Goal: Task Accomplishment & Management: Manage account settings

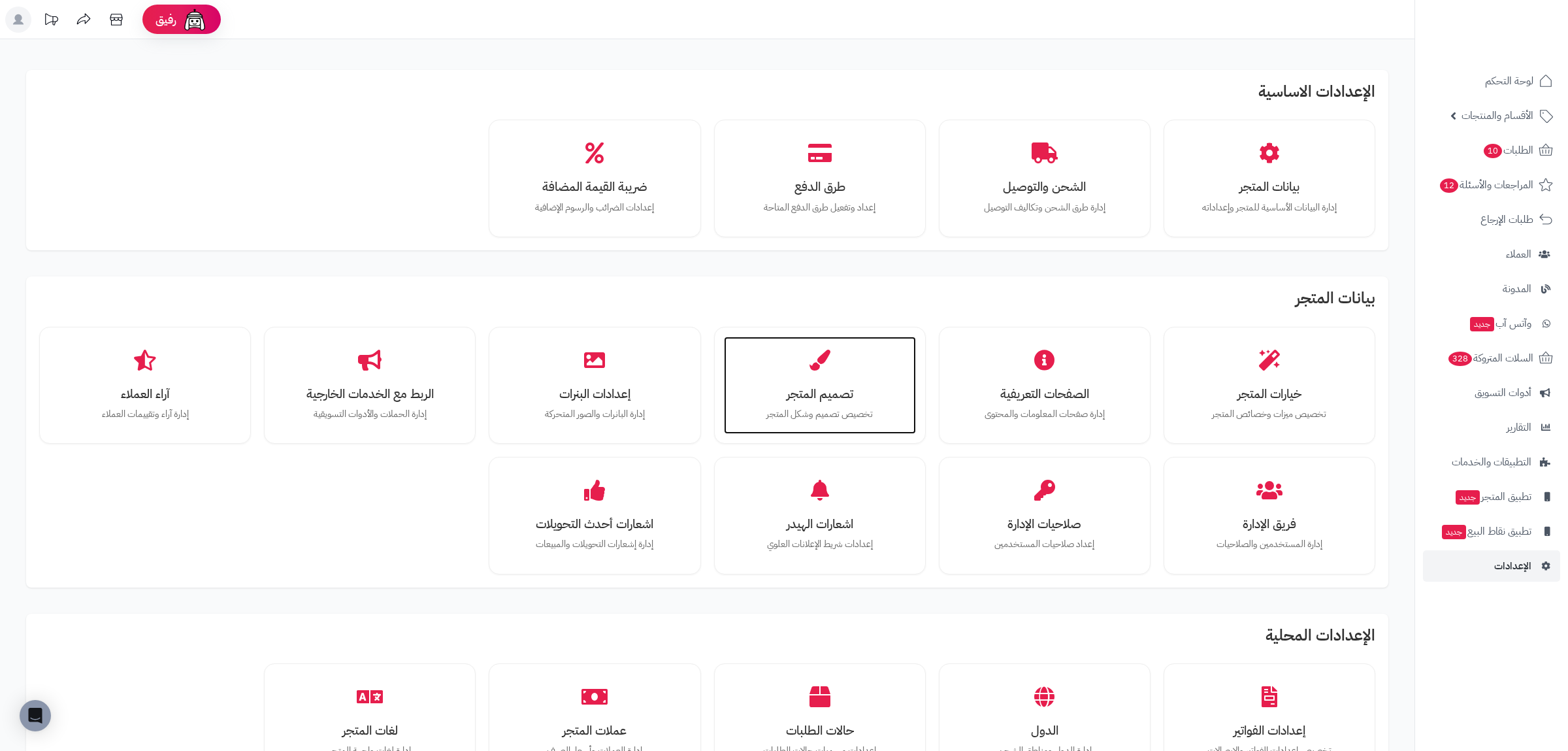
click at [821, 411] on p "تخصيص تصميم وشكل المتجر" at bounding box center [820, 414] width 166 height 14
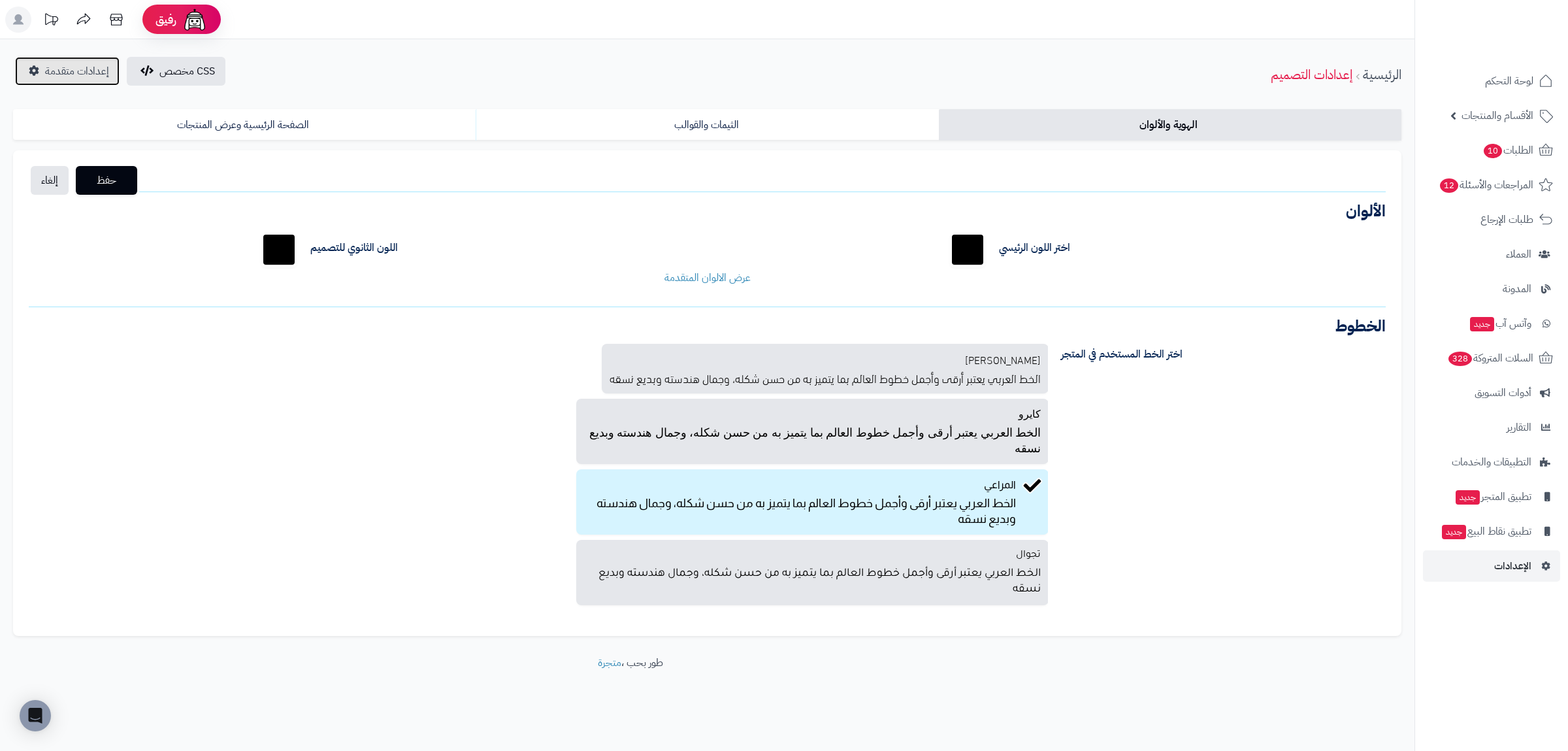
click at [88, 71] on span "إعدادات متقدمة" at bounding box center [78, 71] width 64 height 16
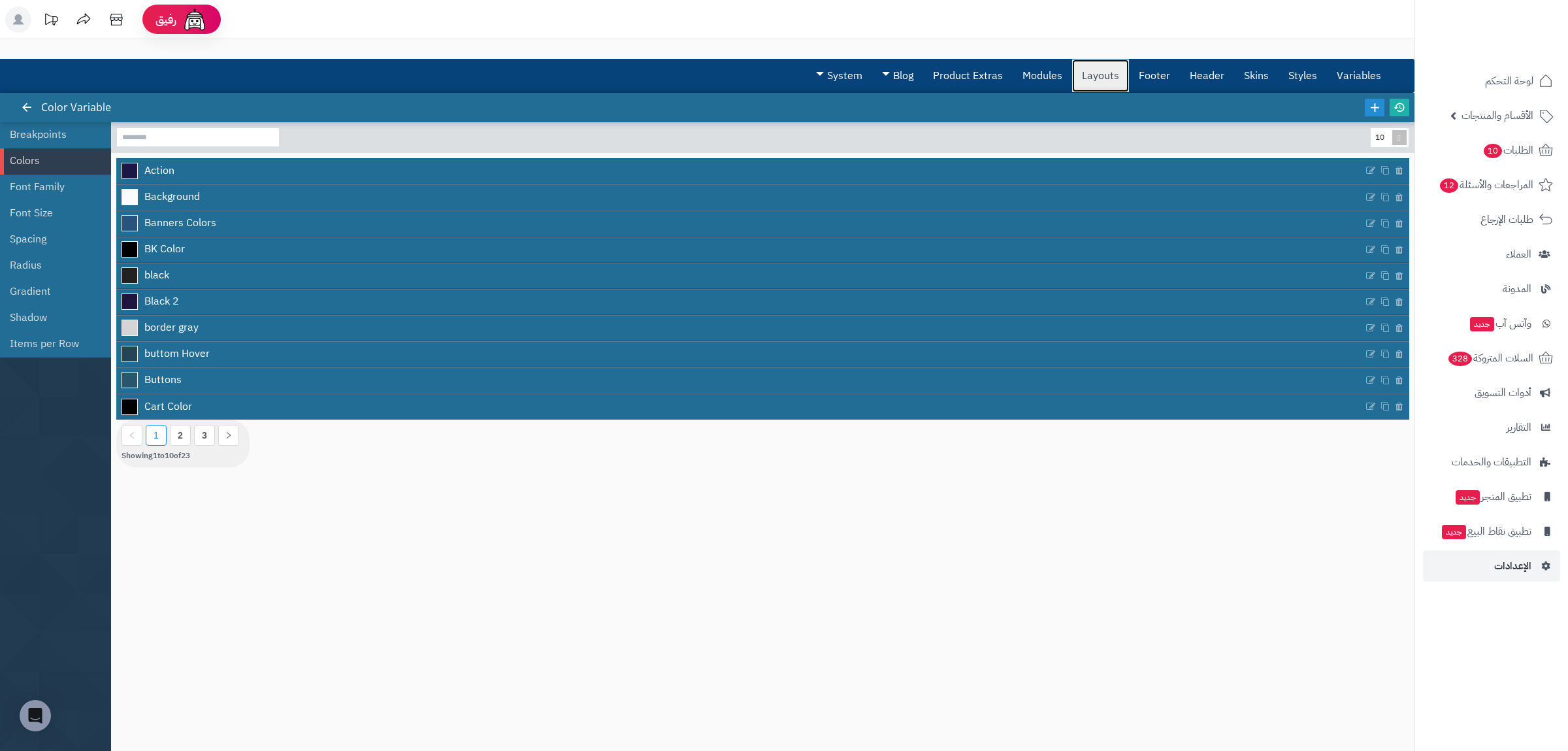
click at [1108, 74] on link "Layouts" at bounding box center [1100, 76] width 56 height 33
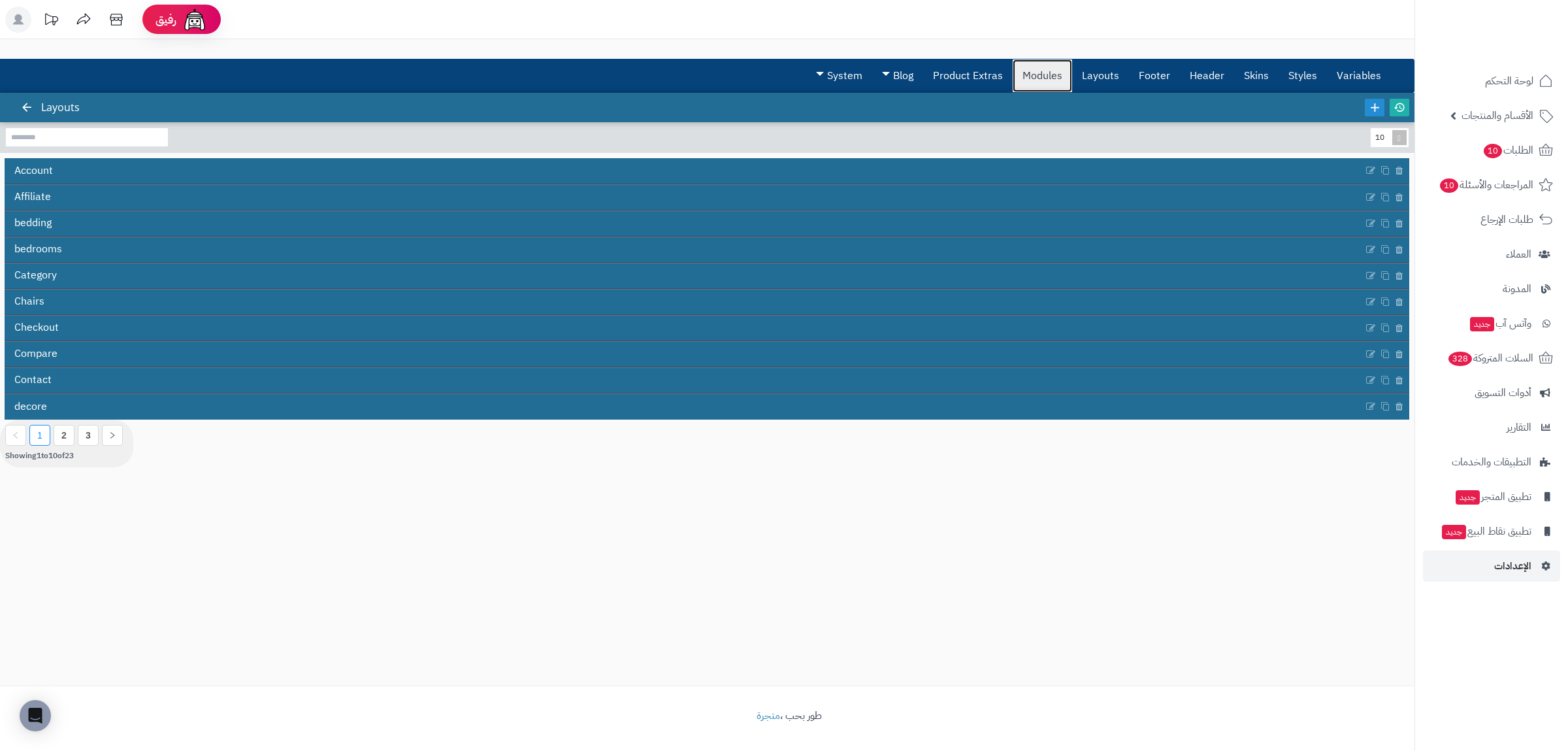
click at [1056, 78] on link "Modules" at bounding box center [1042, 76] width 60 height 33
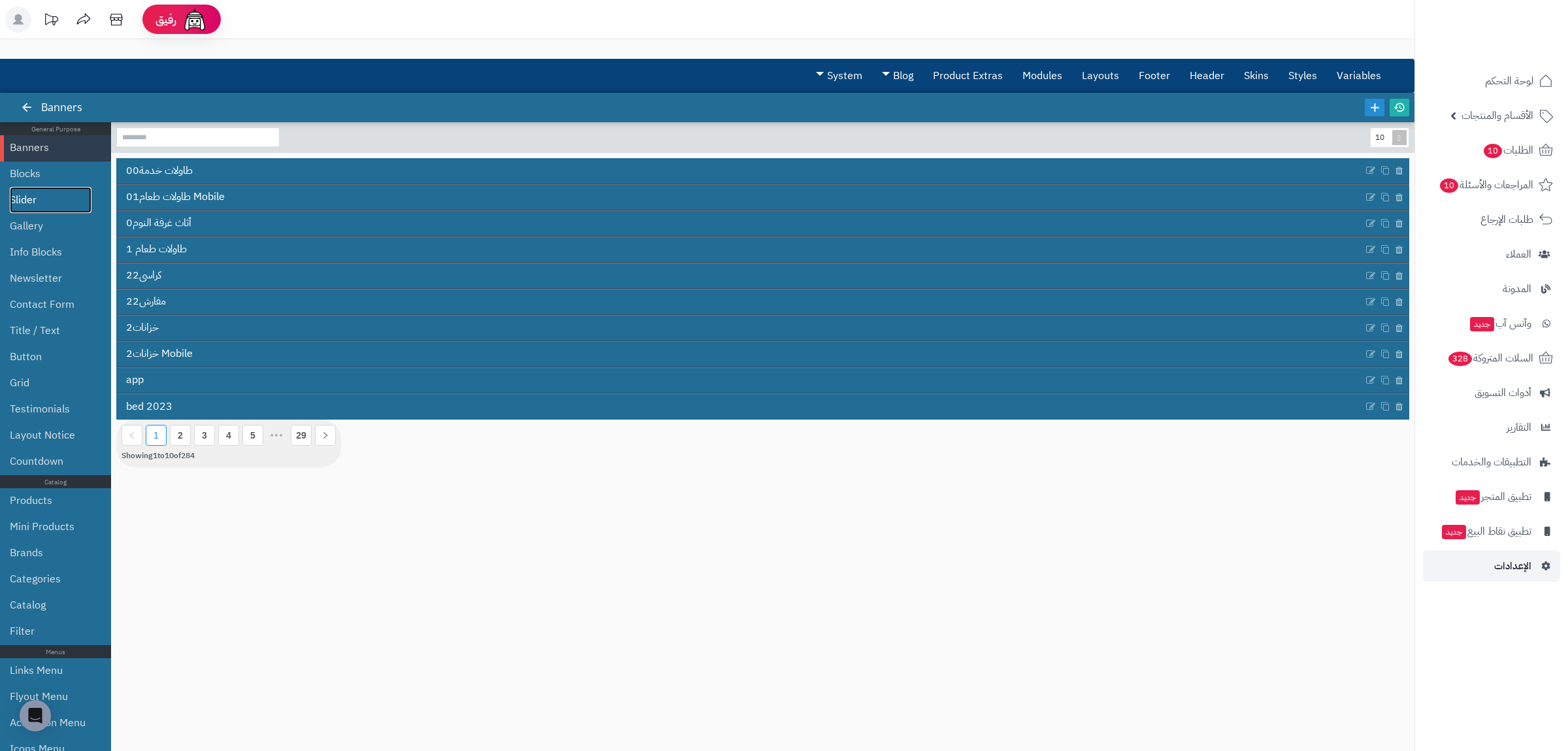
click at [40, 206] on link "Slider" at bounding box center [51, 200] width 82 height 26
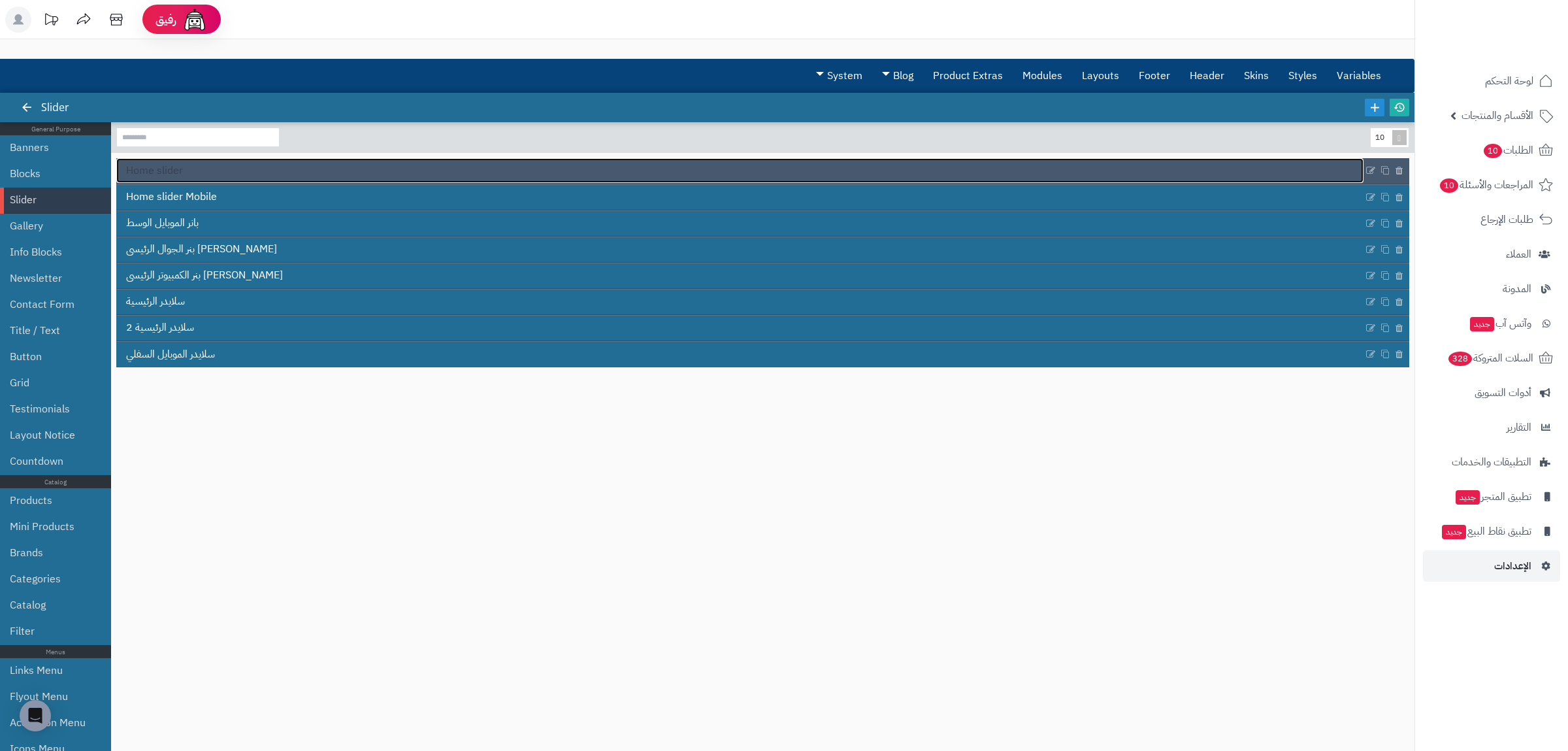
click at [170, 176] on span "Home slider" at bounding box center [154, 171] width 56 height 15
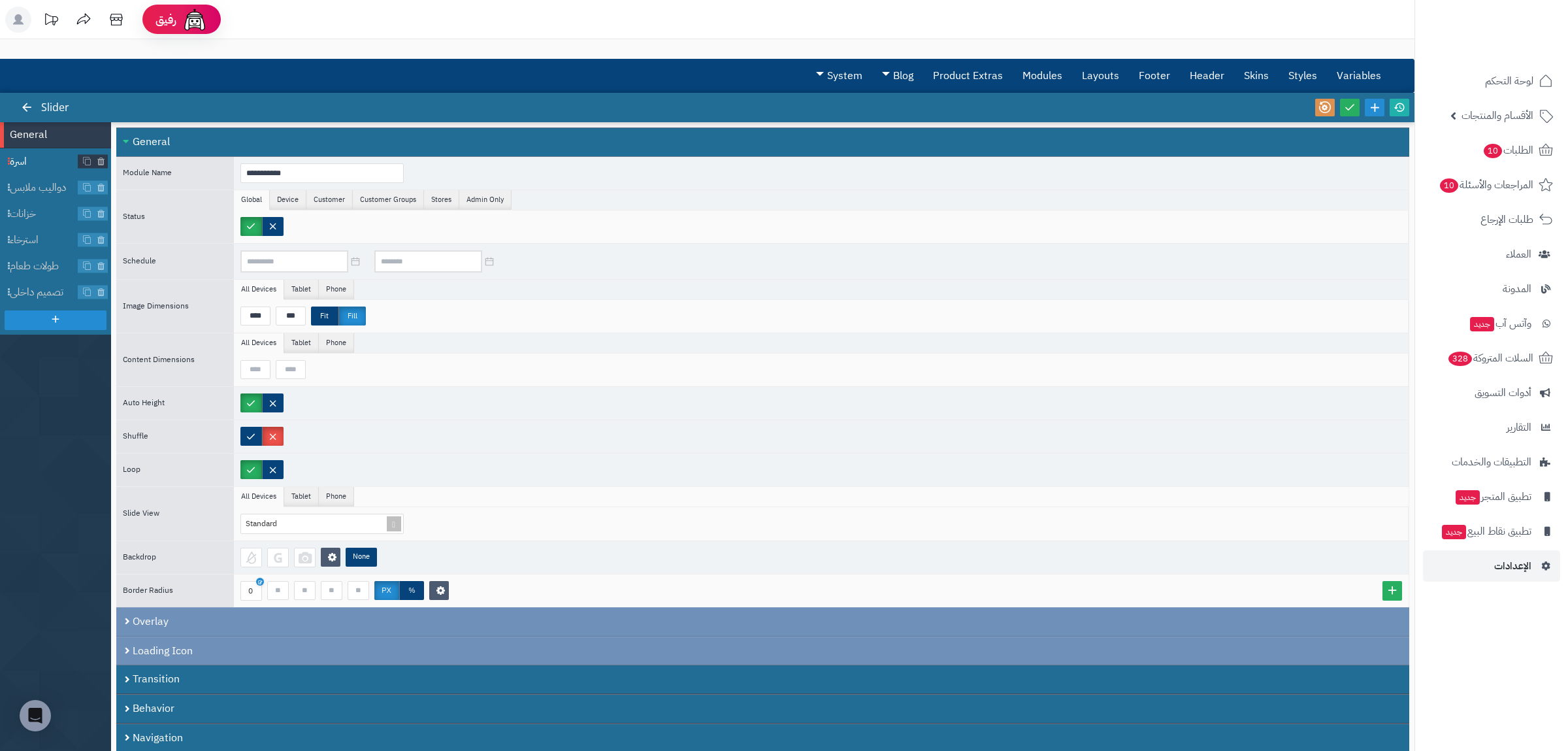
click at [25, 157] on span "اسرة" at bounding box center [44, 162] width 68 height 15
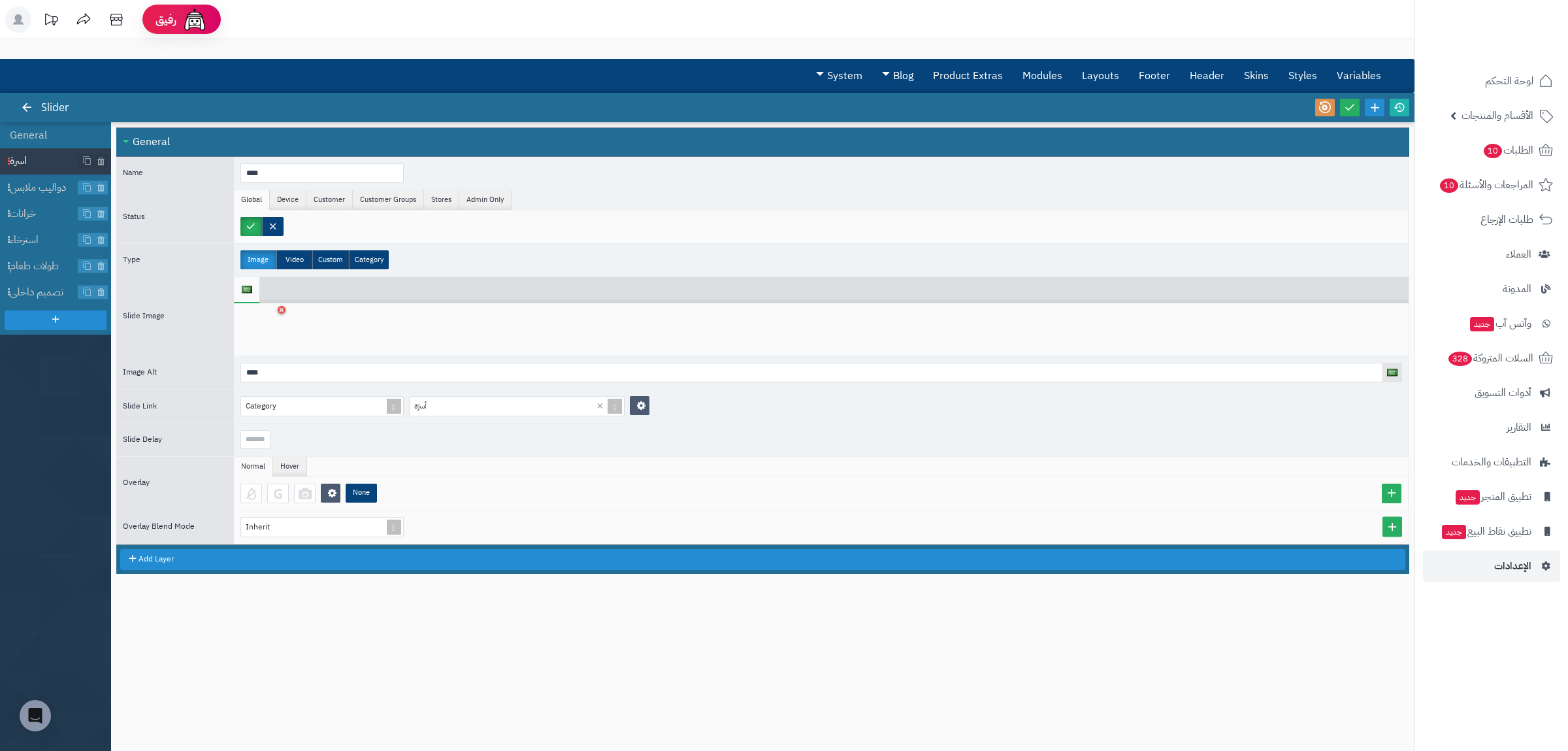
click at [277, 311] on div at bounding box center [821, 330] width 1175 height 52
click at [278, 313] on link at bounding box center [281, 309] width 9 height 9
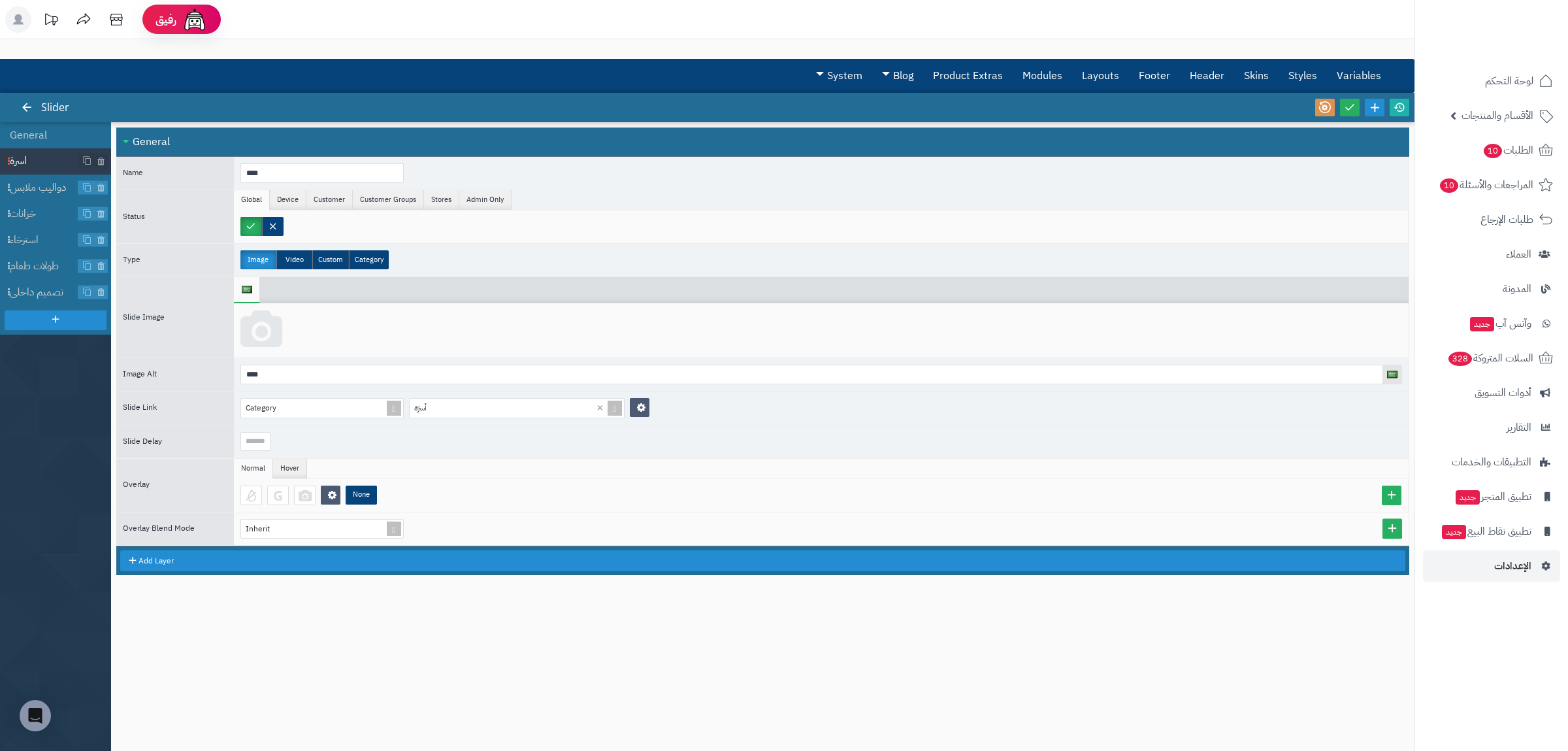
click at [273, 316] on icon at bounding box center [261, 330] width 42 height 40
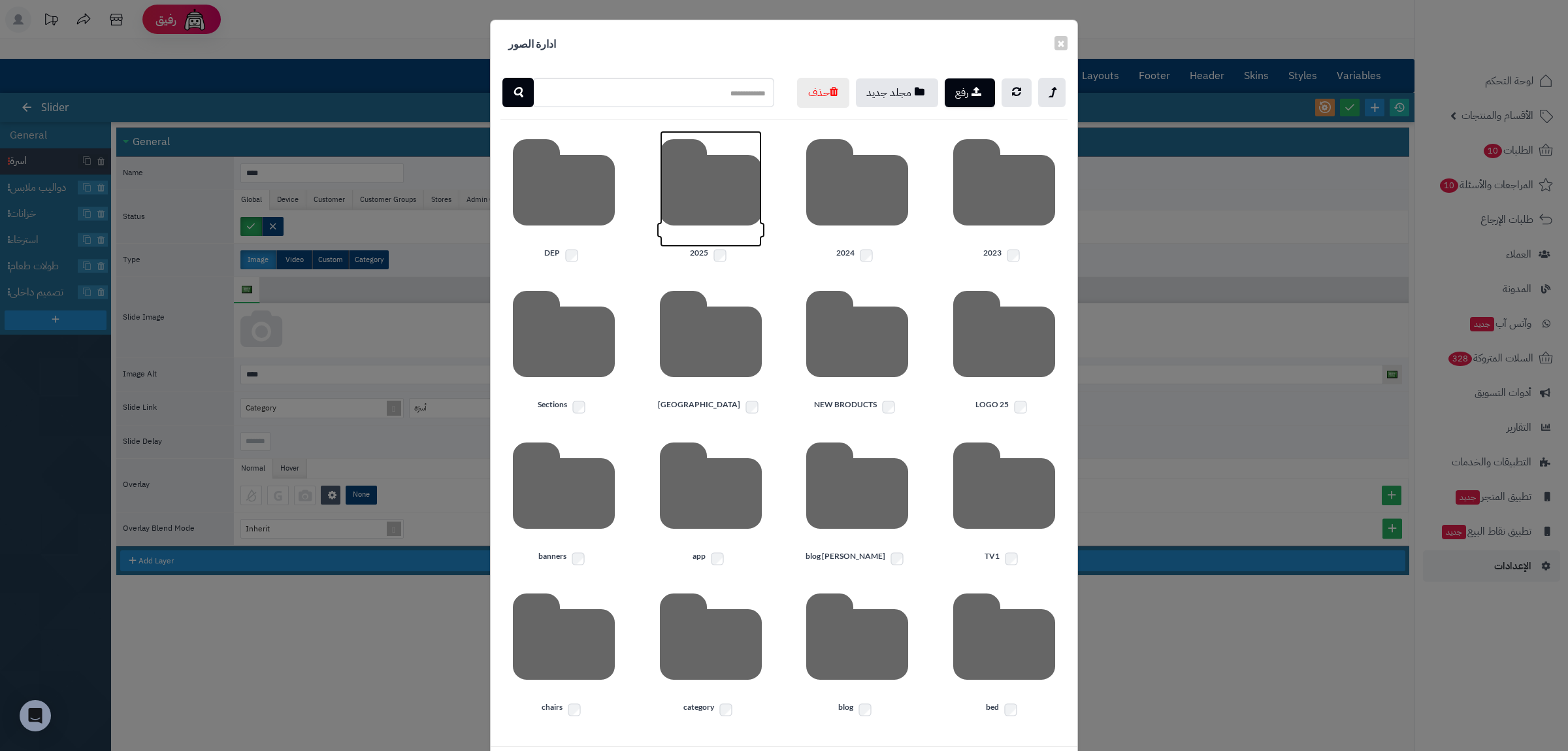
click at [708, 247] on icon at bounding box center [710, 189] width 102 height 116
click at [1009, 247] on icon at bounding box center [1003, 189] width 102 height 116
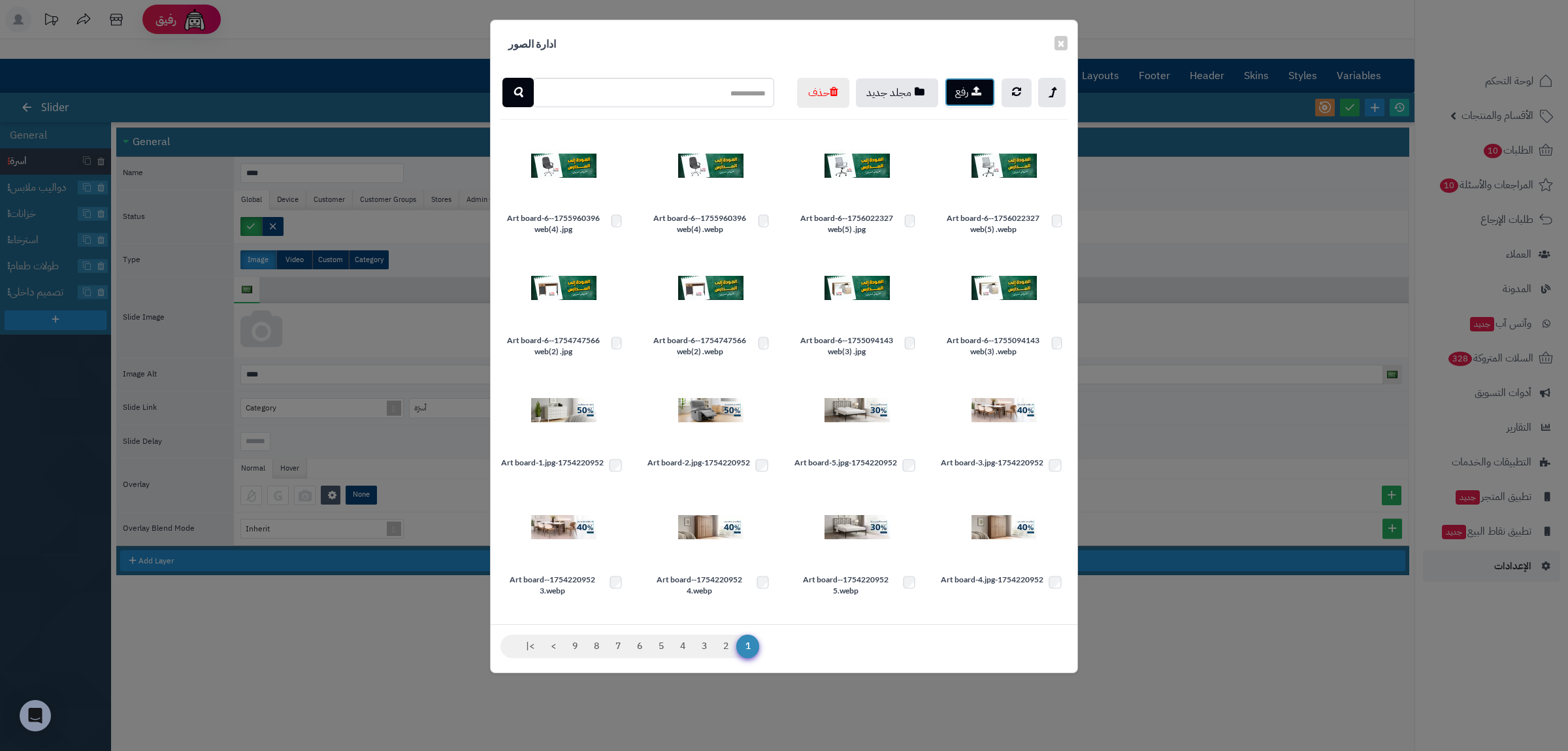
click at [962, 92] on button "رفع" at bounding box center [970, 92] width 51 height 29
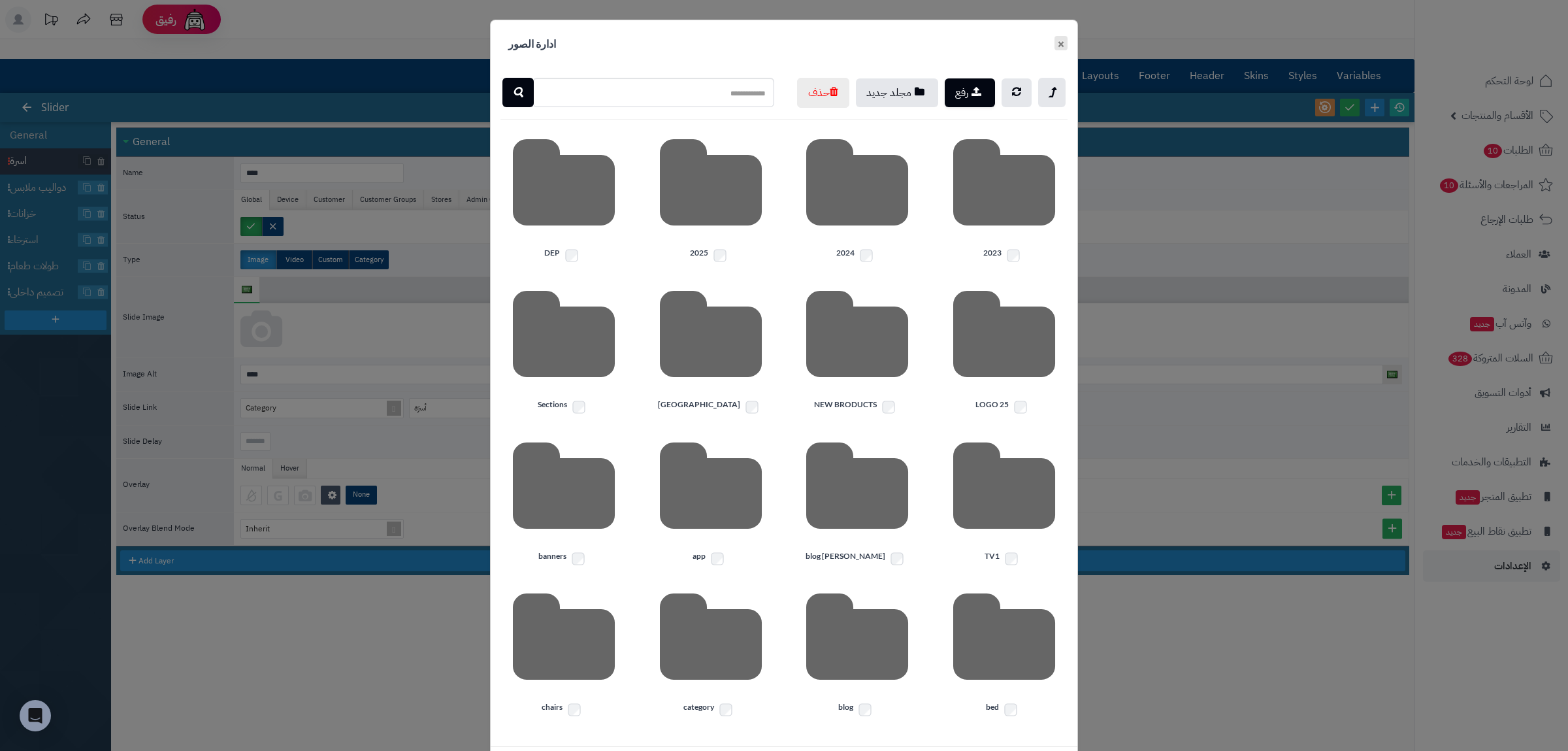
click at [1061, 45] on button "×" at bounding box center [1062, 43] width 13 height 14
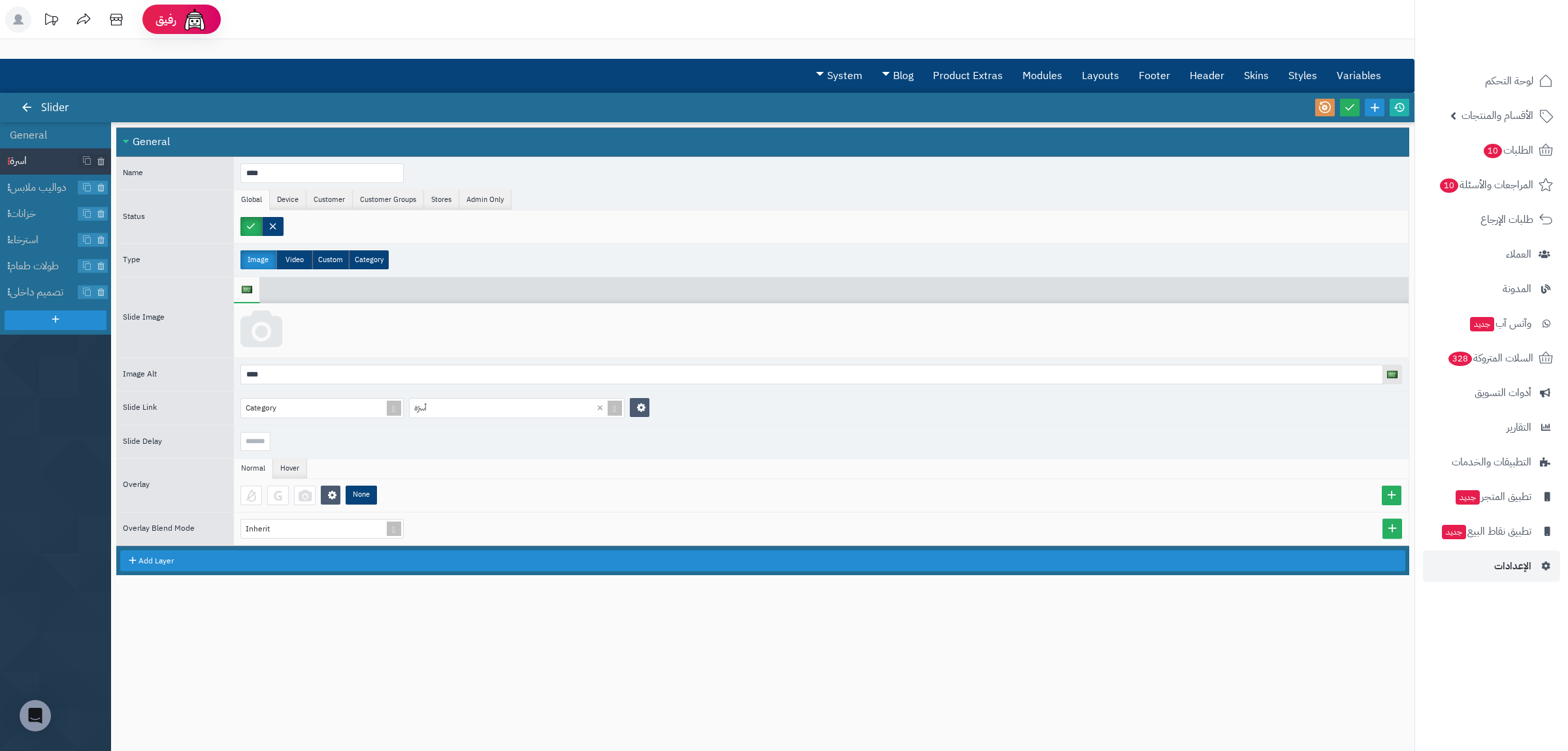
click at [274, 330] on icon at bounding box center [261, 330] width 42 height 40
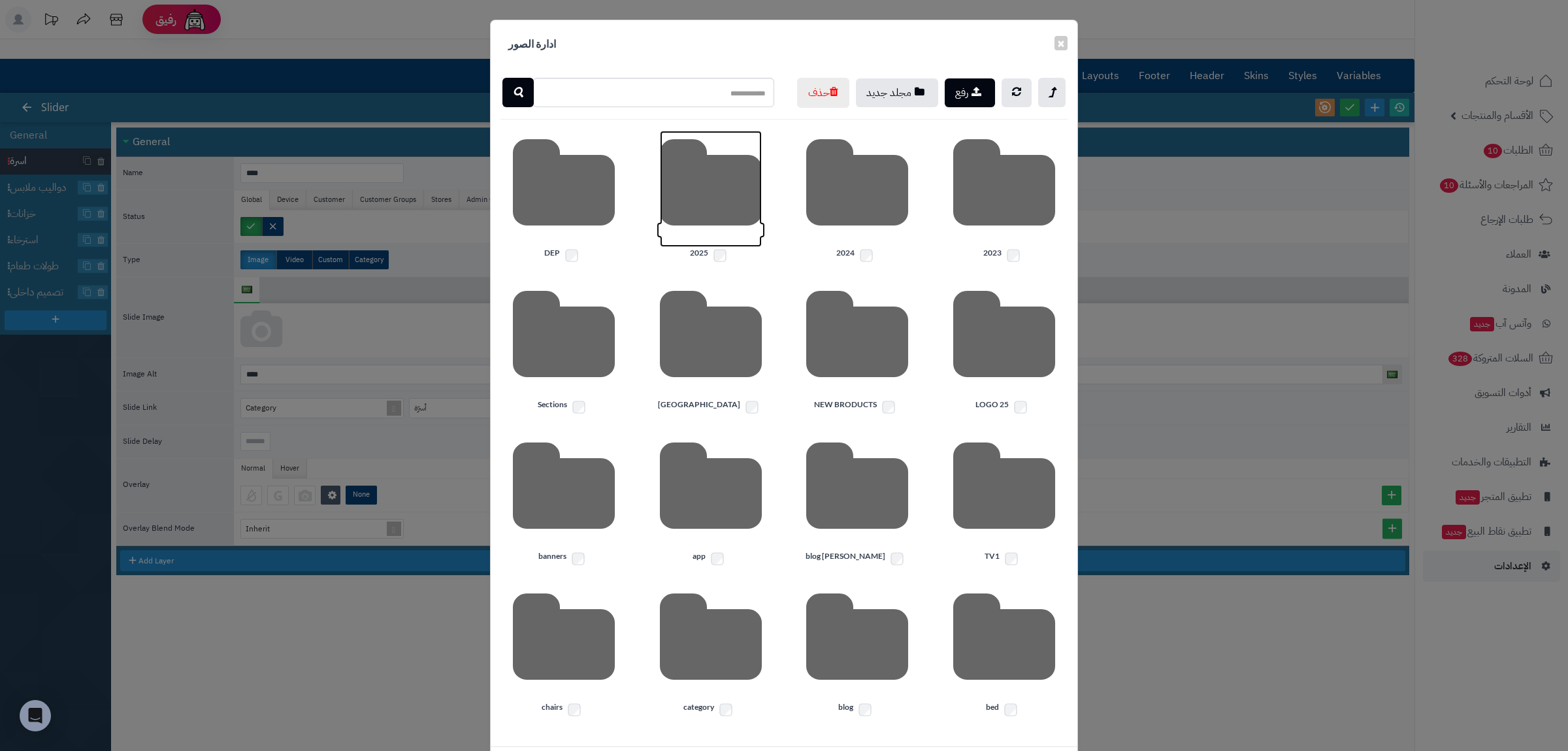
click at [709, 247] on icon at bounding box center [710, 189] width 102 height 116
click at [1014, 247] on icon at bounding box center [1003, 189] width 102 height 116
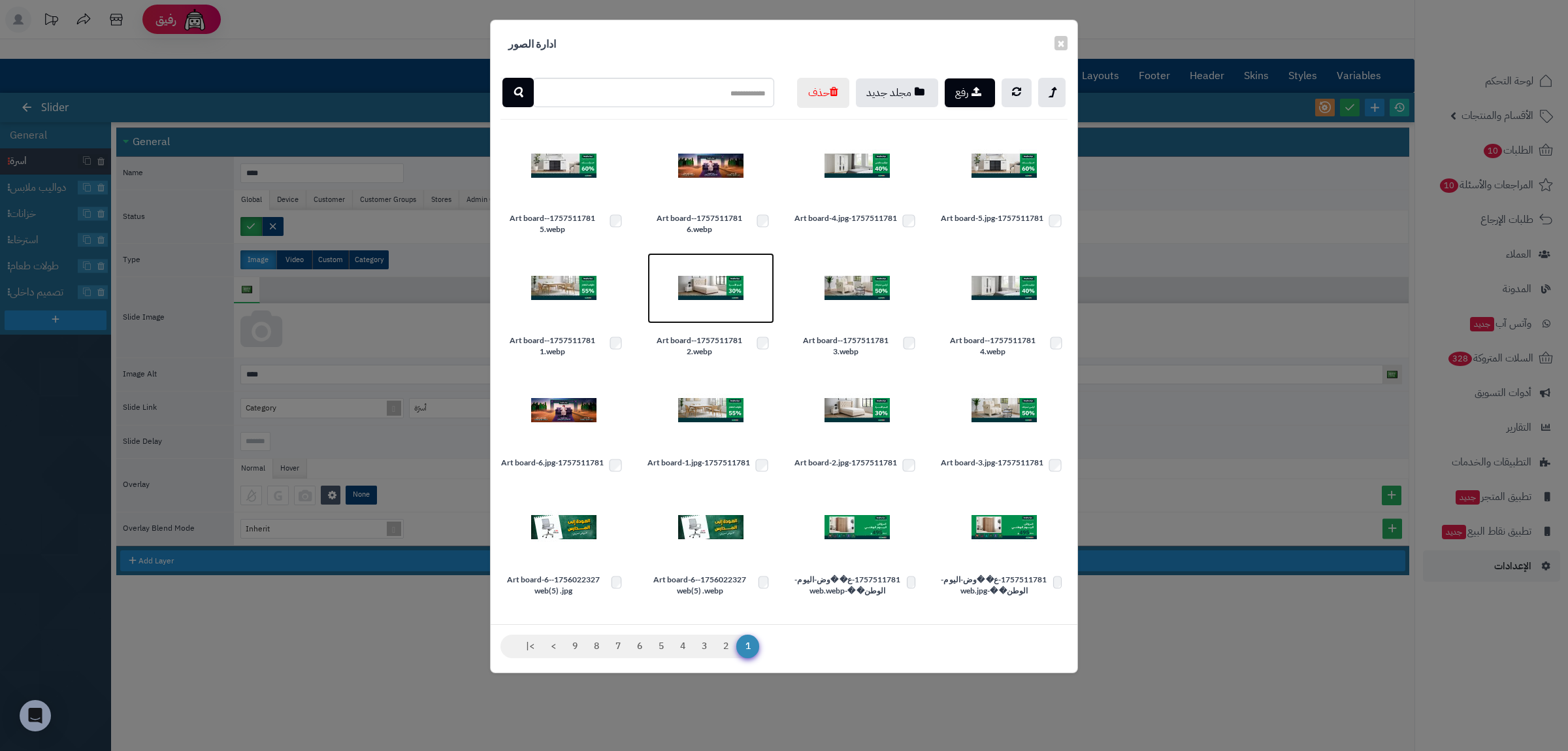
click at [703, 321] on img at bounding box center [711, 288] width 66 height 66
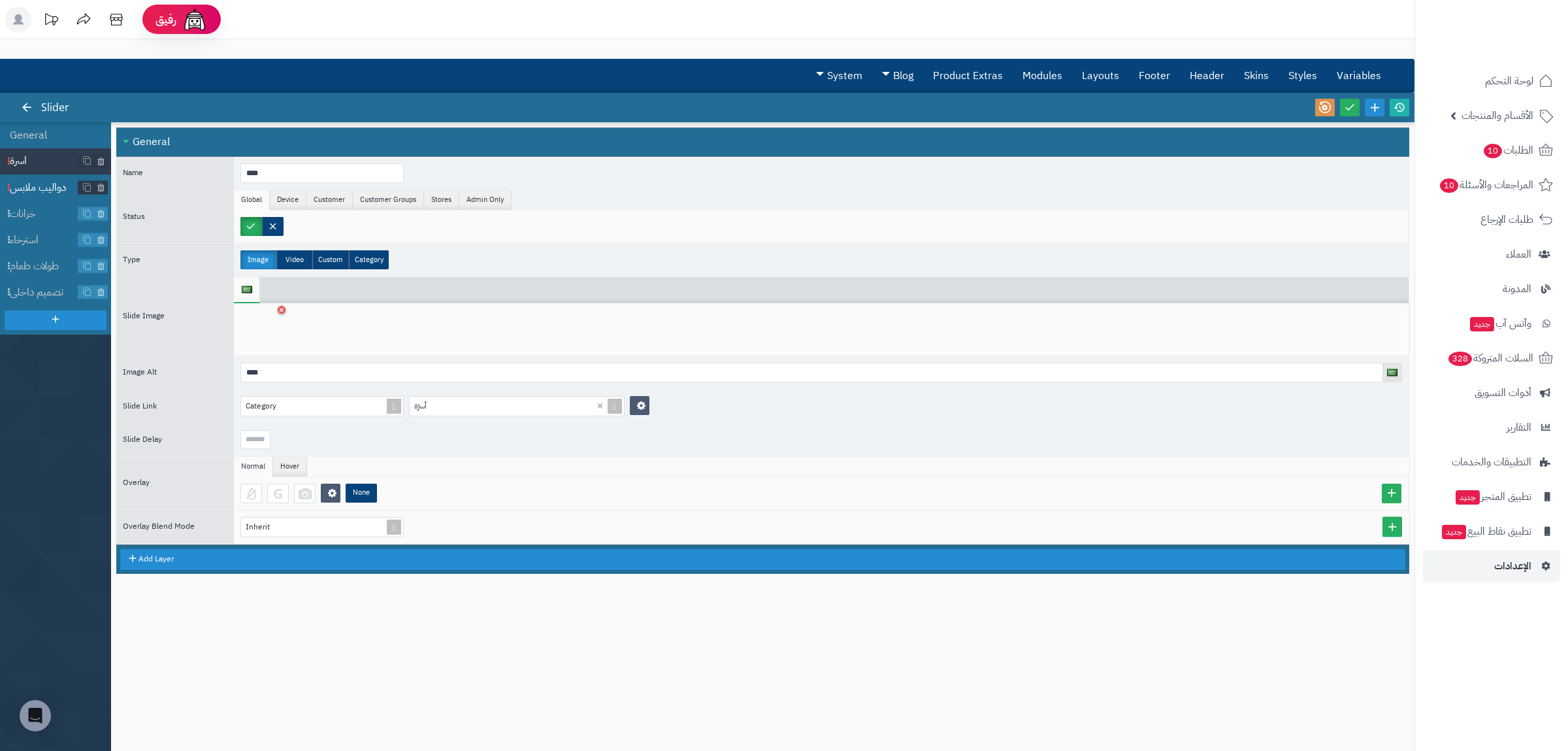
click at [35, 185] on span "دواليب ملابس" at bounding box center [44, 188] width 68 height 15
click at [283, 311] on icon at bounding box center [281, 309] width 5 height 8
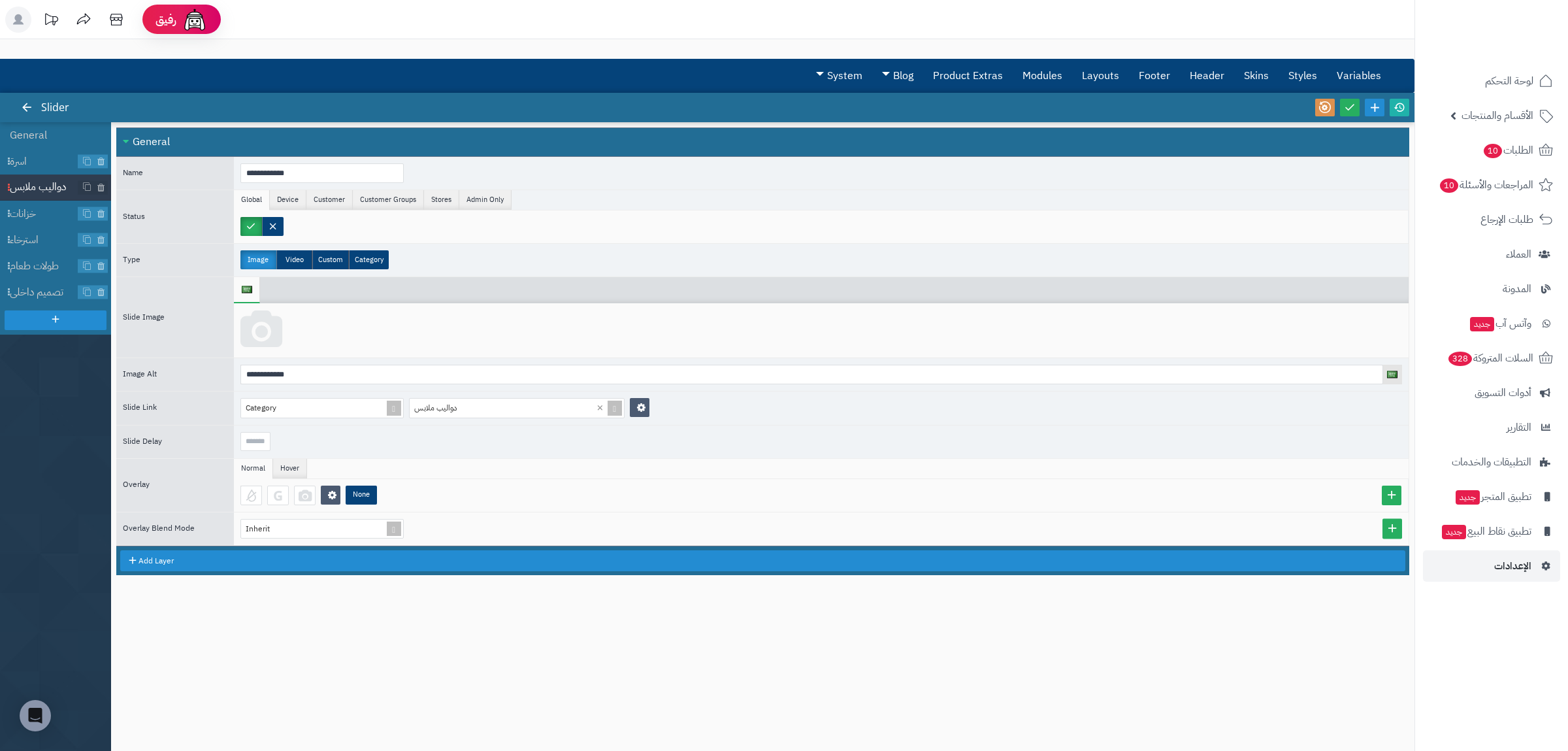
click at [266, 319] on icon at bounding box center [261, 330] width 42 height 40
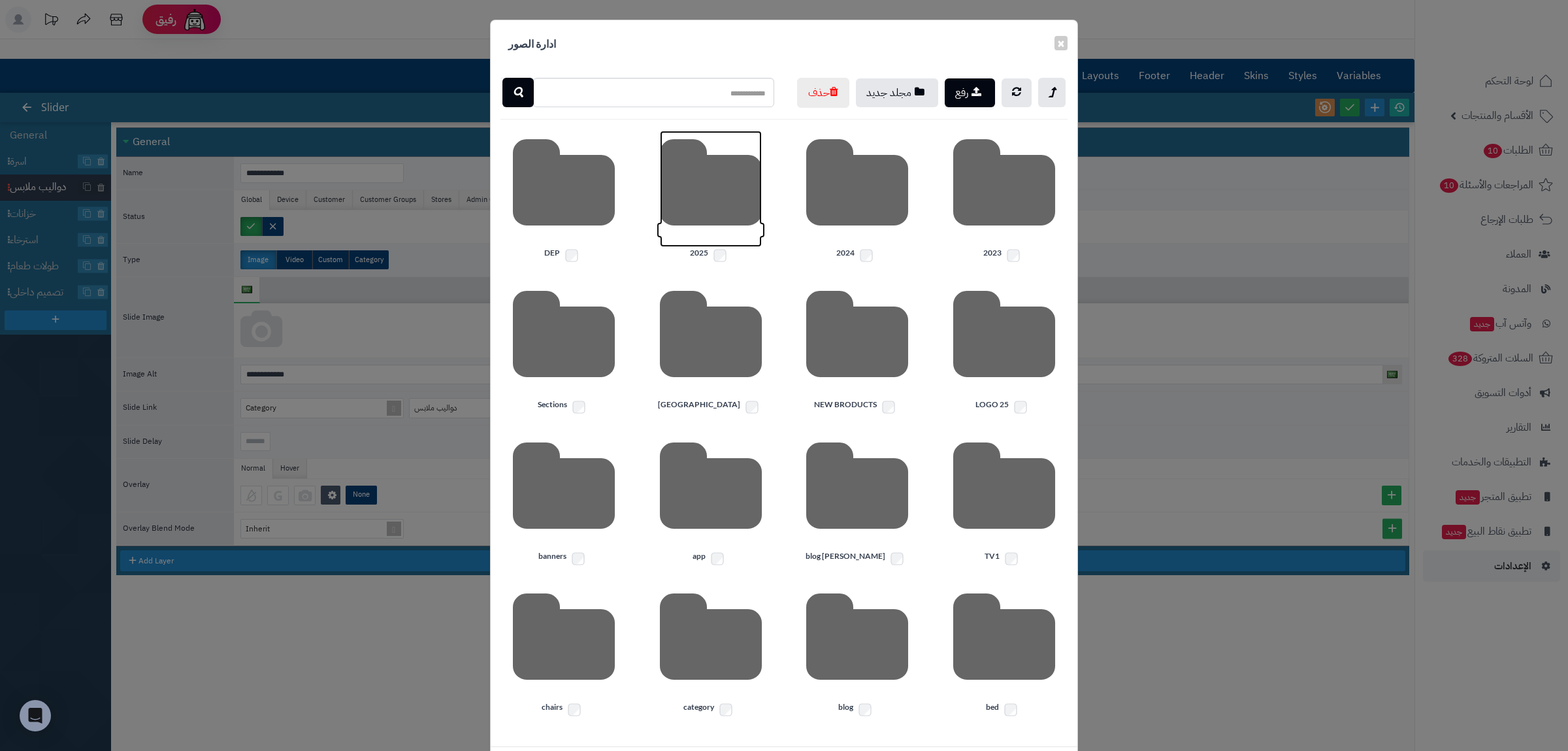
click at [735, 247] on icon at bounding box center [710, 189] width 102 height 116
click at [1021, 247] on icon at bounding box center [1003, 189] width 102 height 116
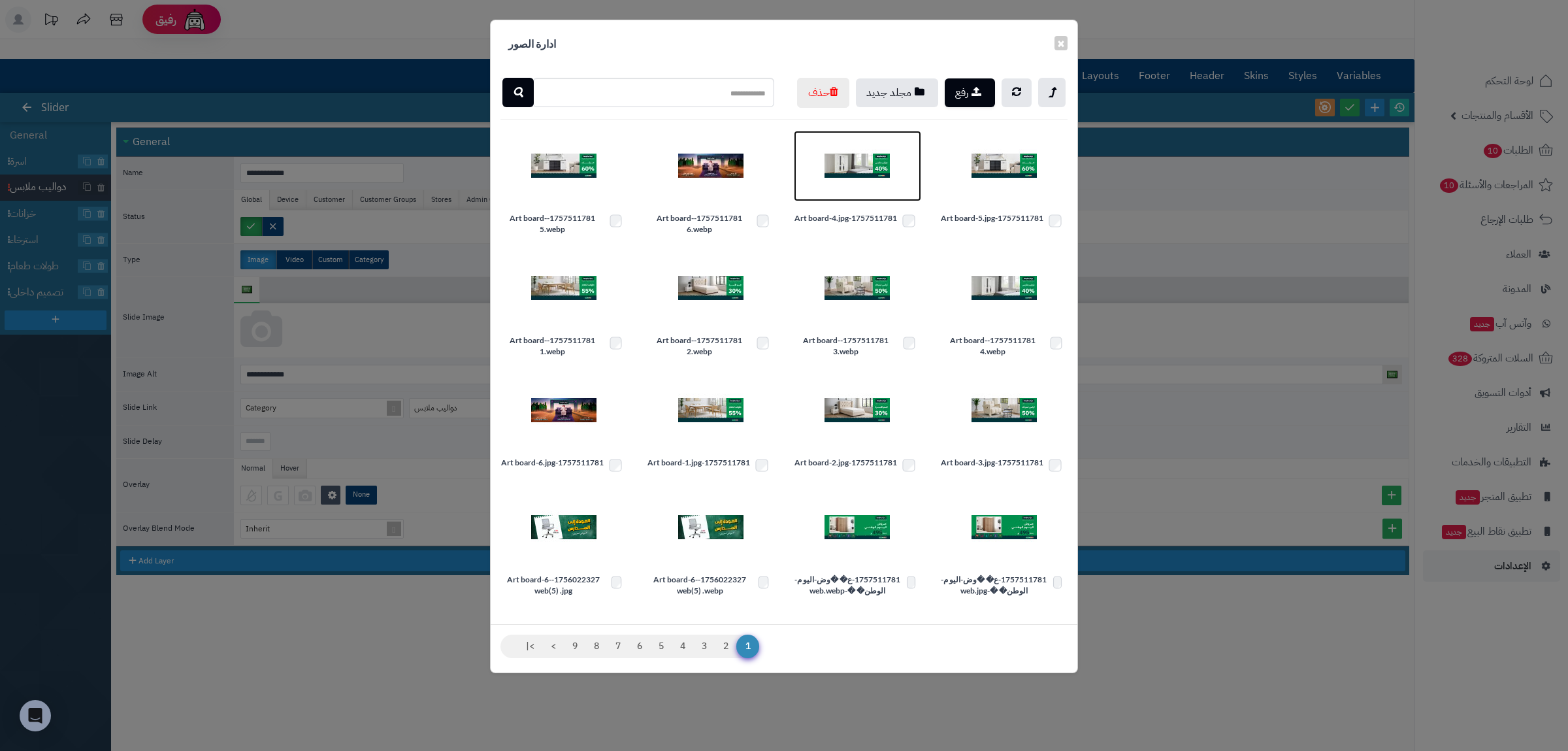
click at [839, 199] on img at bounding box center [858, 166] width 66 height 66
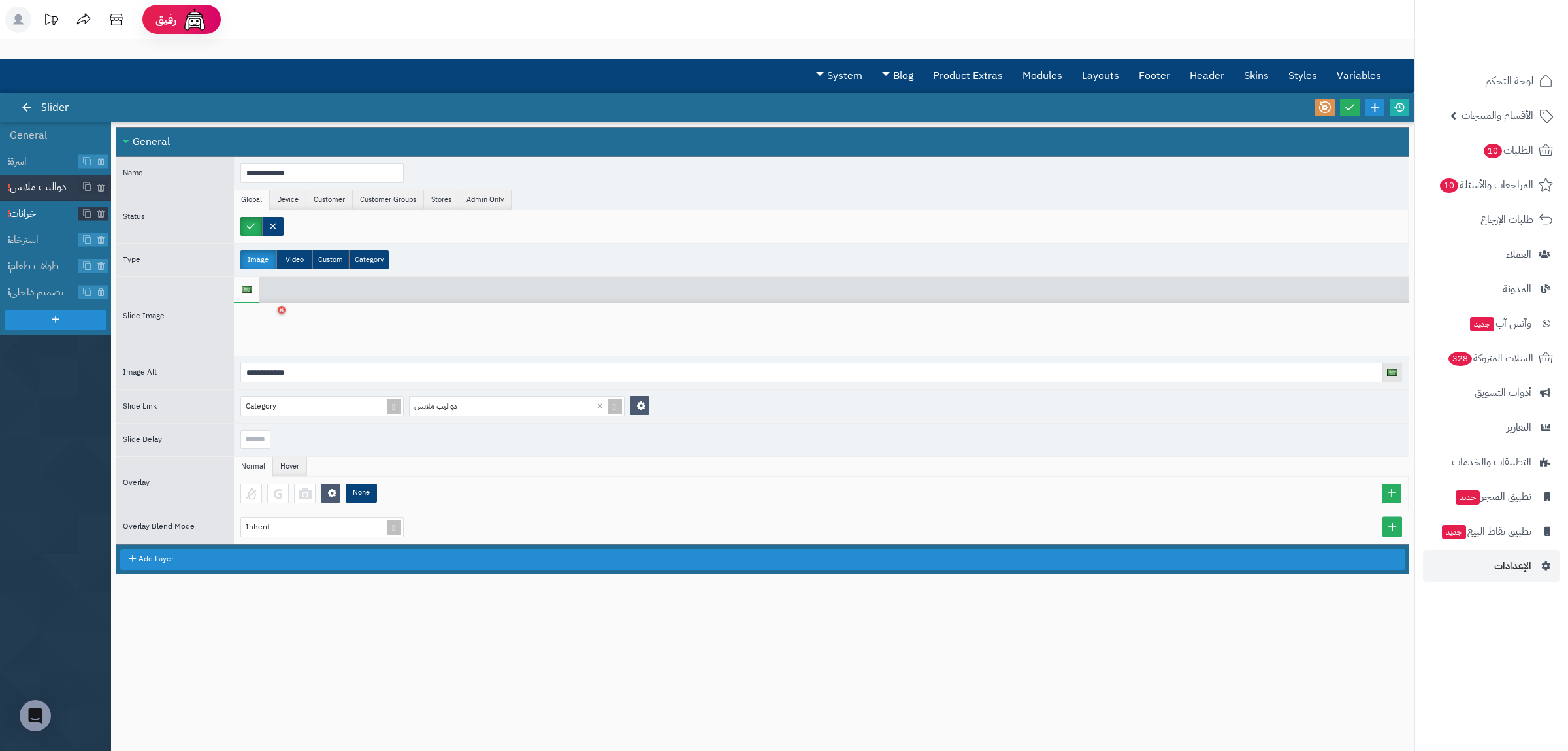
click at [40, 220] on span "خزانات" at bounding box center [44, 214] width 68 height 15
click at [281, 313] on icon at bounding box center [281, 309] width 5 height 8
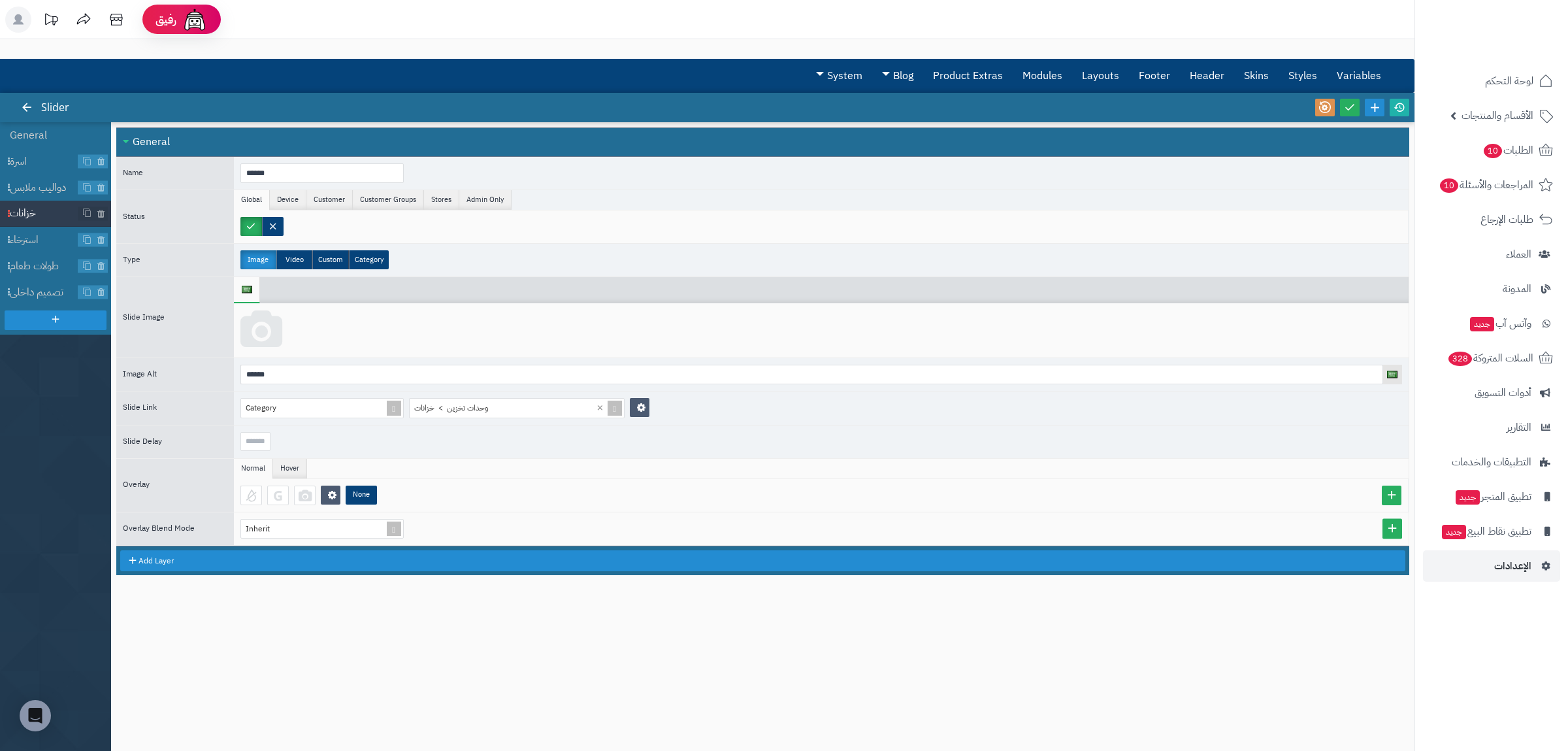
click at [265, 333] on icon at bounding box center [261, 330] width 42 height 40
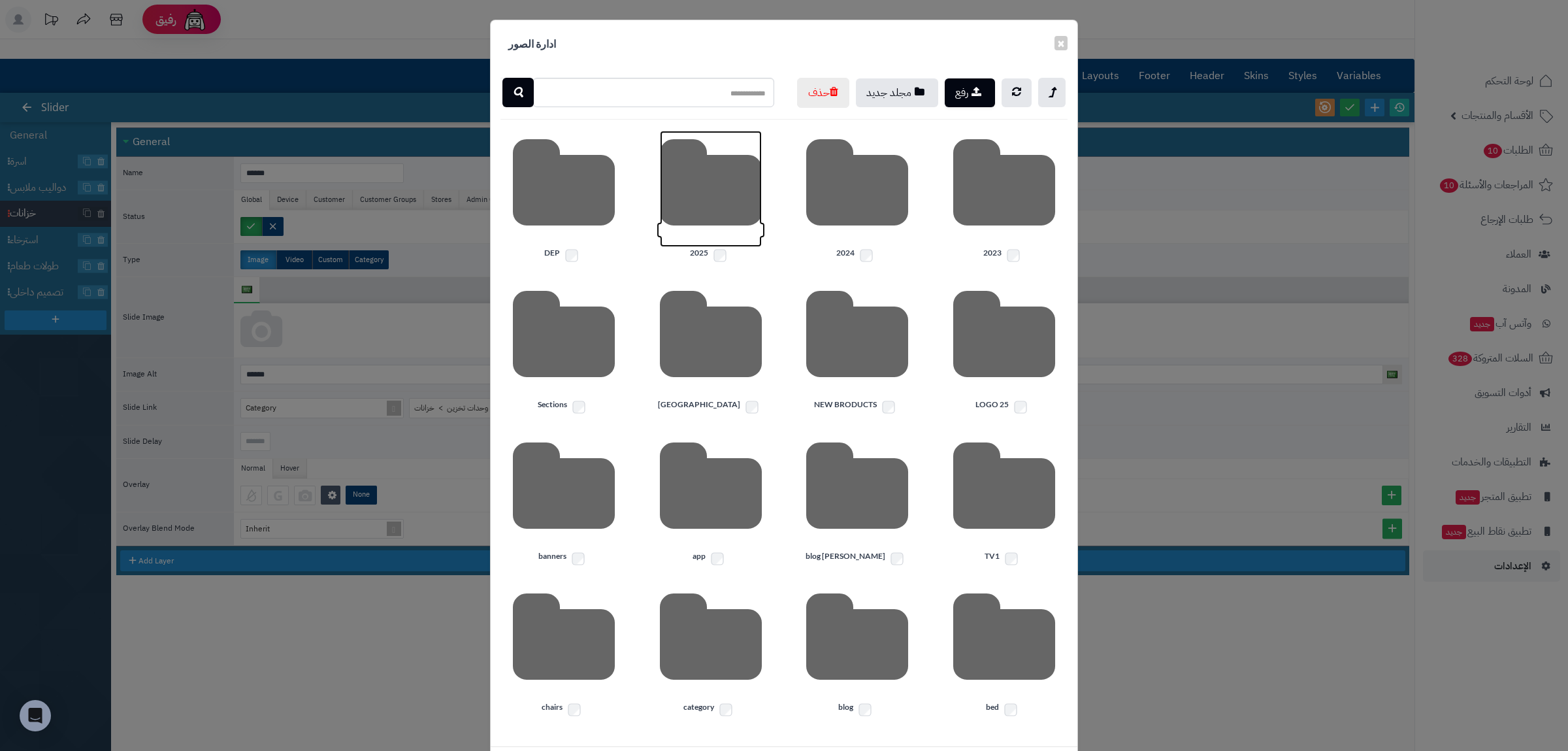
click at [709, 246] on icon at bounding box center [710, 189] width 102 height 116
click at [1023, 247] on icon at bounding box center [1003, 189] width 102 height 116
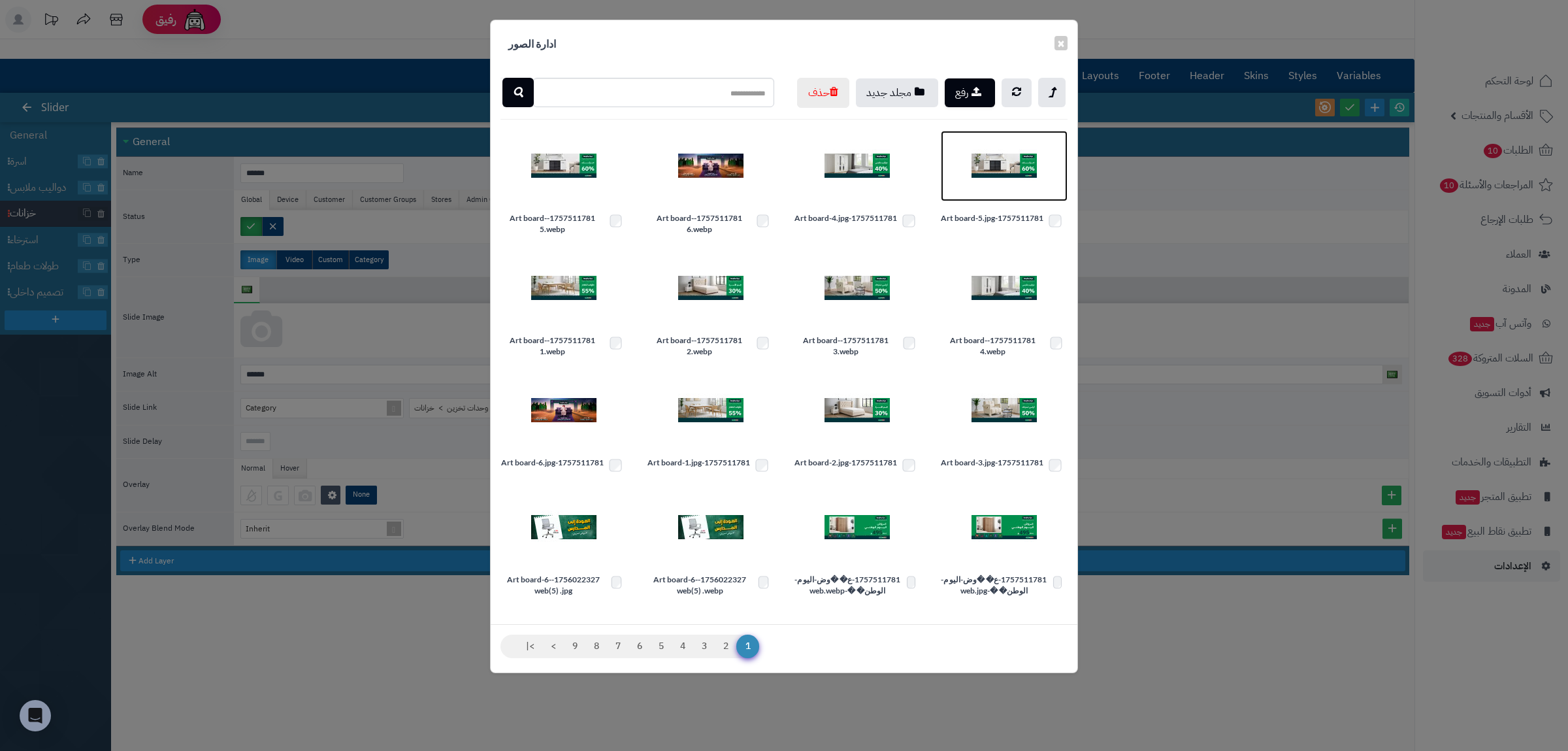
click at [984, 199] on img at bounding box center [1004, 166] width 66 height 66
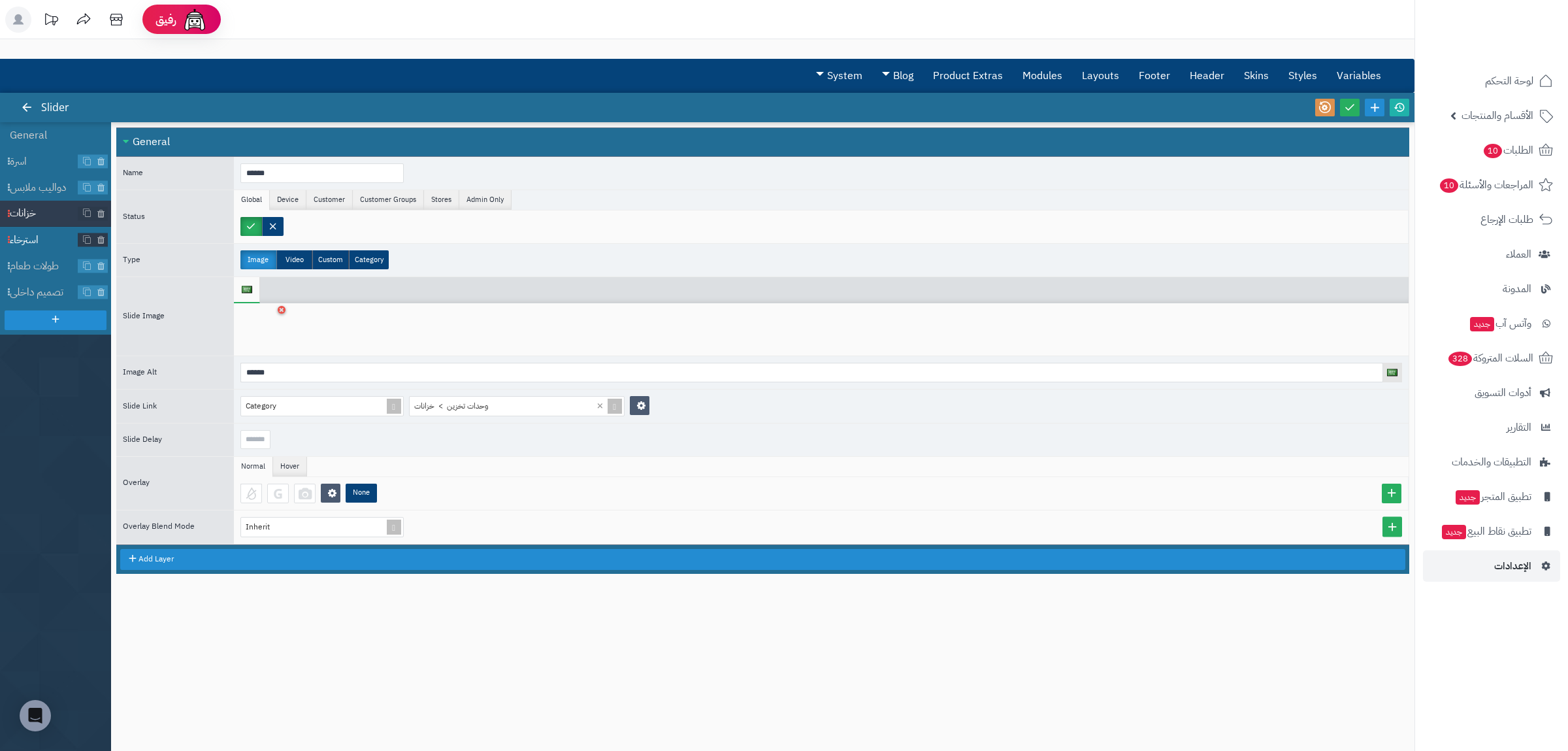
click at [24, 247] on span "استرخاء" at bounding box center [44, 240] width 68 height 15
click at [283, 313] on icon at bounding box center [281, 309] width 5 height 8
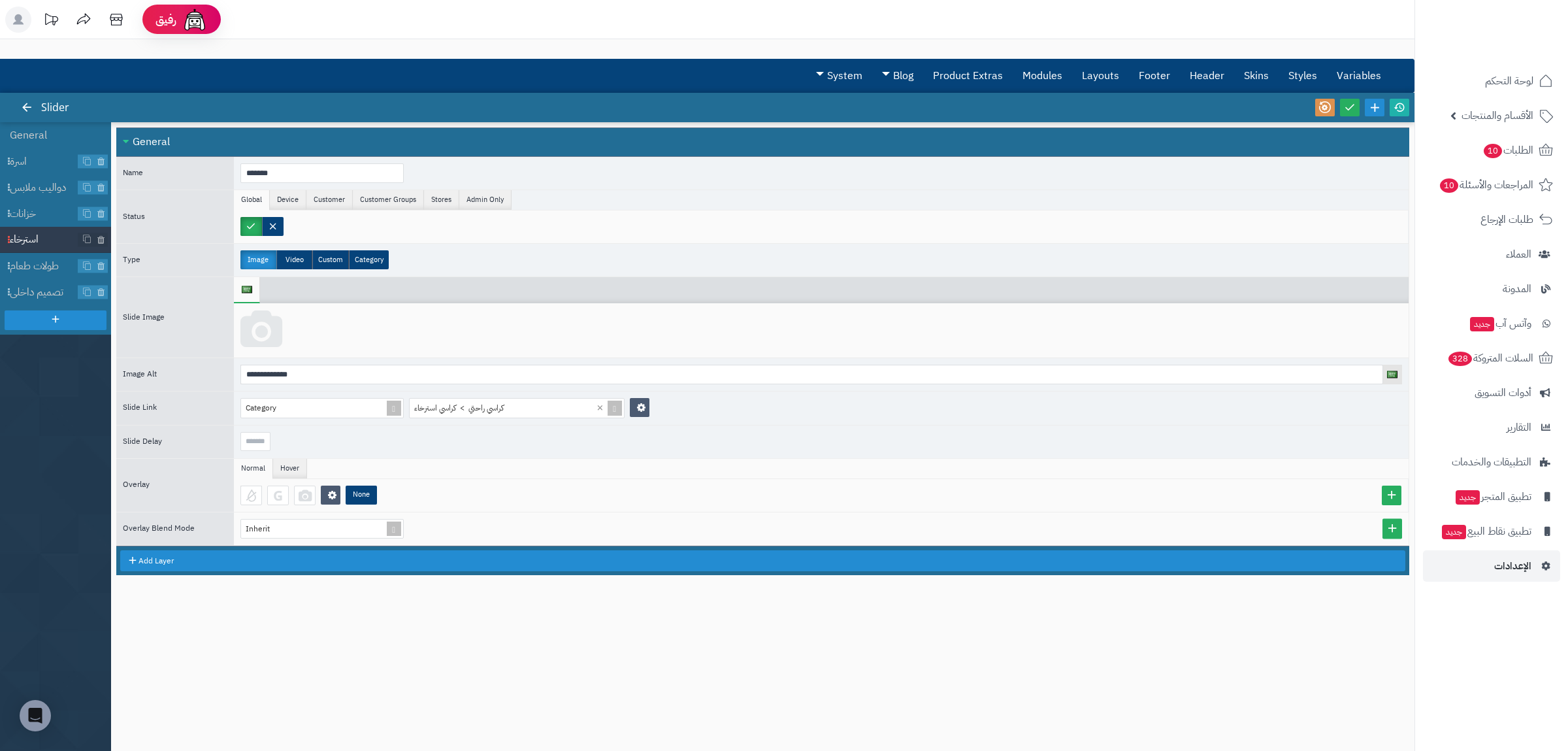
click at [274, 319] on icon at bounding box center [261, 330] width 42 height 40
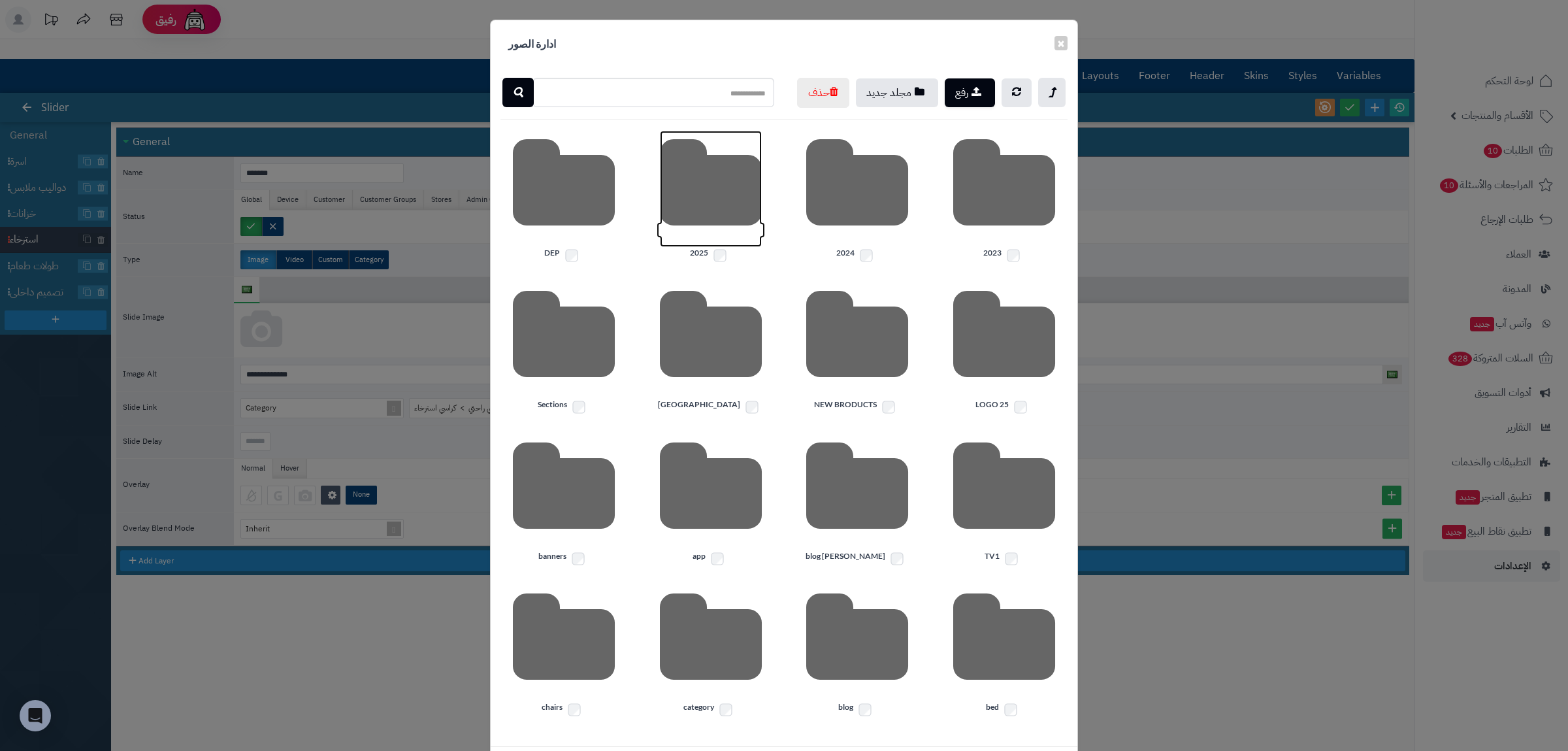
click at [715, 247] on icon at bounding box center [710, 189] width 102 height 116
click at [991, 247] on icon at bounding box center [1003, 189] width 102 height 116
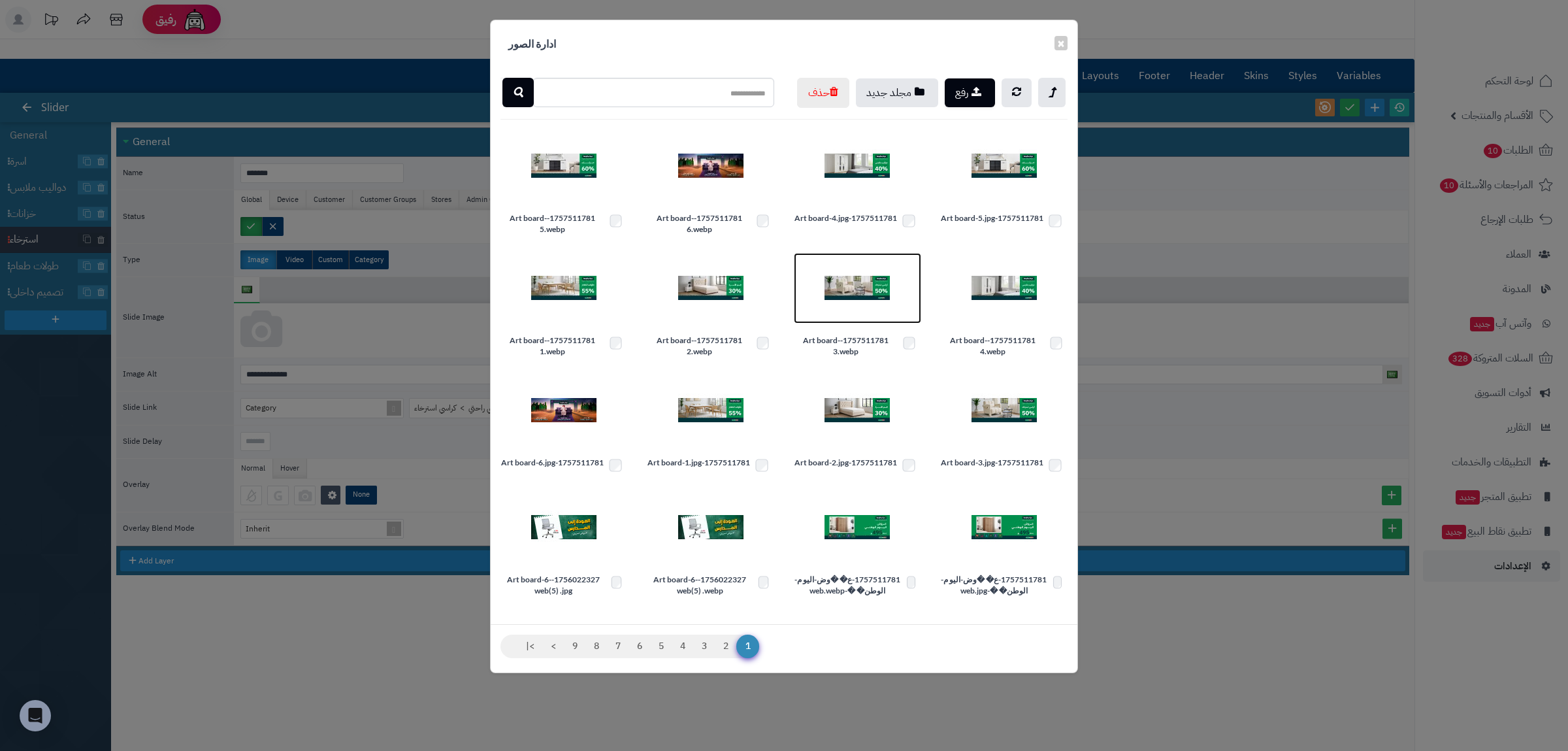
click at [849, 321] on img at bounding box center [858, 288] width 66 height 66
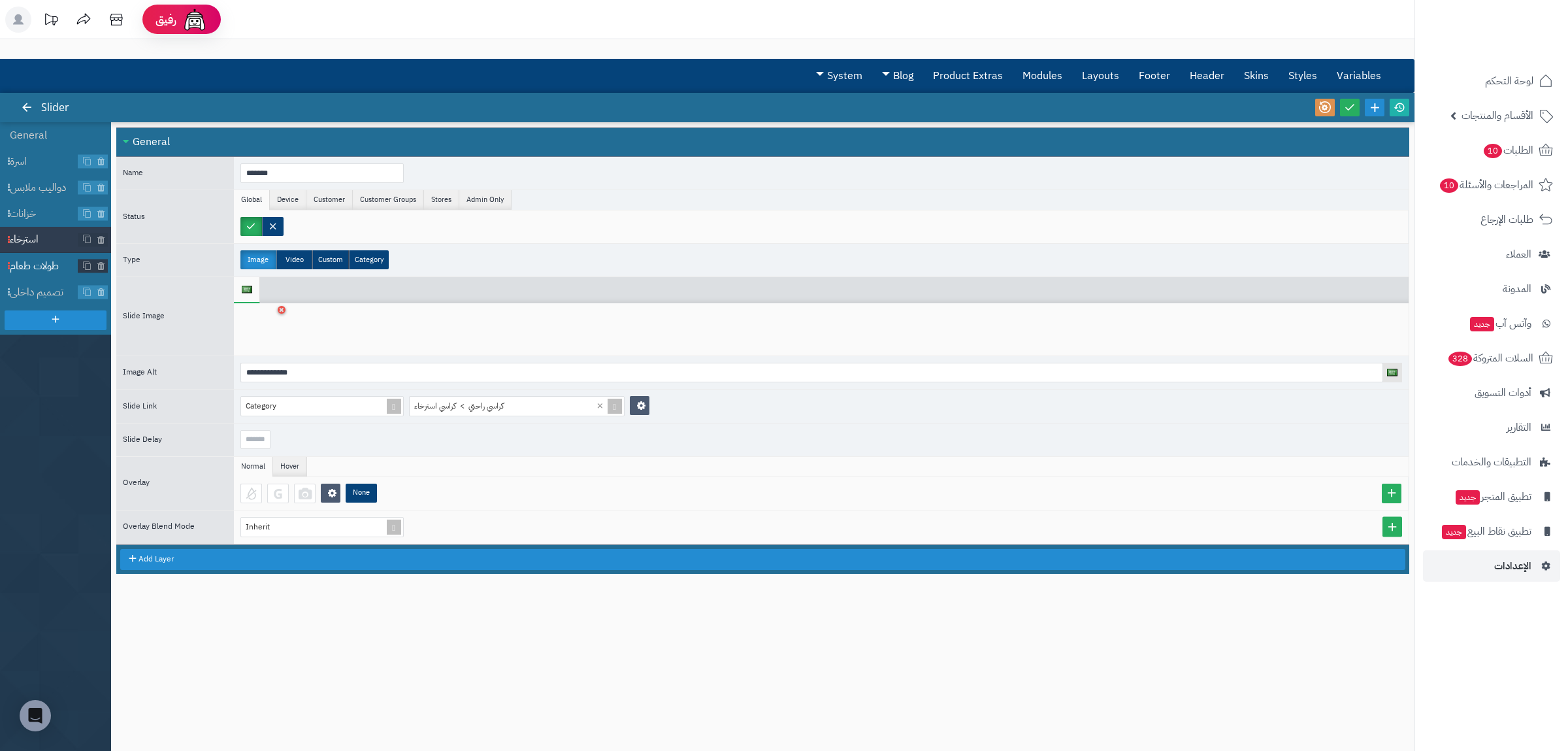
click at [27, 265] on span "طولات طعام" at bounding box center [44, 266] width 68 height 15
click at [281, 310] on icon at bounding box center [281, 309] width 5 height 8
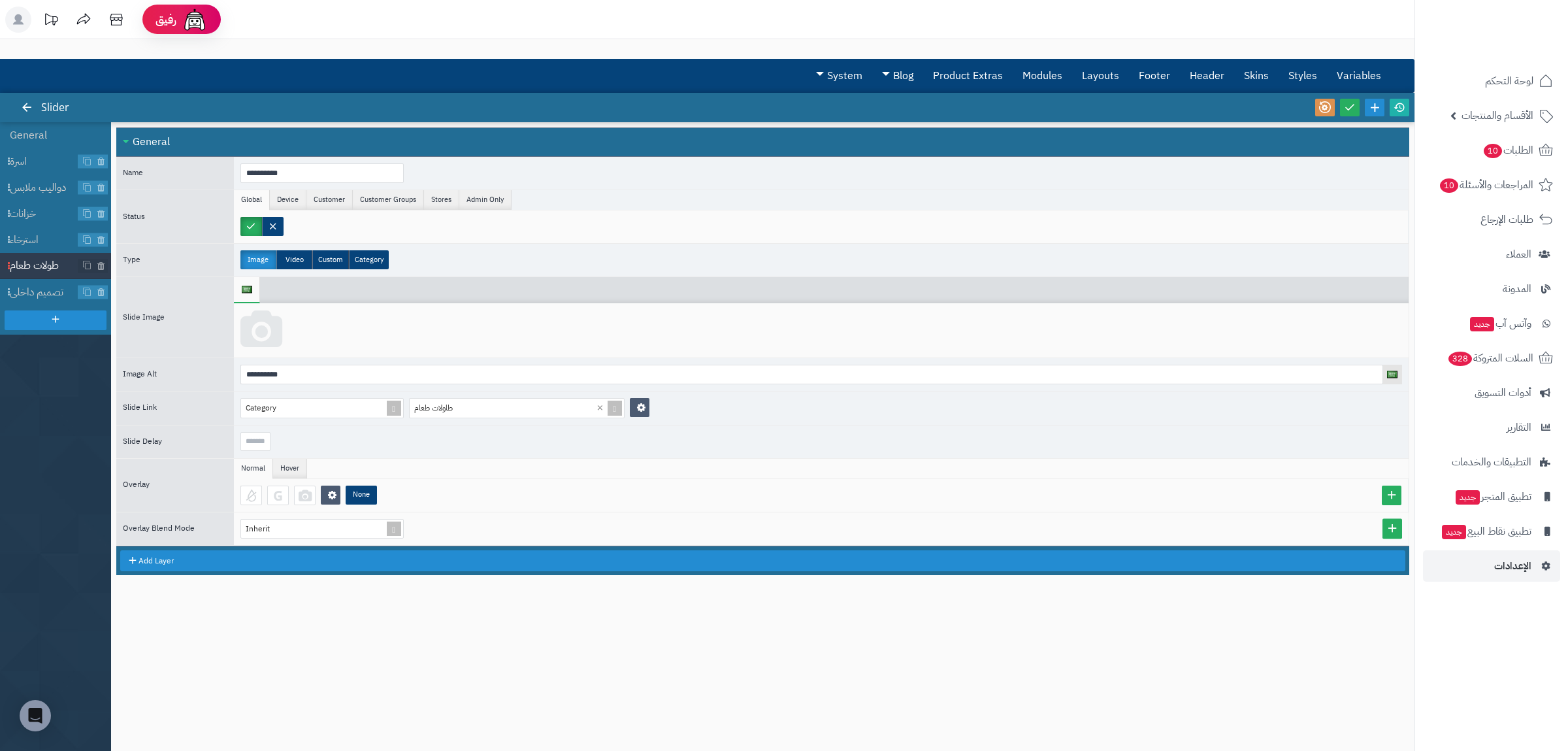
click at [270, 321] on icon at bounding box center [261, 330] width 42 height 40
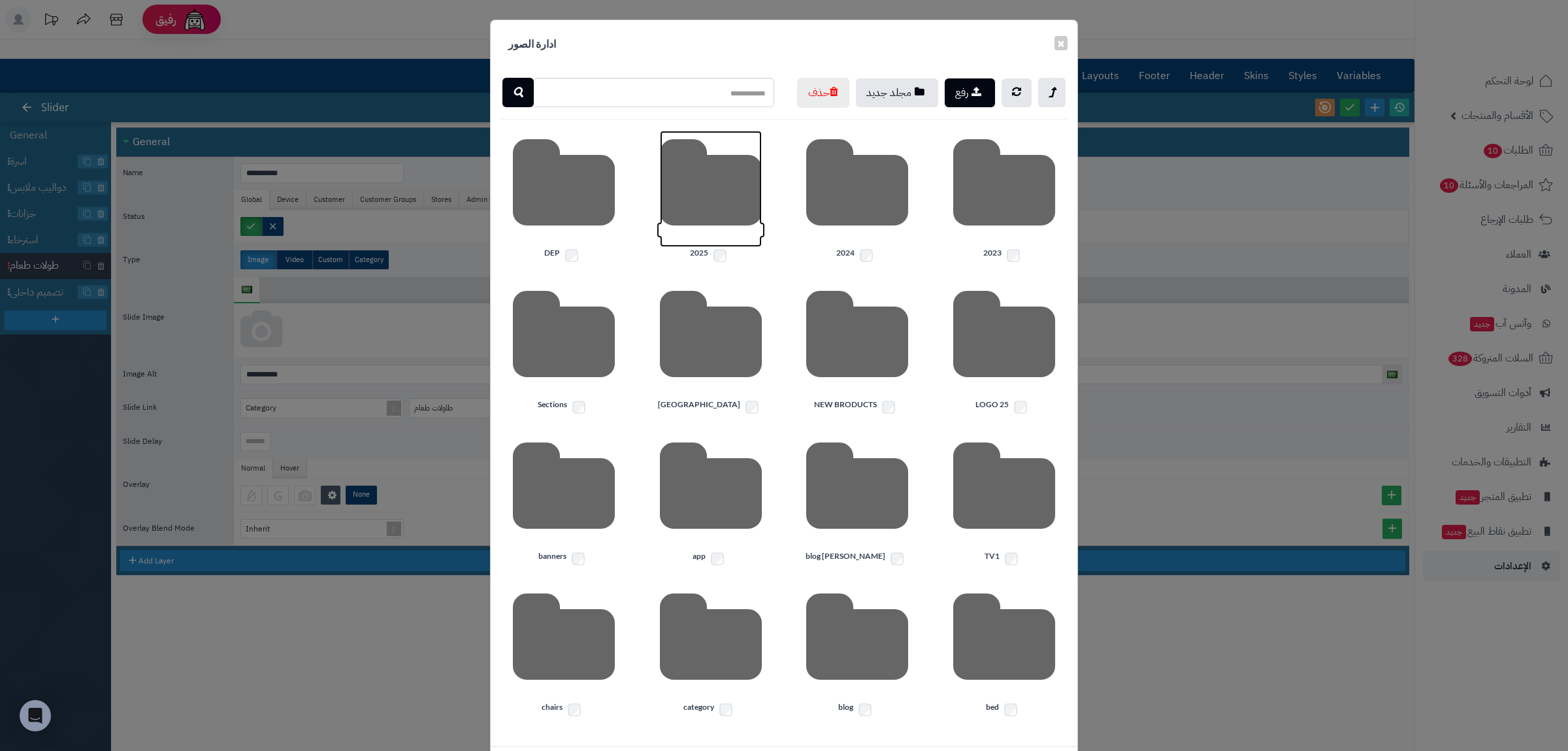
click at [712, 247] on icon at bounding box center [710, 189] width 102 height 116
click at [965, 247] on icon at bounding box center [1003, 189] width 102 height 116
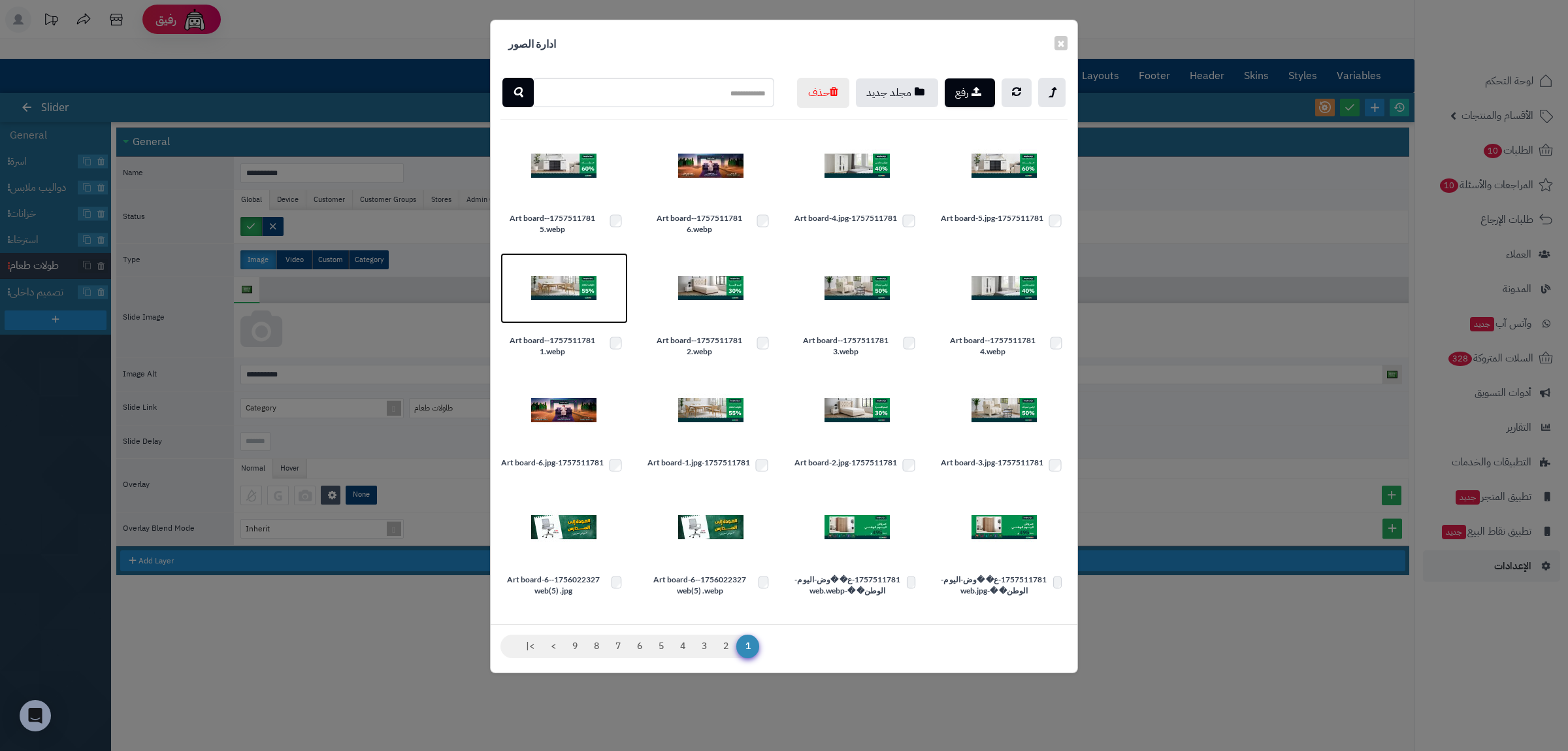
click at [559, 321] on img at bounding box center [564, 288] width 66 height 66
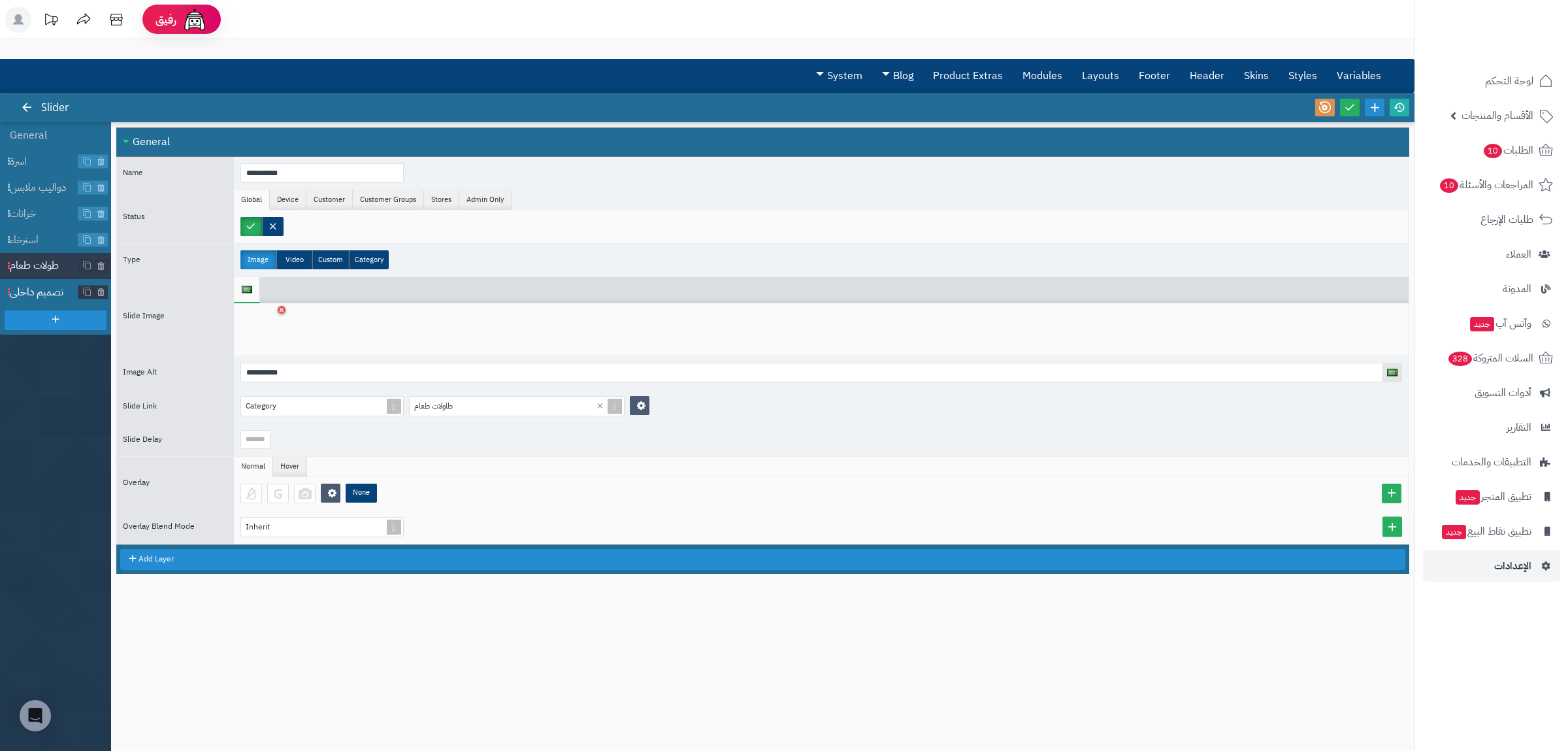
click at [34, 287] on span "تصميم داخلي" at bounding box center [44, 292] width 68 height 15
click at [281, 309] on icon at bounding box center [281, 309] width 5 height 8
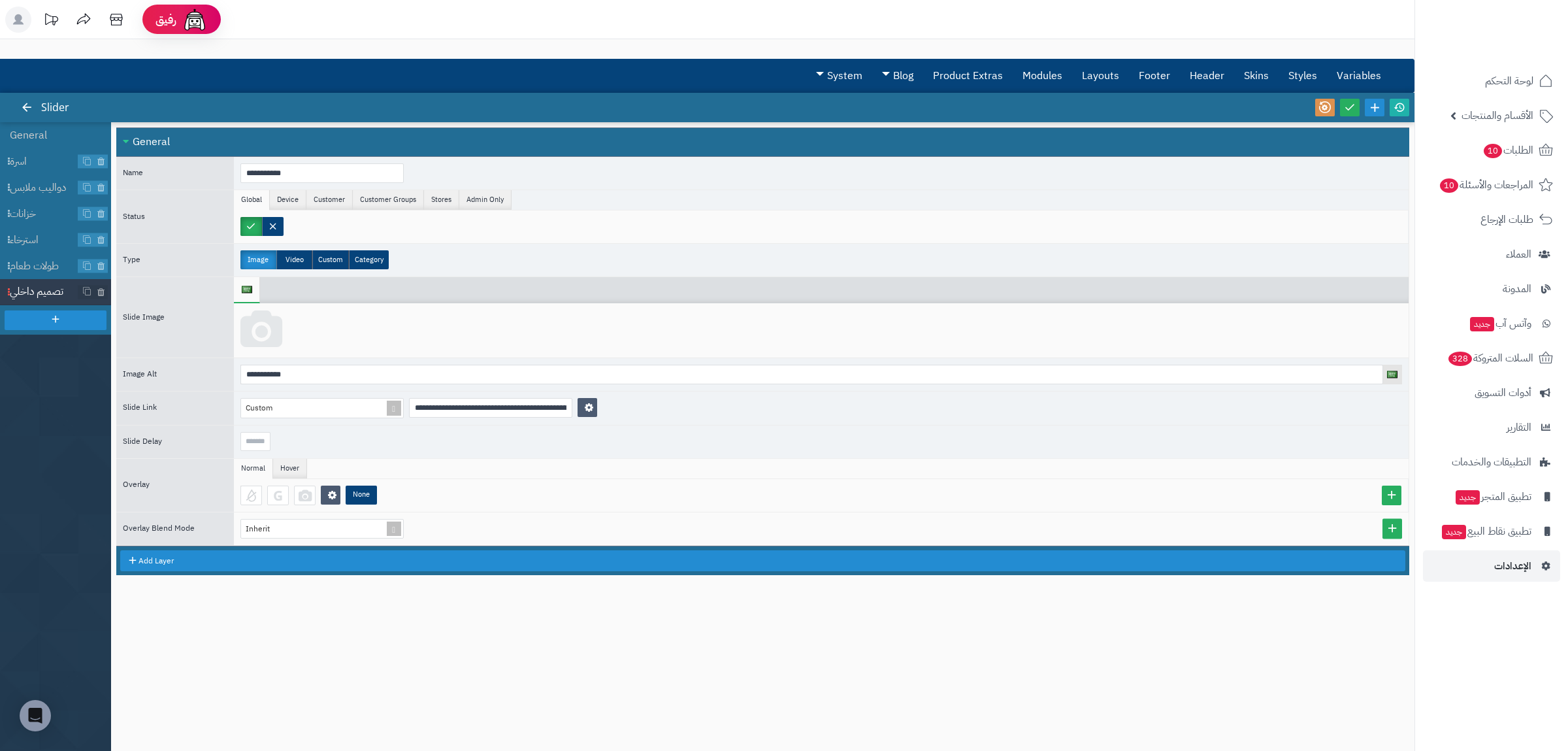
click at [264, 339] on icon at bounding box center [261, 330] width 42 height 40
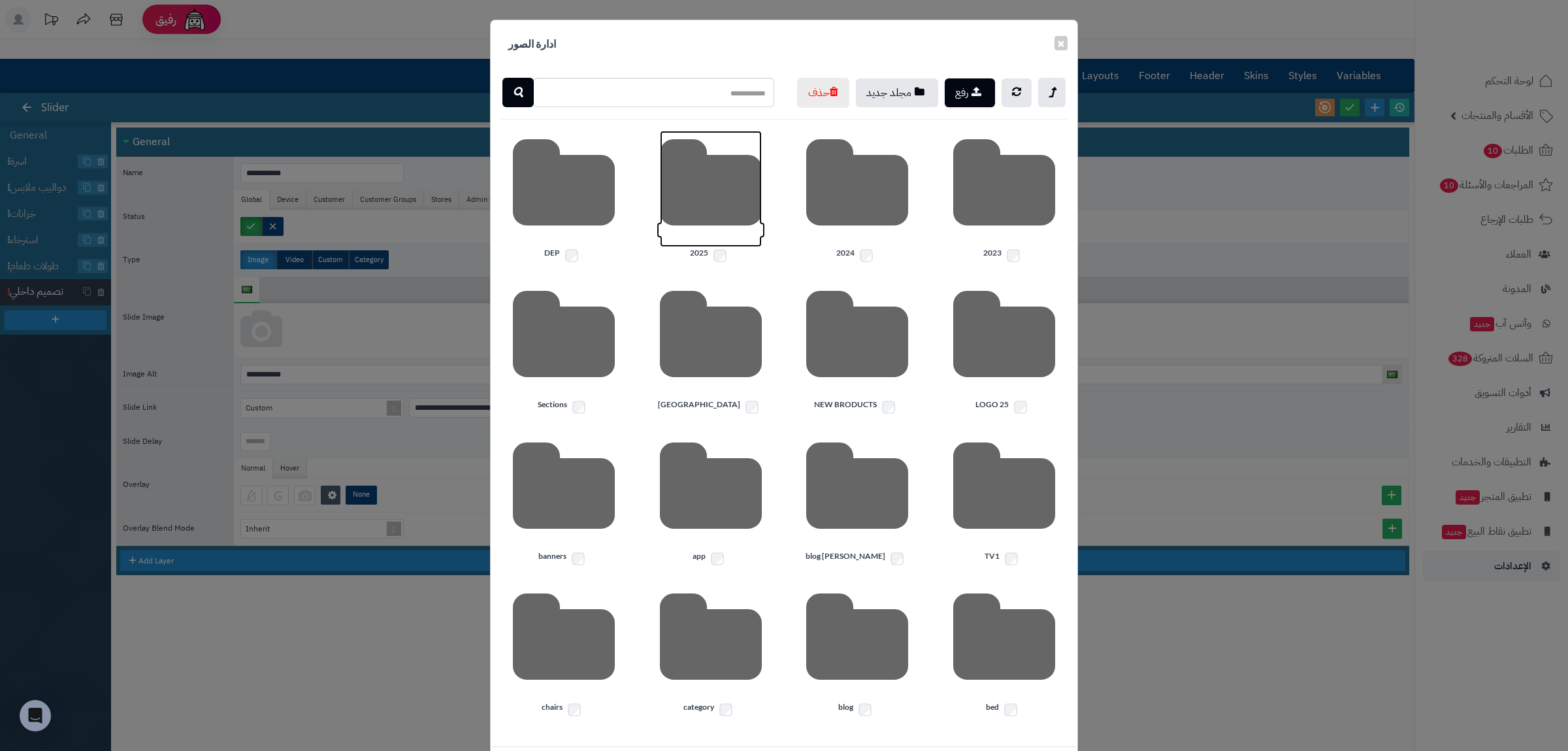
click at [682, 244] on icon at bounding box center [710, 189] width 102 height 116
click at [1038, 247] on icon at bounding box center [1003, 189] width 102 height 116
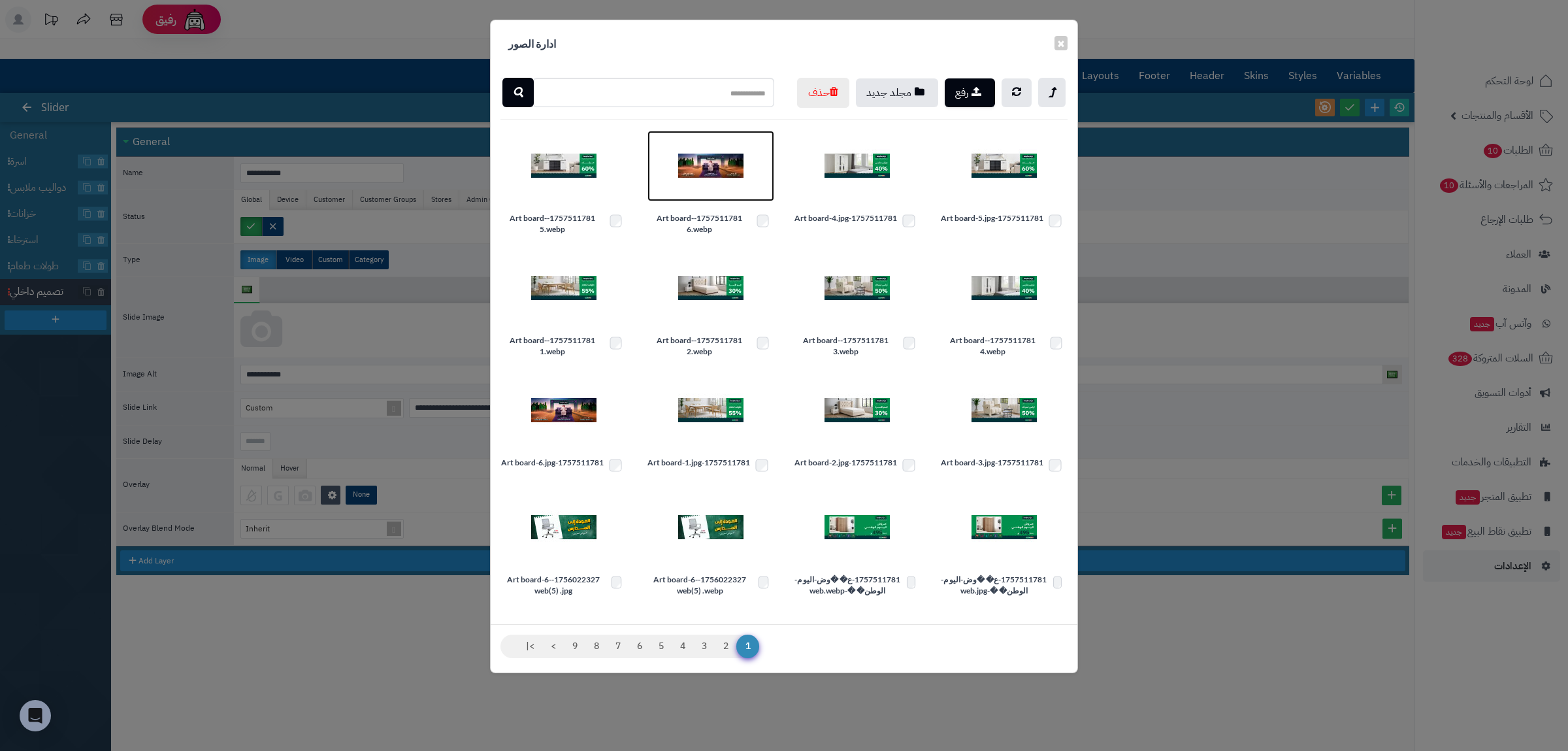
click at [705, 199] on img at bounding box center [711, 166] width 66 height 66
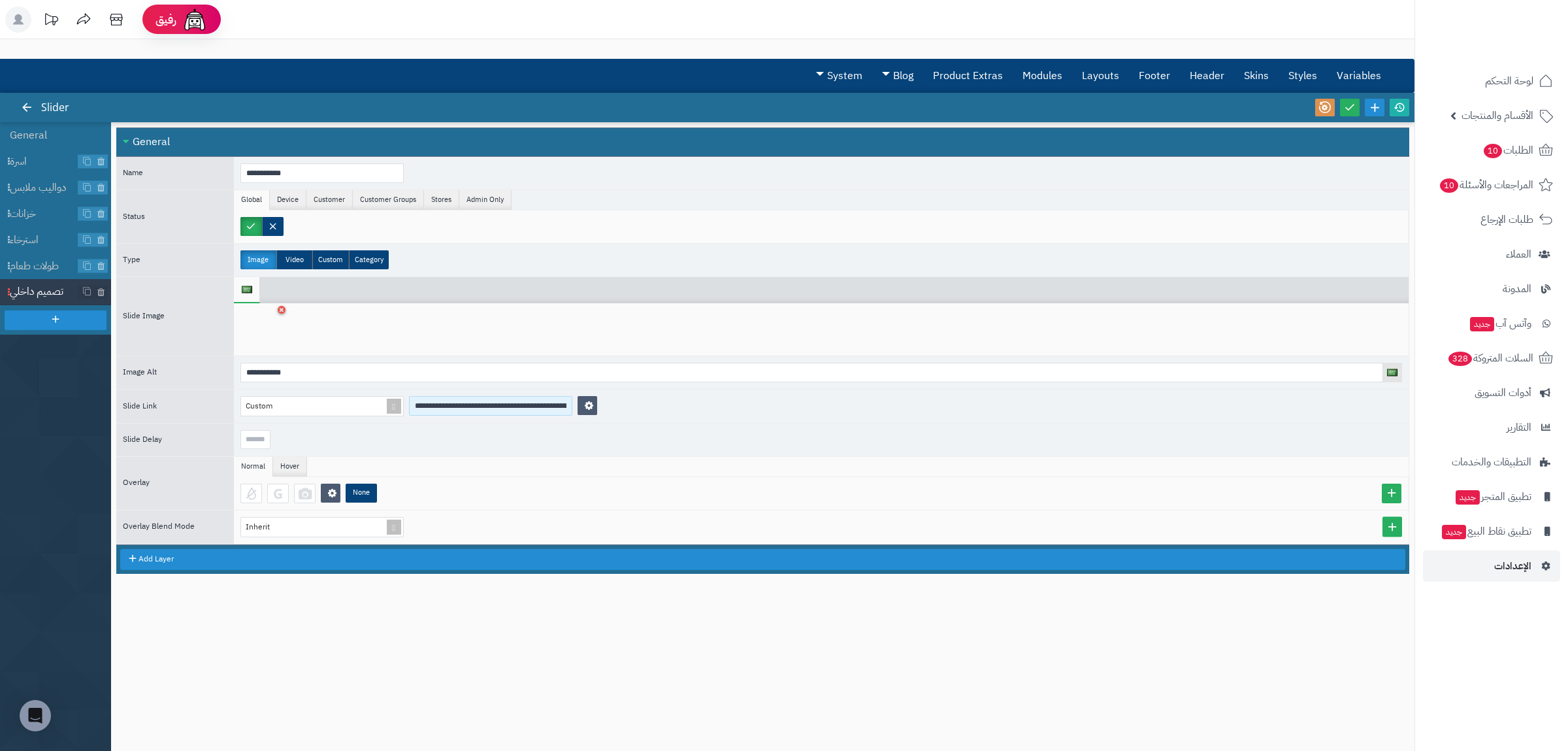
click at [447, 409] on input "**********" at bounding box center [490, 405] width 163 height 19
click at [394, 408] on span at bounding box center [394, 406] width 19 height 19
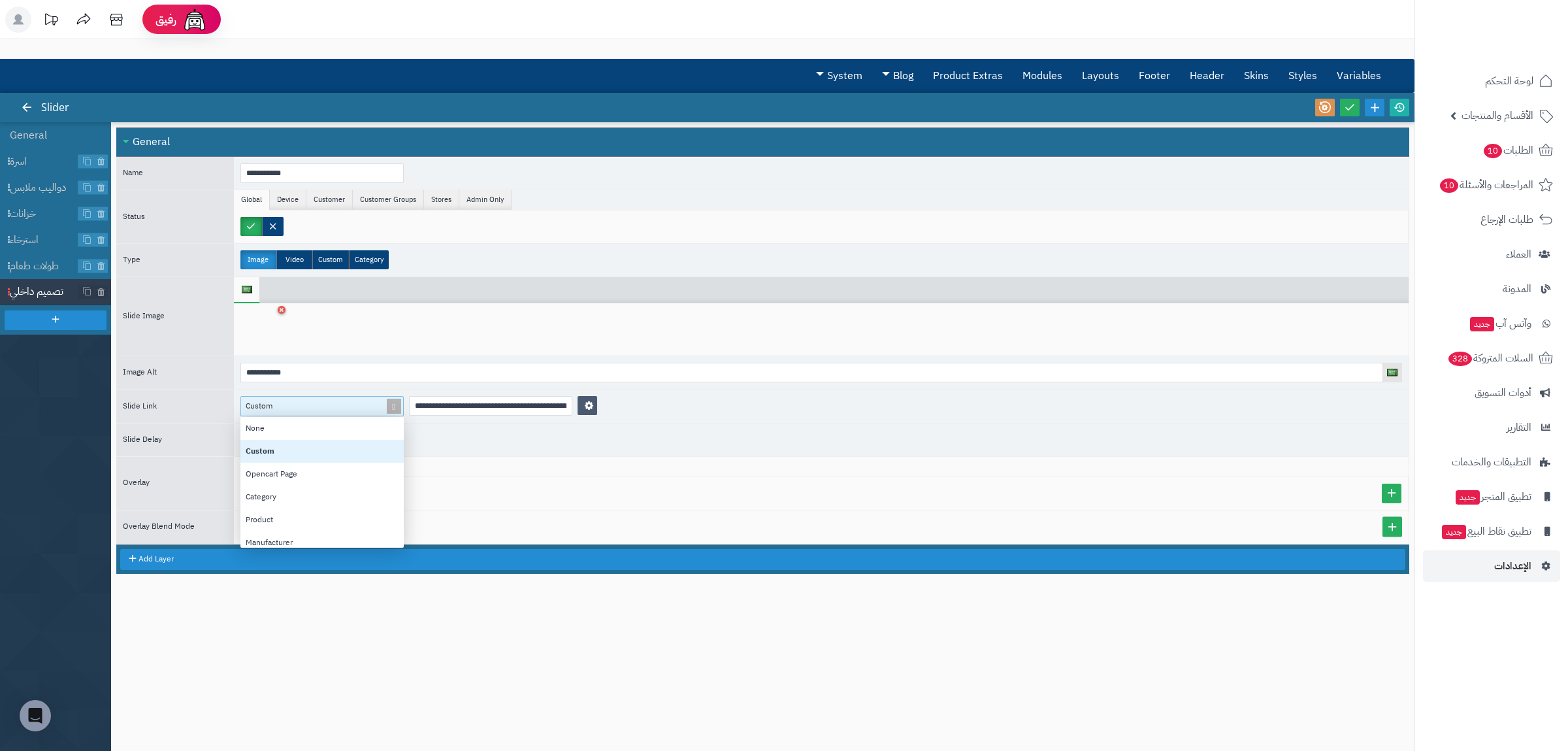
scroll to position [131, 163]
click at [340, 493] on div "Category" at bounding box center [322, 496] width 163 height 23
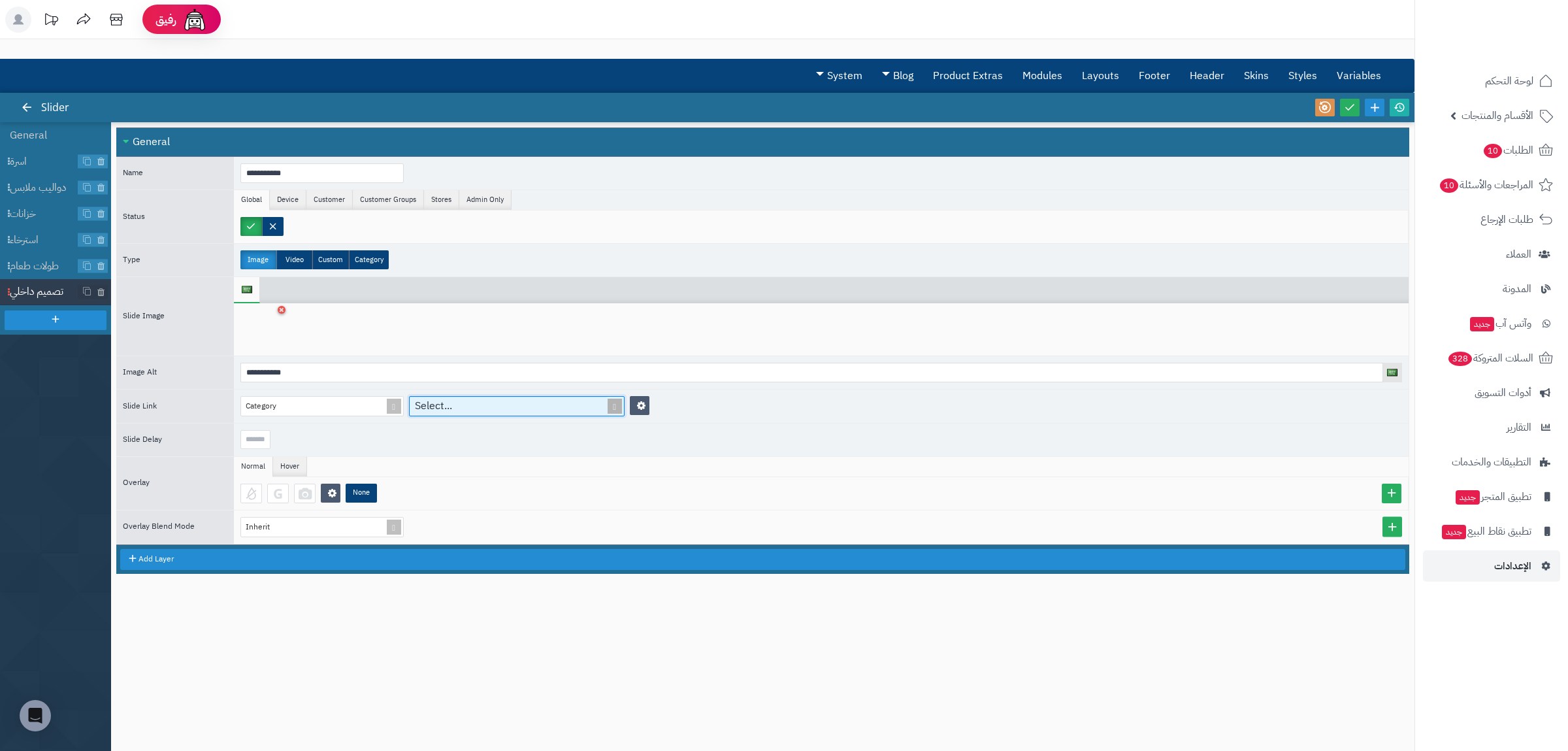
click at [476, 404] on div "Select..." at bounding box center [509, 406] width 200 height 19
type input "*****"
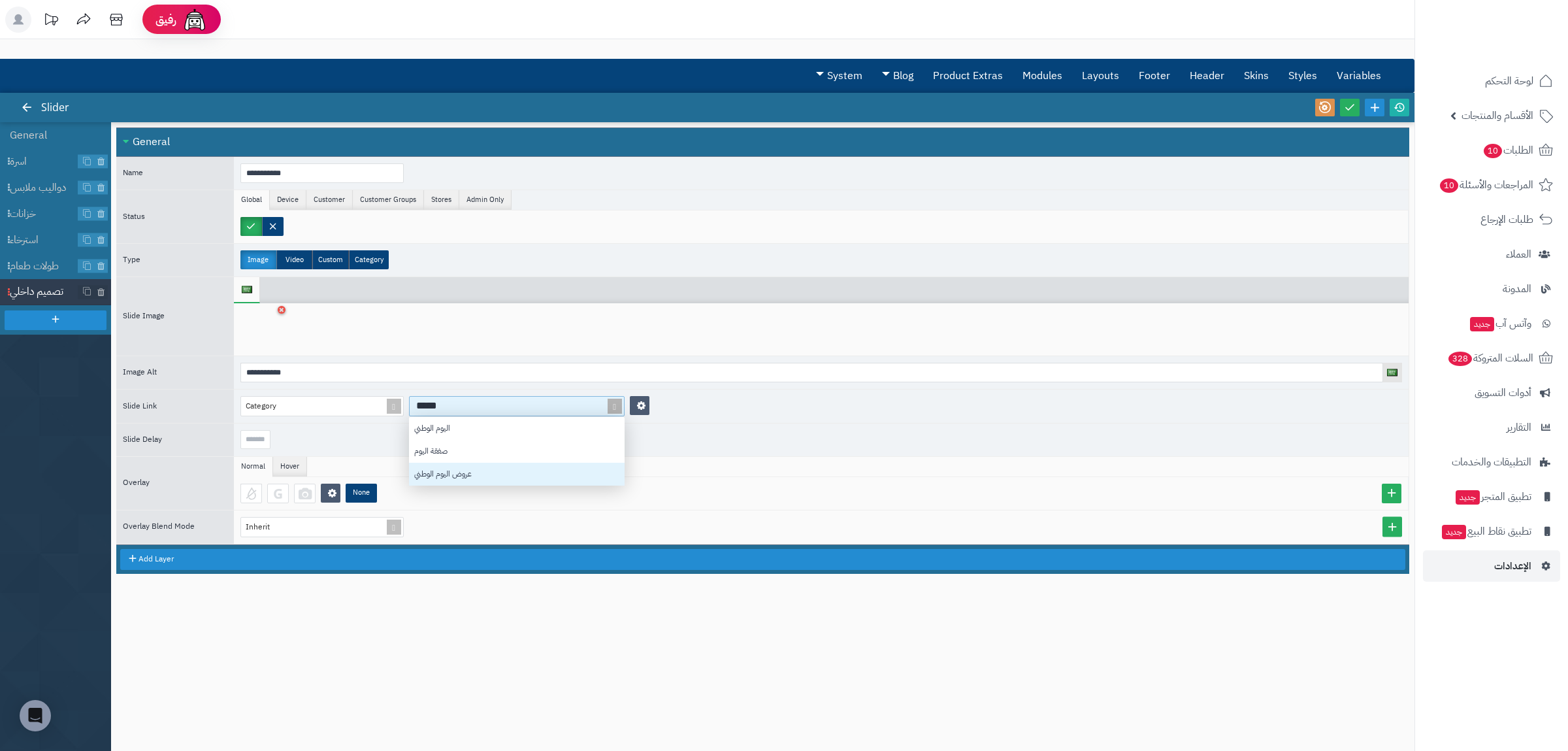
click at [508, 469] on div "عروض اليوم الوطني" at bounding box center [516, 474] width 216 height 23
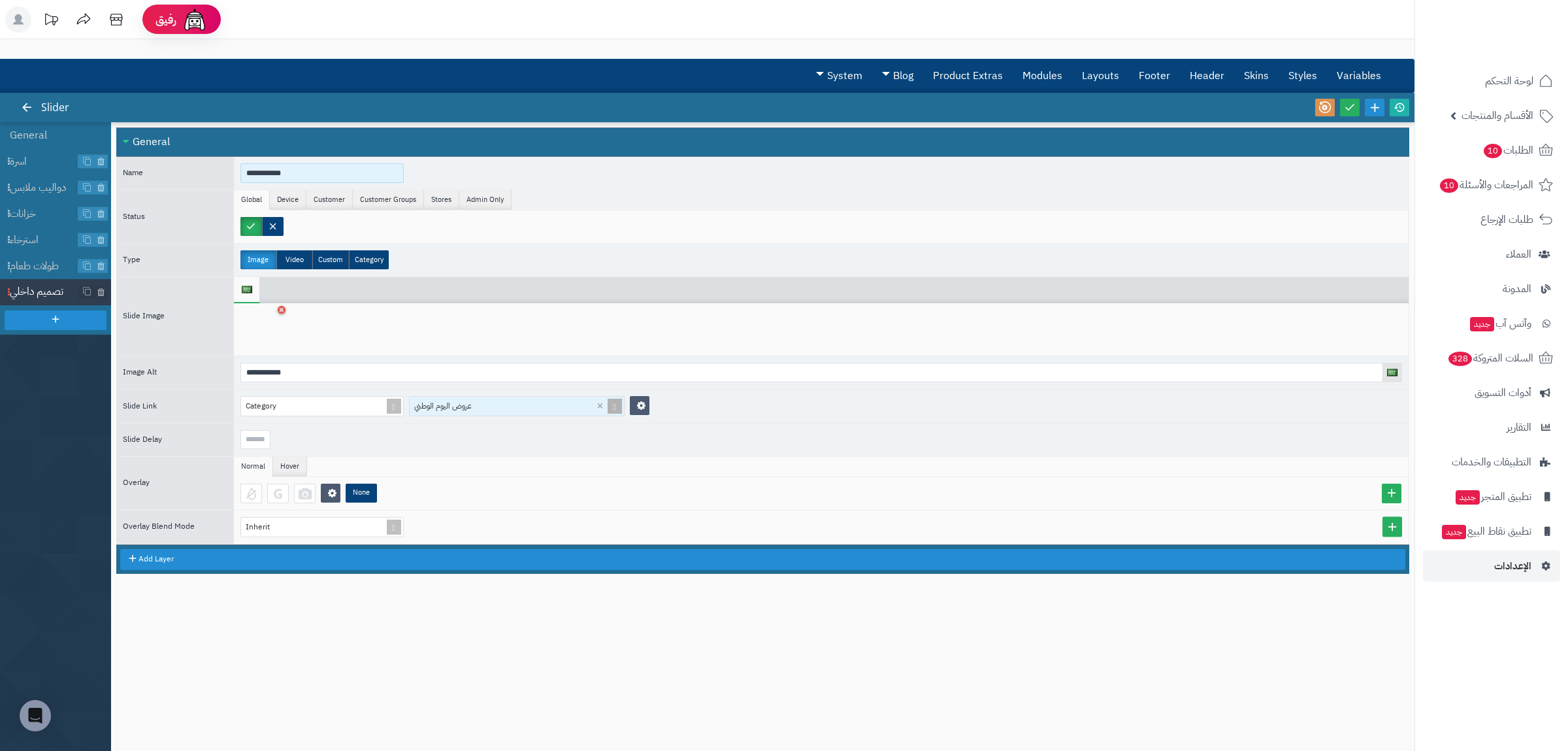
click at [274, 176] on input "**********" at bounding box center [322, 173] width 163 height 19
click at [291, 172] on input "**********" at bounding box center [322, 173] width 163 height 19
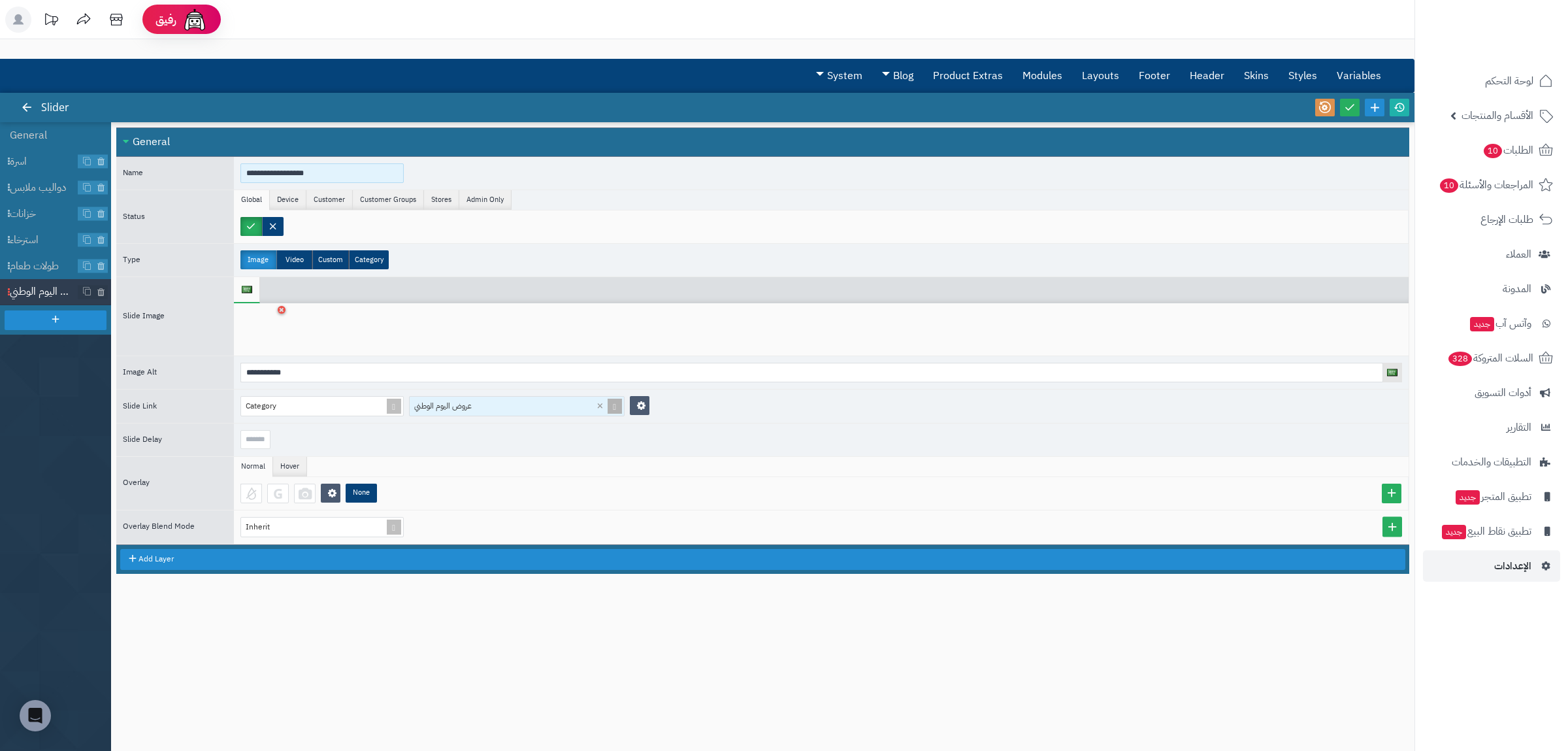
click at [291, 172] on input "**********" at bounding box center [322, 173] width 163 height 19
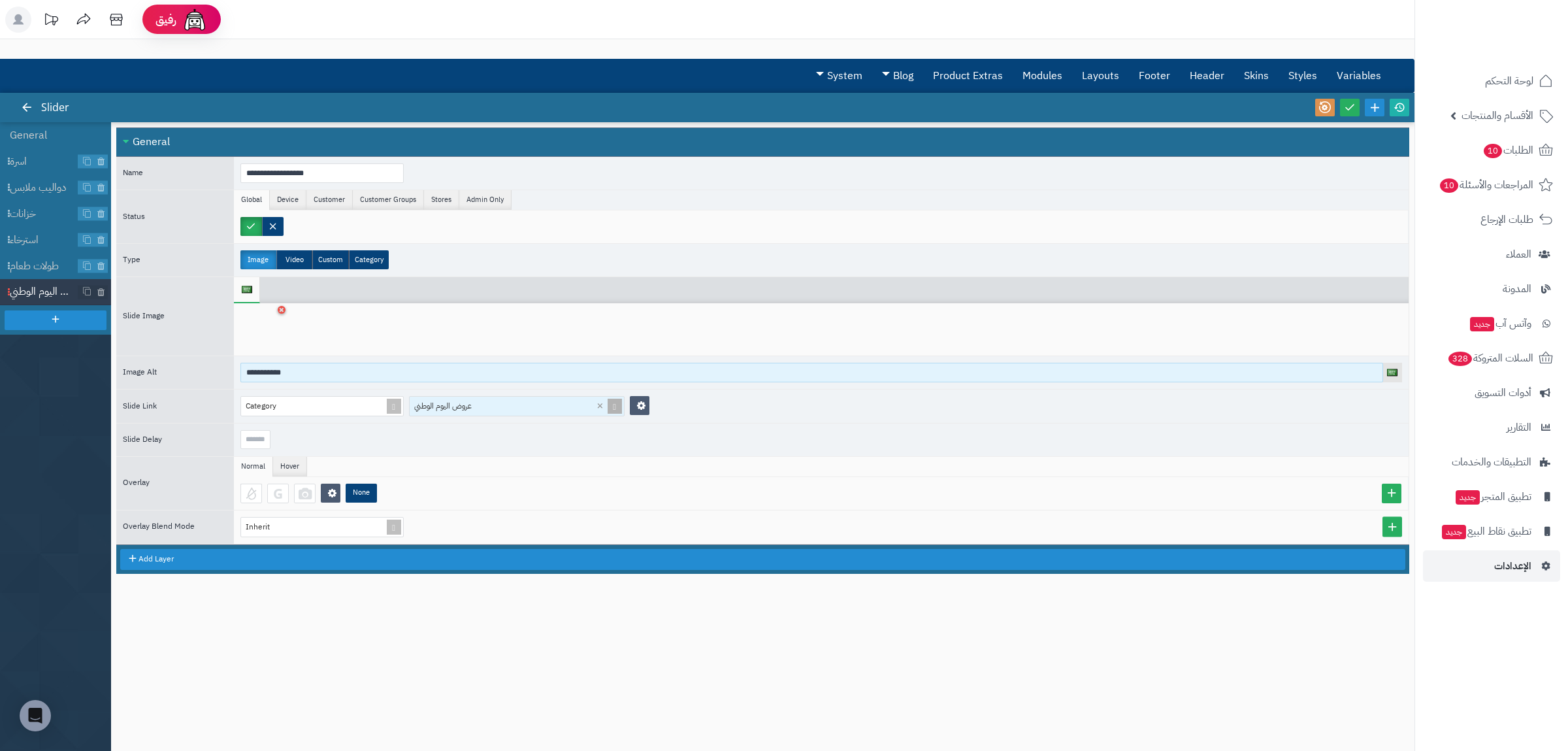
type input "**********"
click at [264, 378] on input "**********" at bounding box center [811, 372] width 1143 height 19
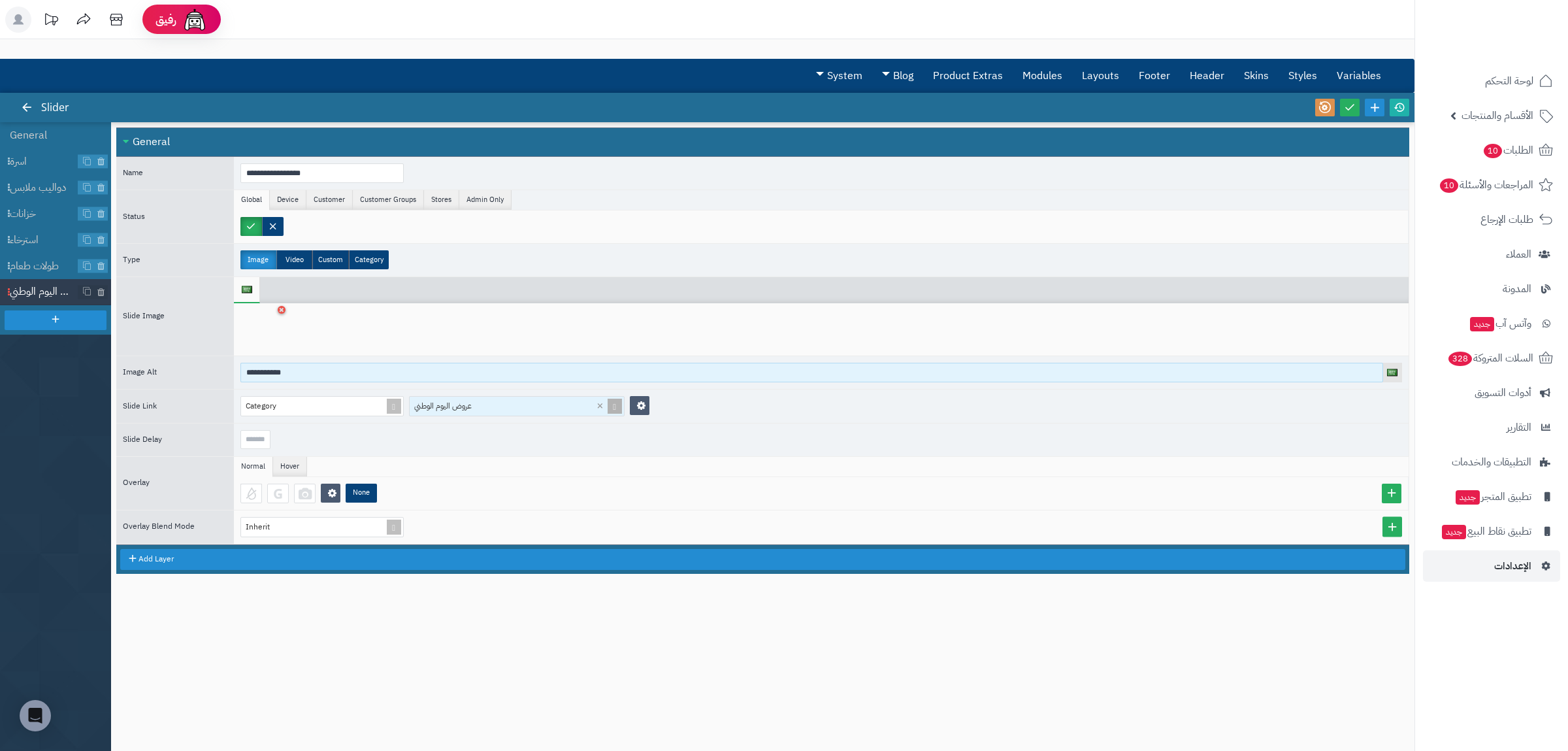
click at [264, 378] on input "**********" at bounding box center [811, 372] width 1143 height 19
paste input "******"
drag, startPoint x: 311, startPoint y: 376, endPoint x: 336, endPoint y: 375, distance: 25.0
click at [336, 375] on input "**********" at bounding box center [811, 372] width 1143 height 19
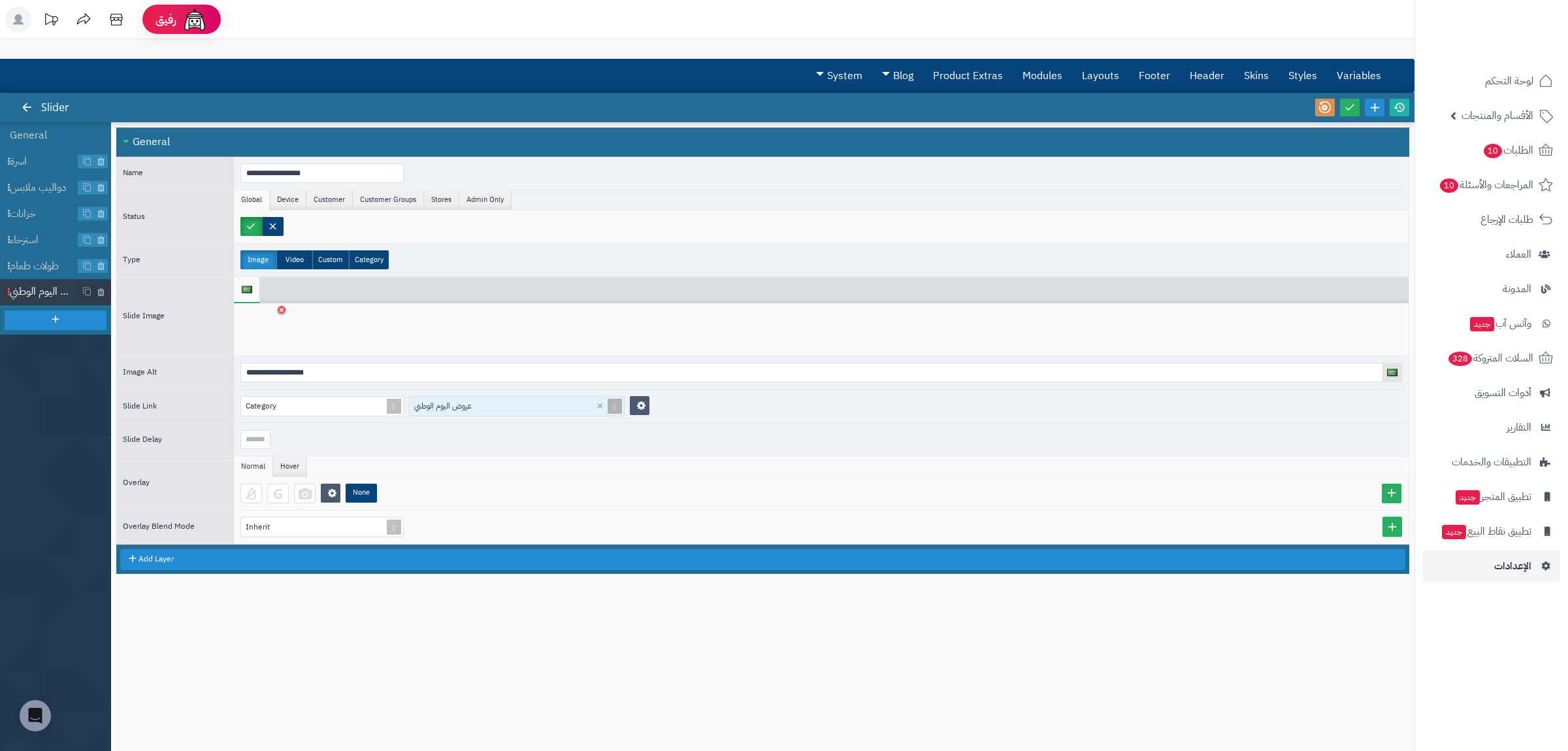
type input "**********"
click at [1346, 105] on icon at bounding box center [1350, 107] width 12 height 12
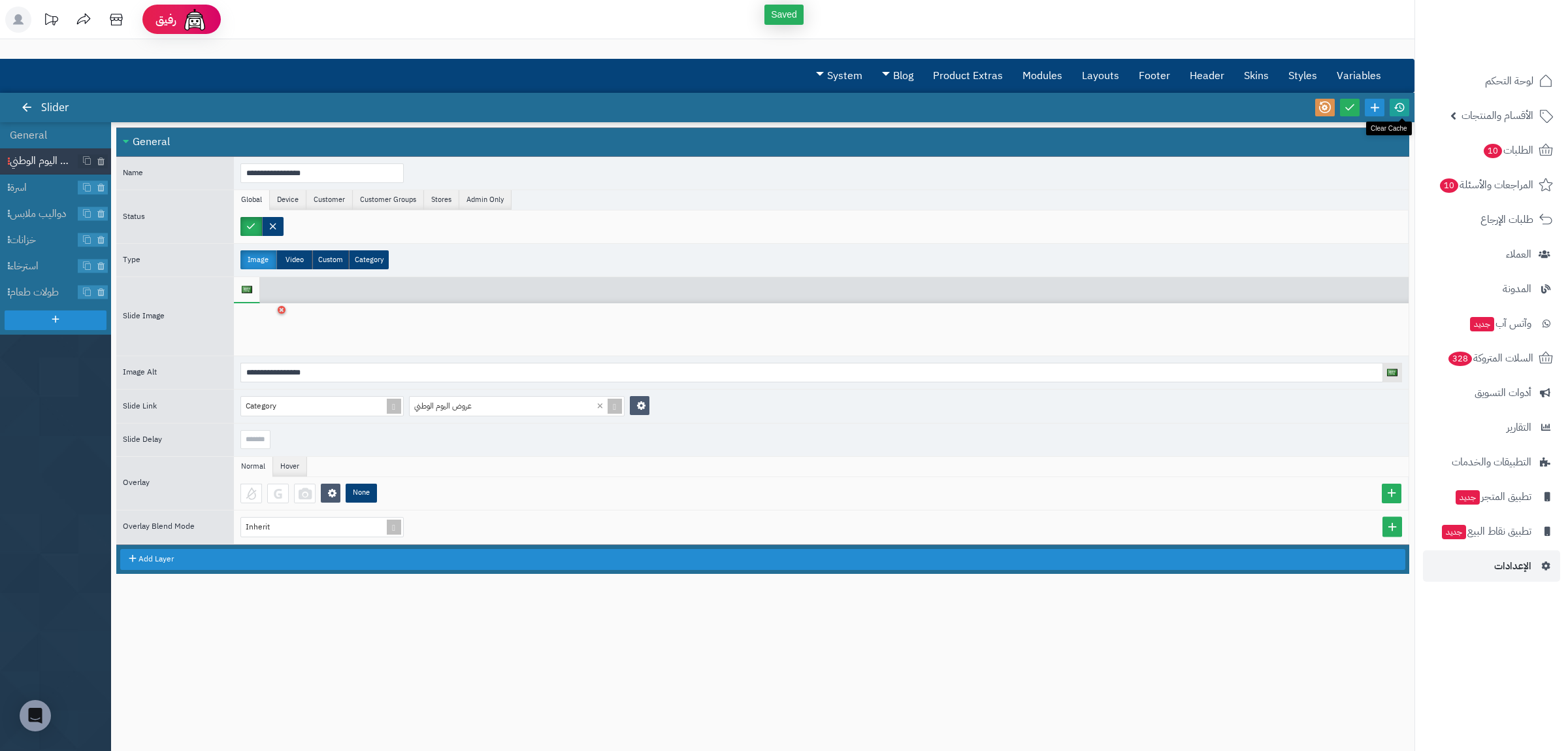
click at [1399, 105] on icon at bounding box center [1399, 107] width 12 height 12
click at [1046, 71] on link "Modules" at bounding box center [1042, 76] width 60 height 33
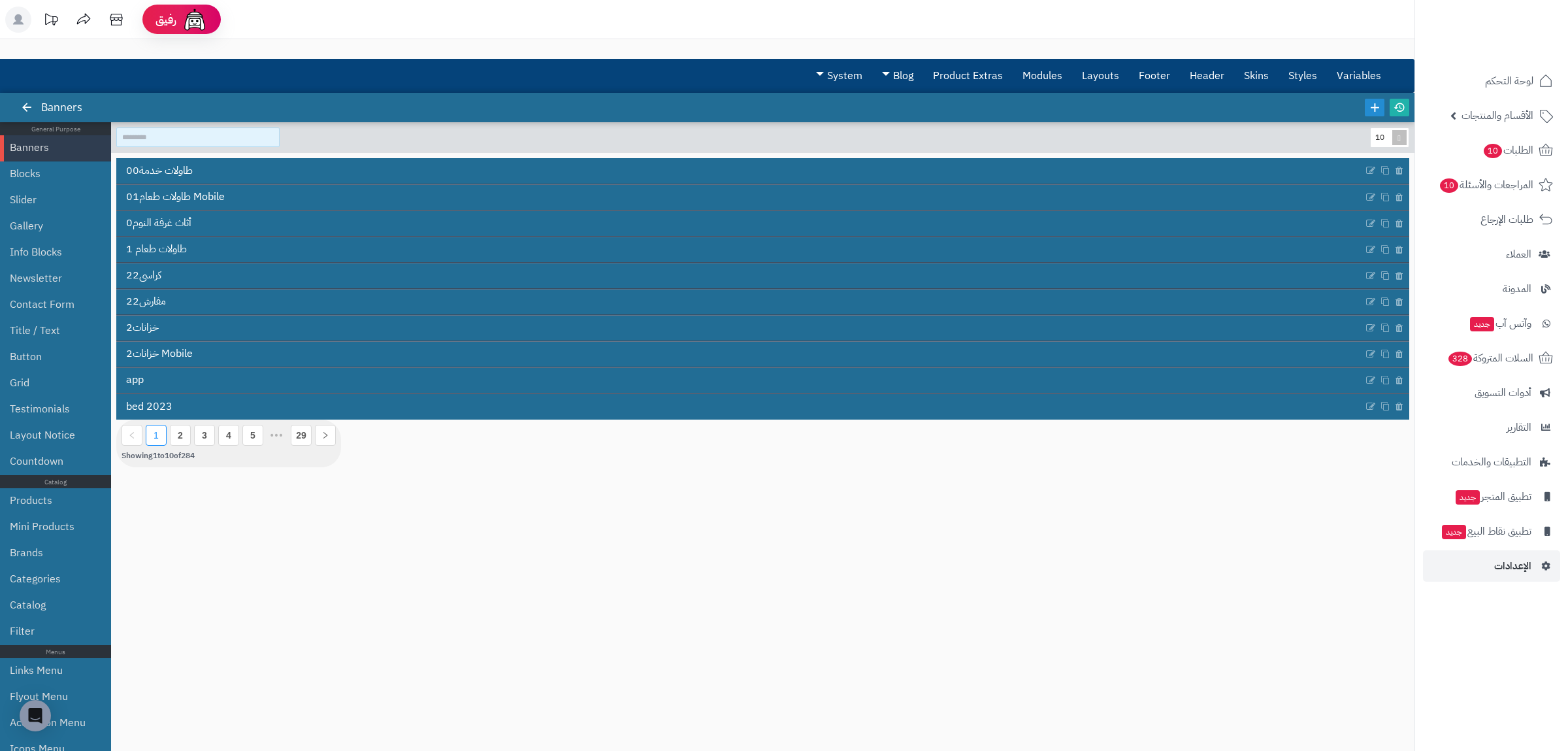
click at [175, 131] on input at bounding box center [198, 137] width 163 height 19
click at [1055, 74] on link "Modules" at bounding box center [1042, 76] width 60 height 33
click at [150, 134] on input at bounding box center [198, 137] width 163 height 19
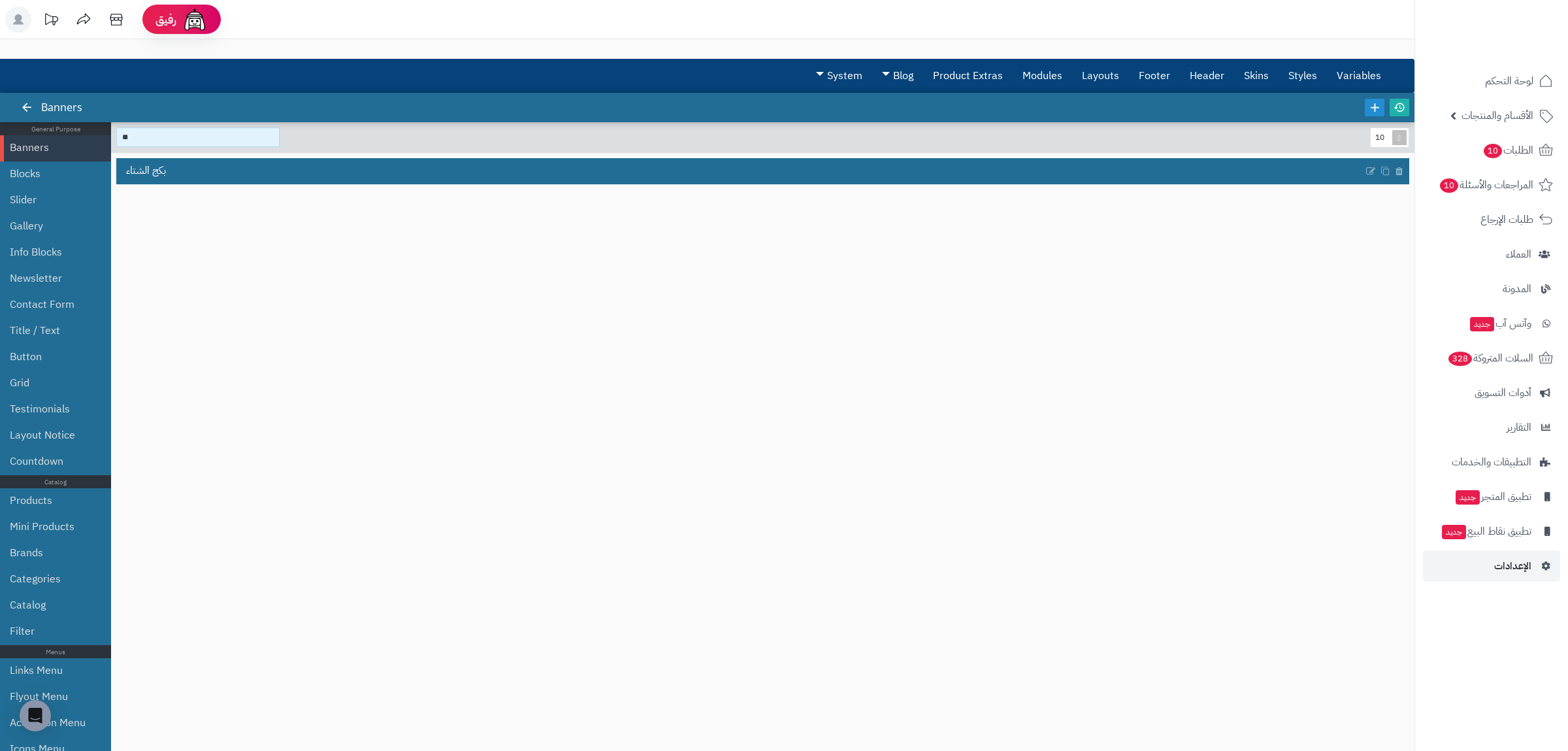
type input "*"
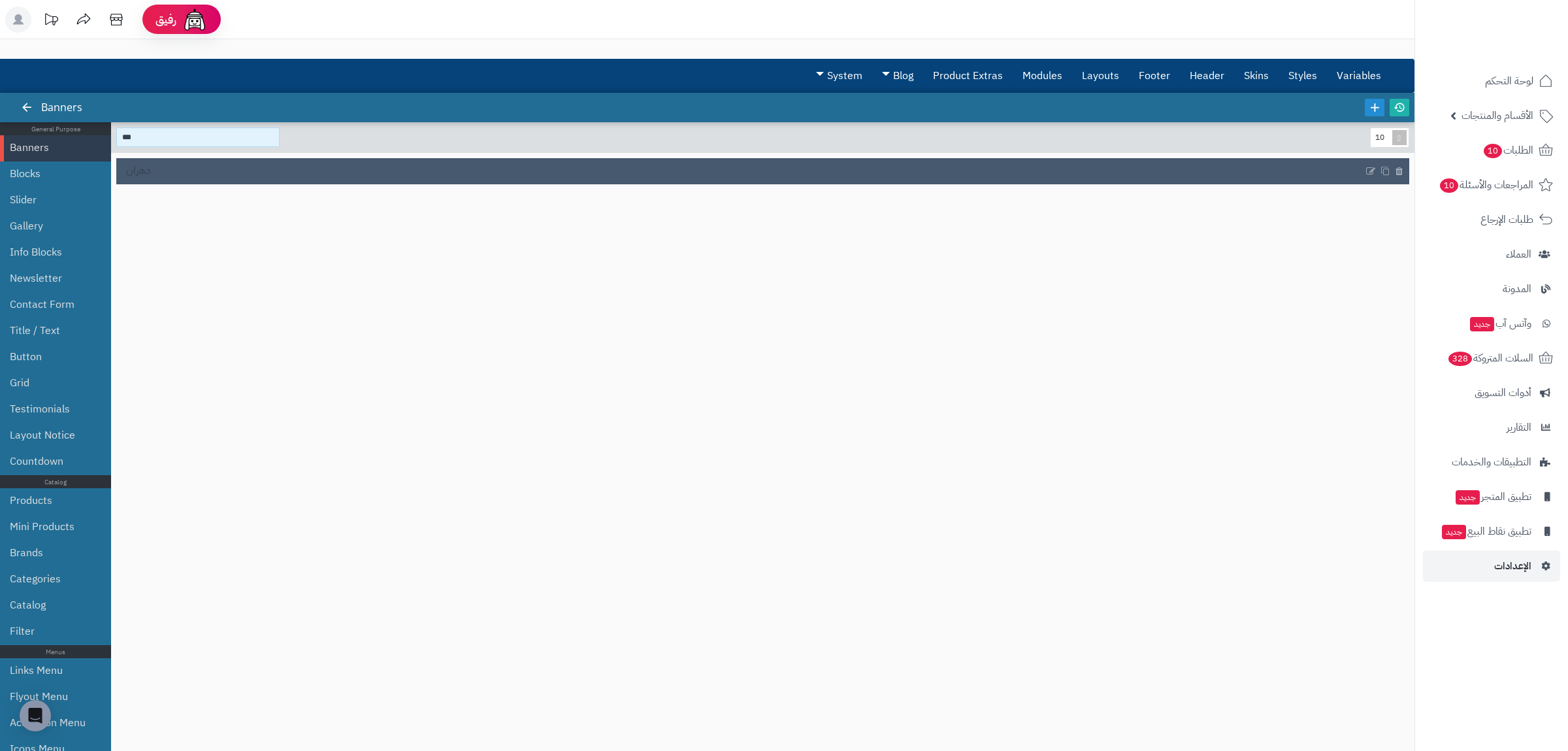
type input "***"
click at [134, 173] on span "دهران" at bounding box center [138, 171] width 24 height 15
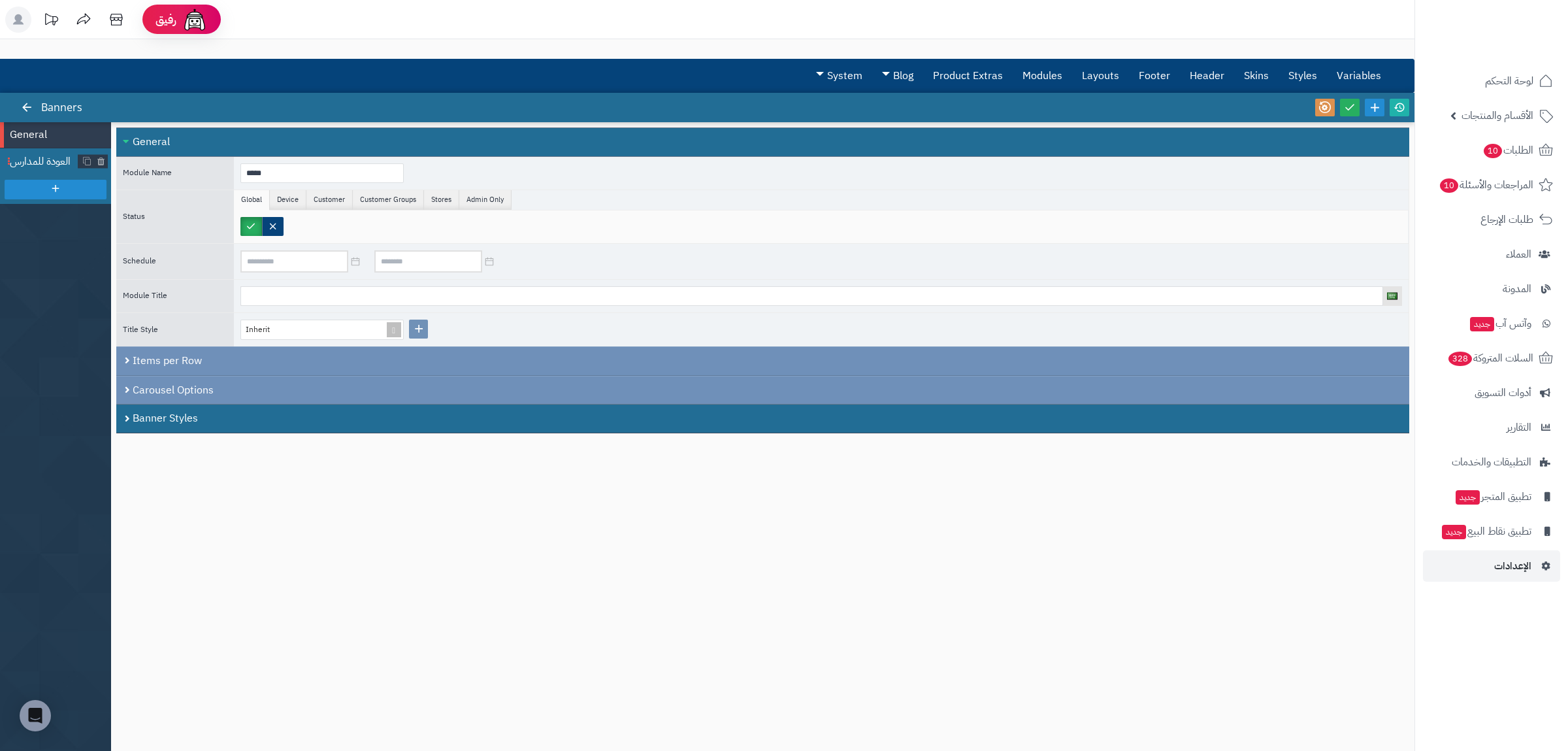
click at [36, 159] on span "العودة للمدارس" at bounding box center [44, 162] width 68 height 15
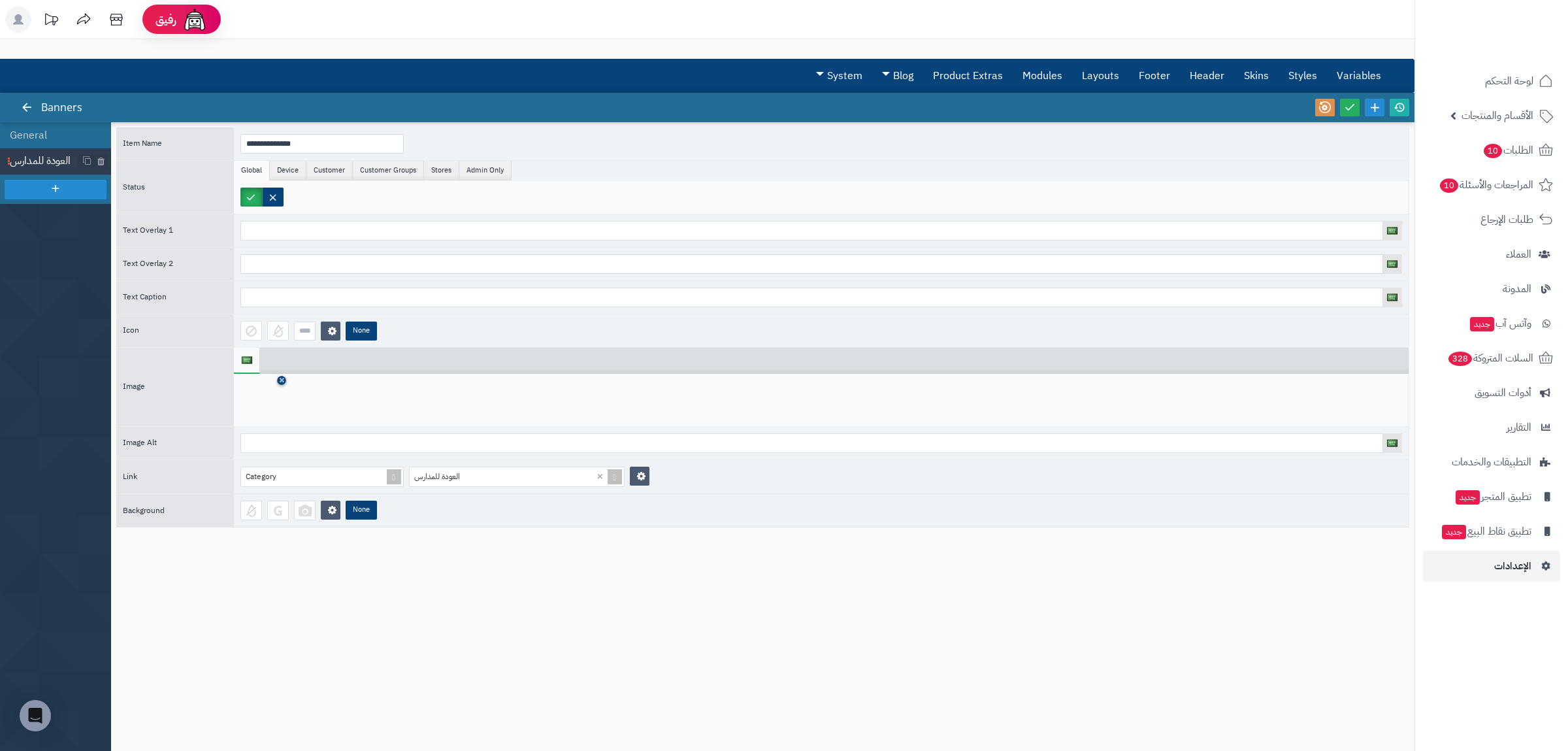
click at [280, 383] on icon at bounding box center [281, 380] width 5 height 8
click at [265, 403] on icon at bounding box center [261, 400] width 42 height 40
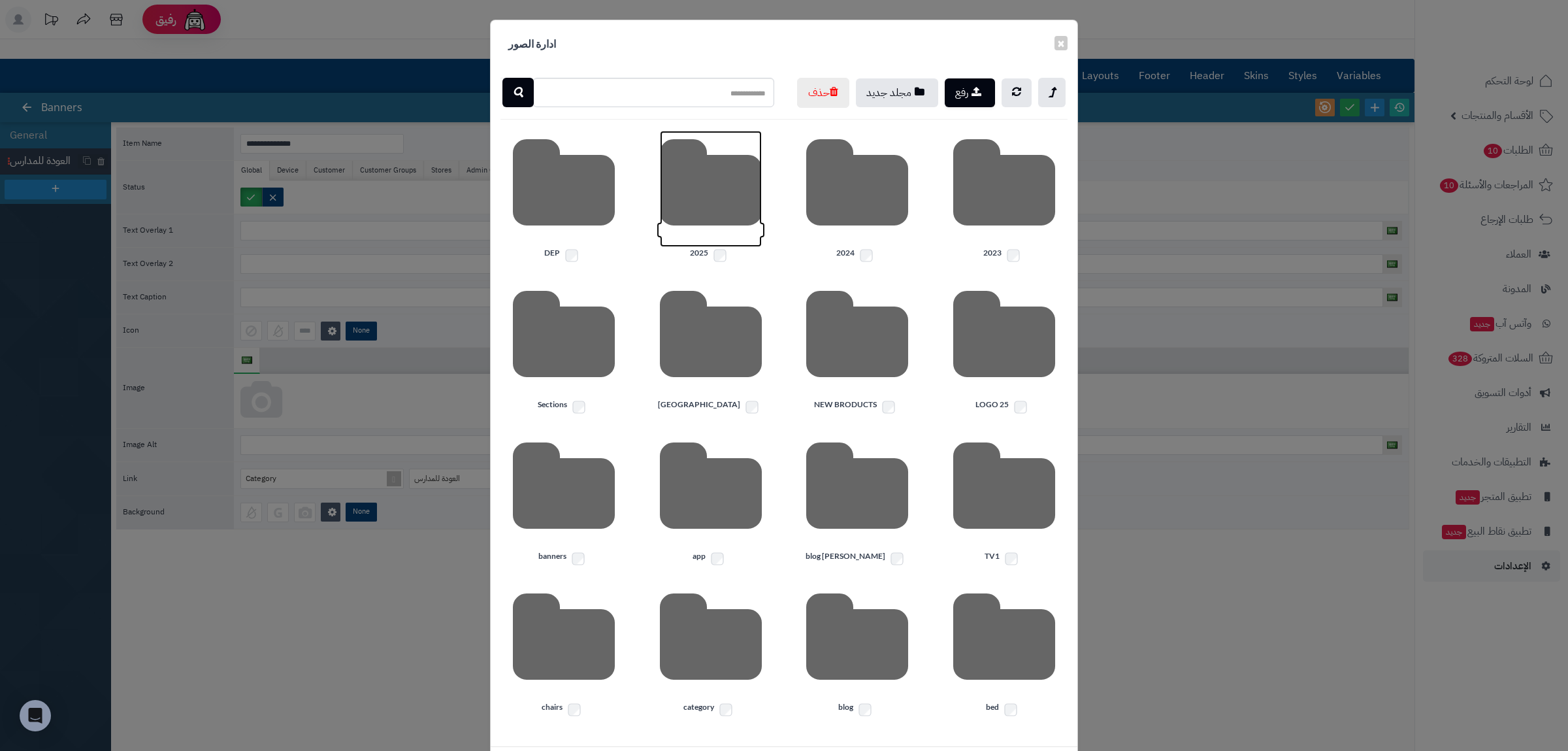
click at [693, 247] on icon at bounding box center [710, 189] width 102 height 116
click at [972, 245] on icon at bounding box center [1003, 189] width 102 height 116
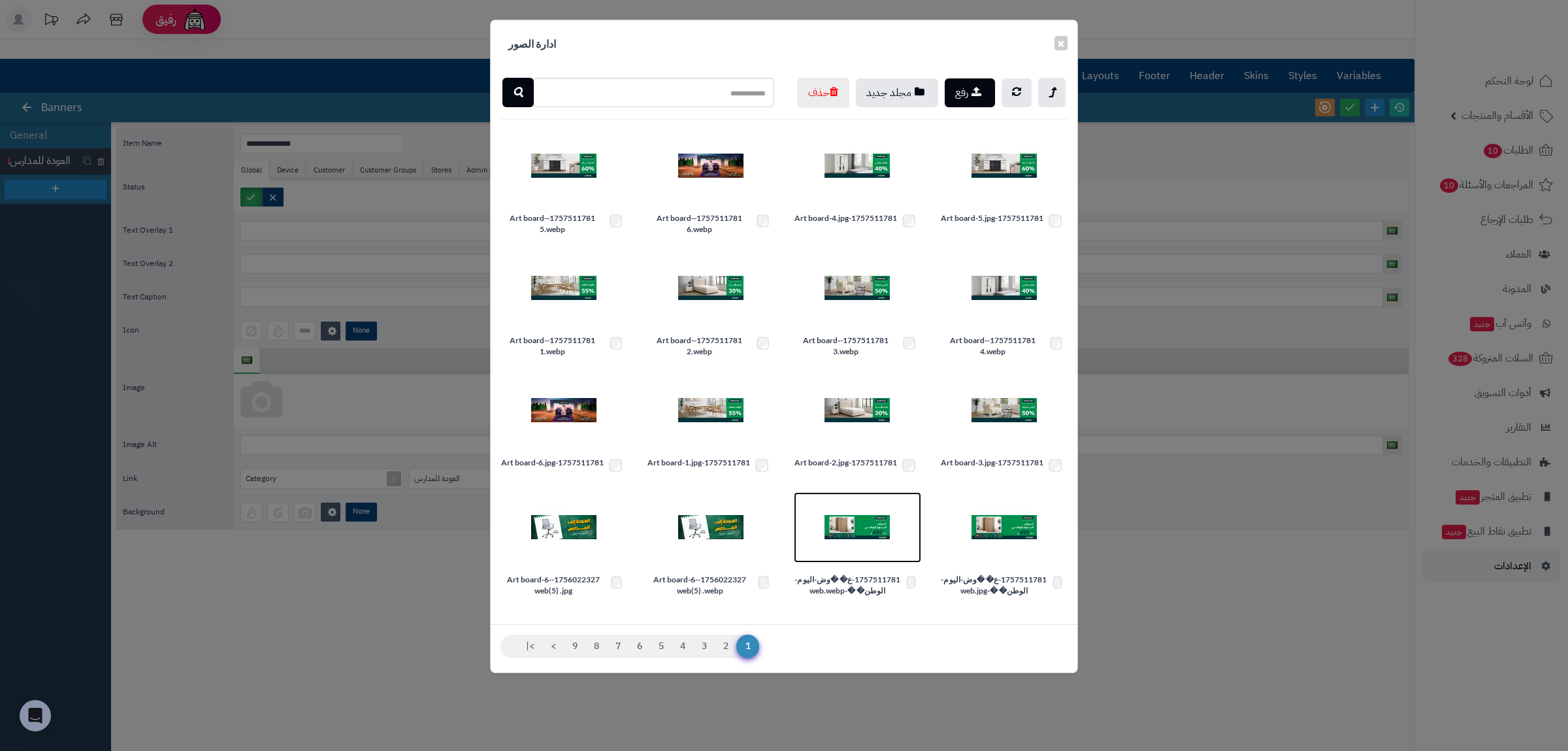
click at [857, 561] on img at bounding box center [858, 528] width 66 height 66
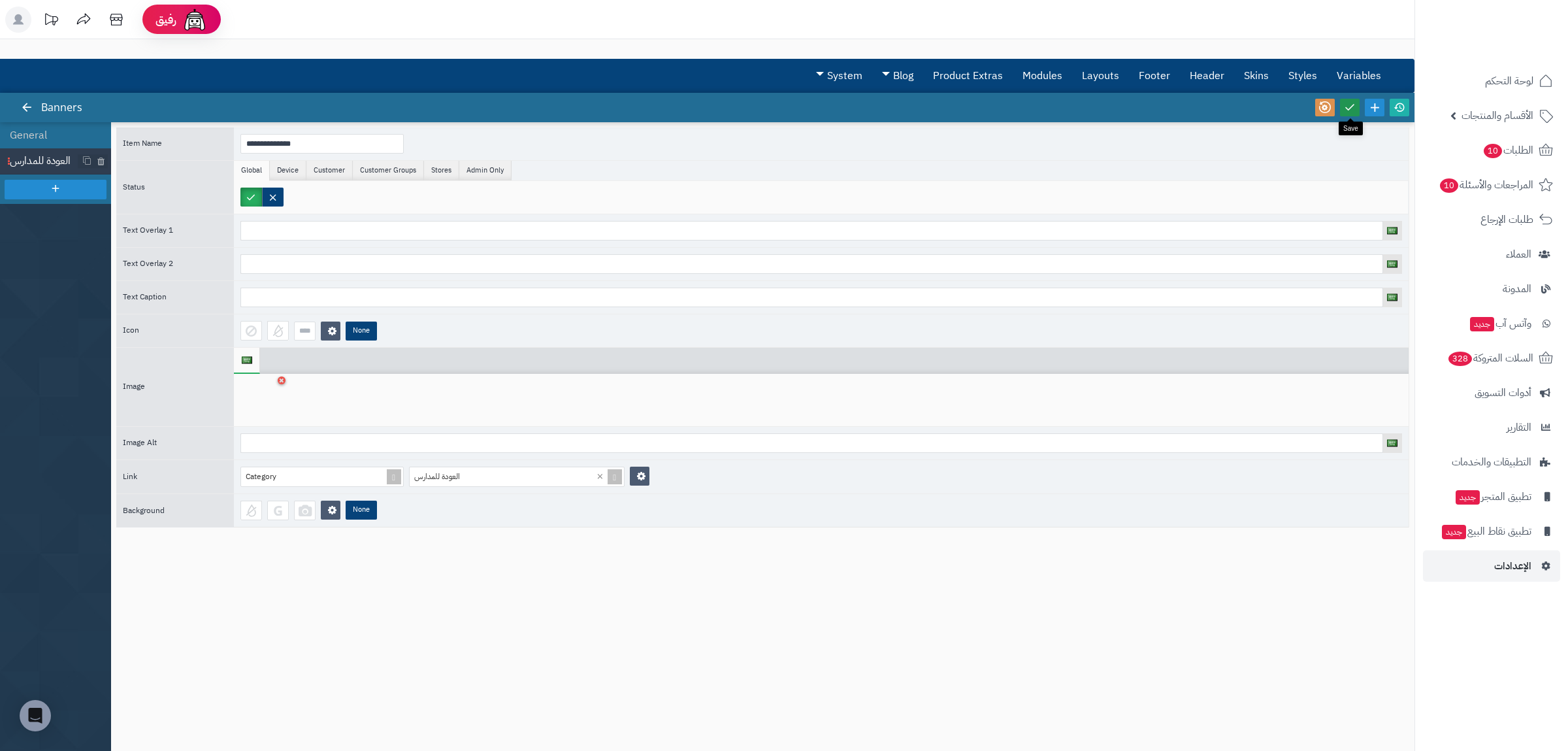
click at [1348, 105] on icon at bounding box center [1350, 107] width 12 height 12
click at [1404, 108] on icon at bounding box center [1399, 107] width 12 height 12
click at [1107, 65] on link "Layouts" at bounding box center [1100, 76] width 56 height 33
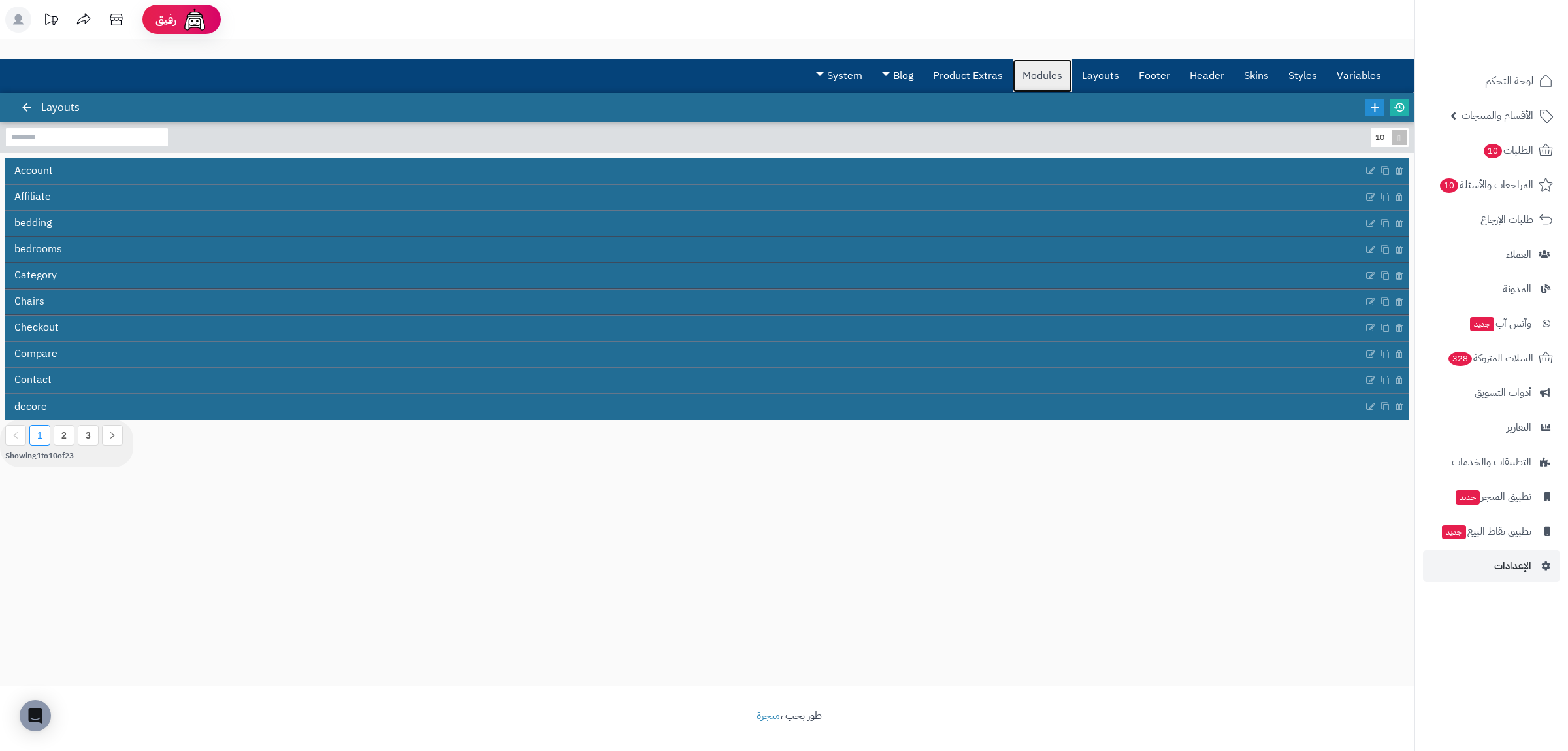
click at [1040, 62] on link "Modules" at bounding box center [1042, 76] width 60 height 33
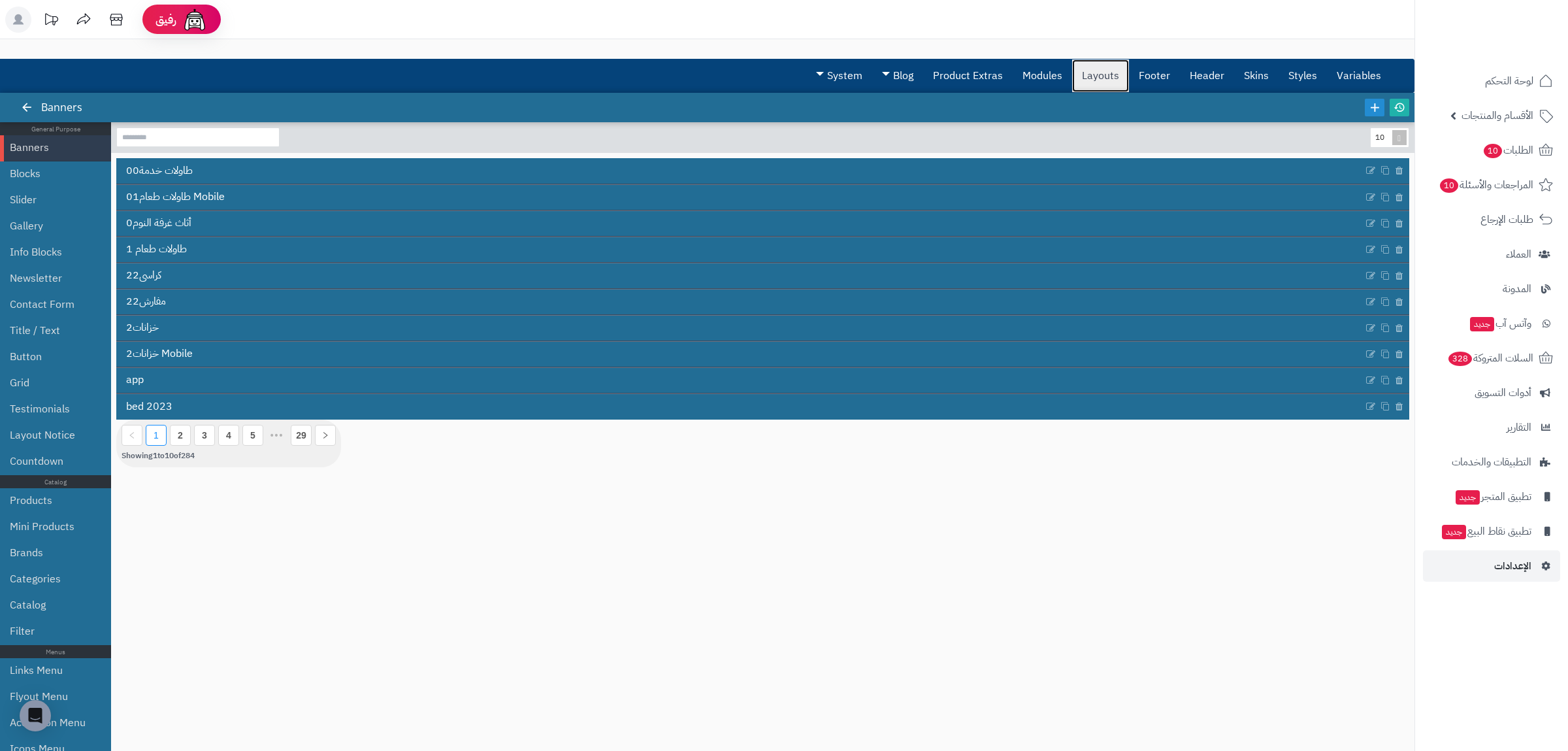
click at [1100, 74] on link "Layouts" at bounding box center [1100, 76] width 56 height 33
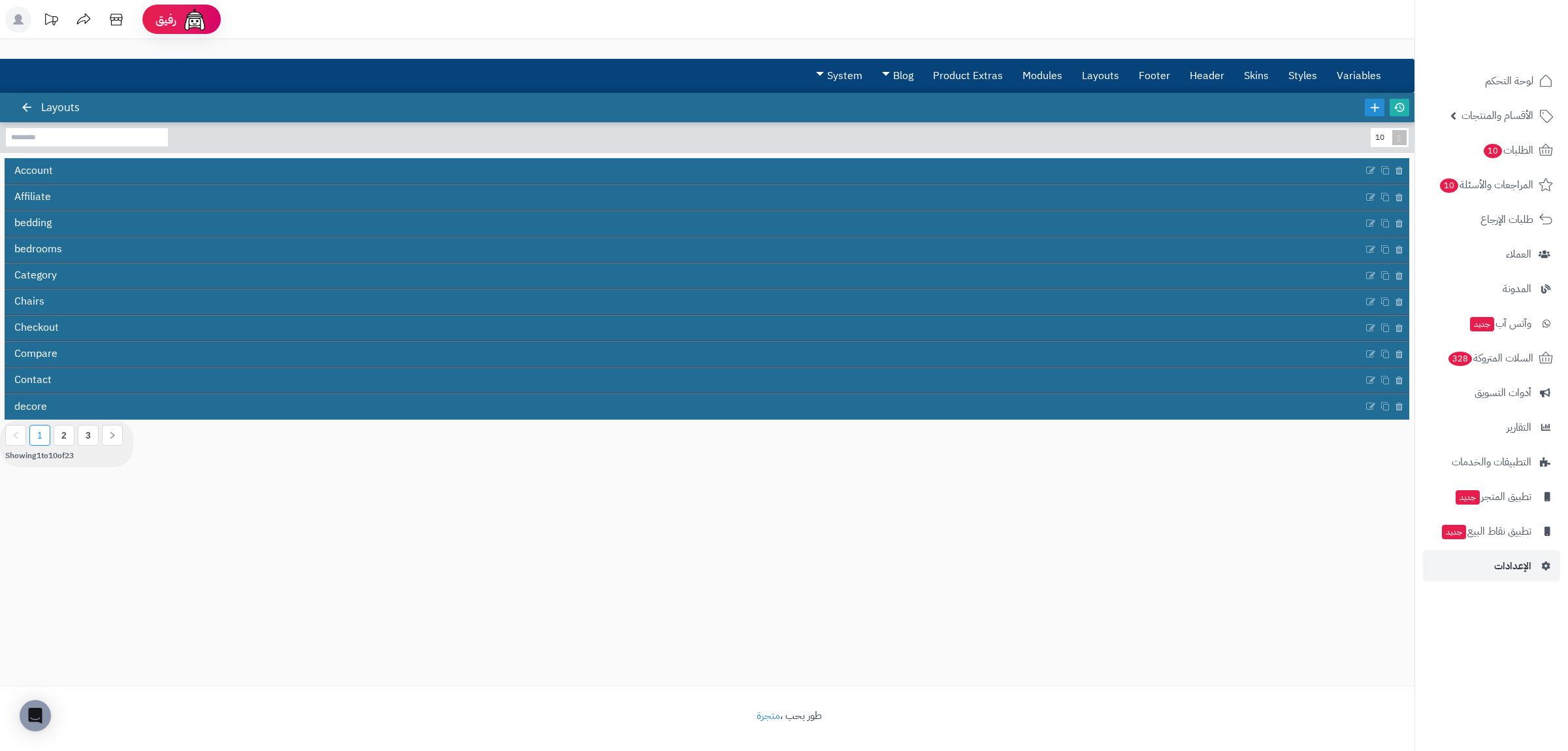
click at [78, 440] on ul "1 2 3" at bounding box center [67, 435] width 123 height 21
click at [79, 440] on li "3" at bounding box center [88, 435] width 21 height 21
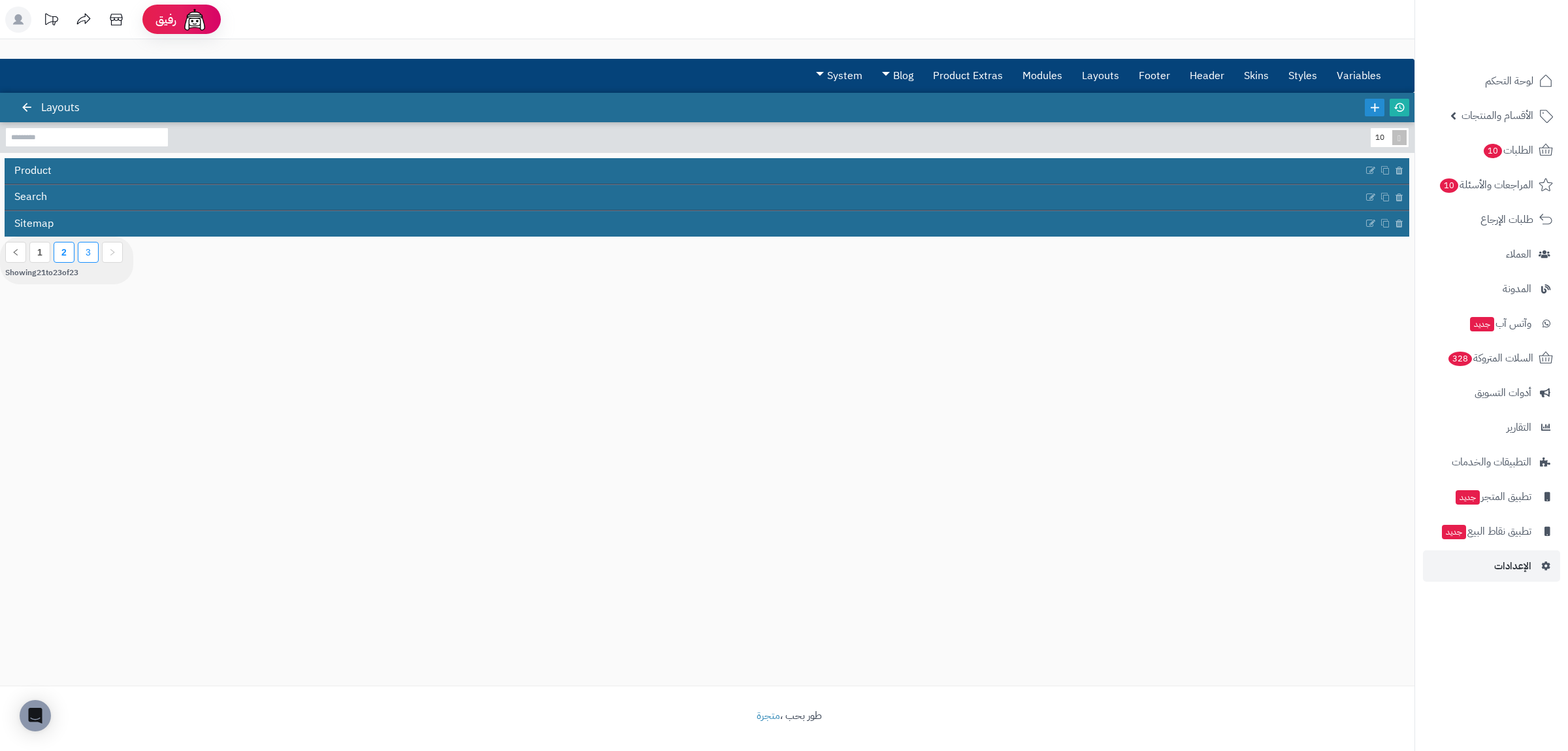
click at [62, 260] on li "2" at bounding box center [64, 252] width 21 height 21
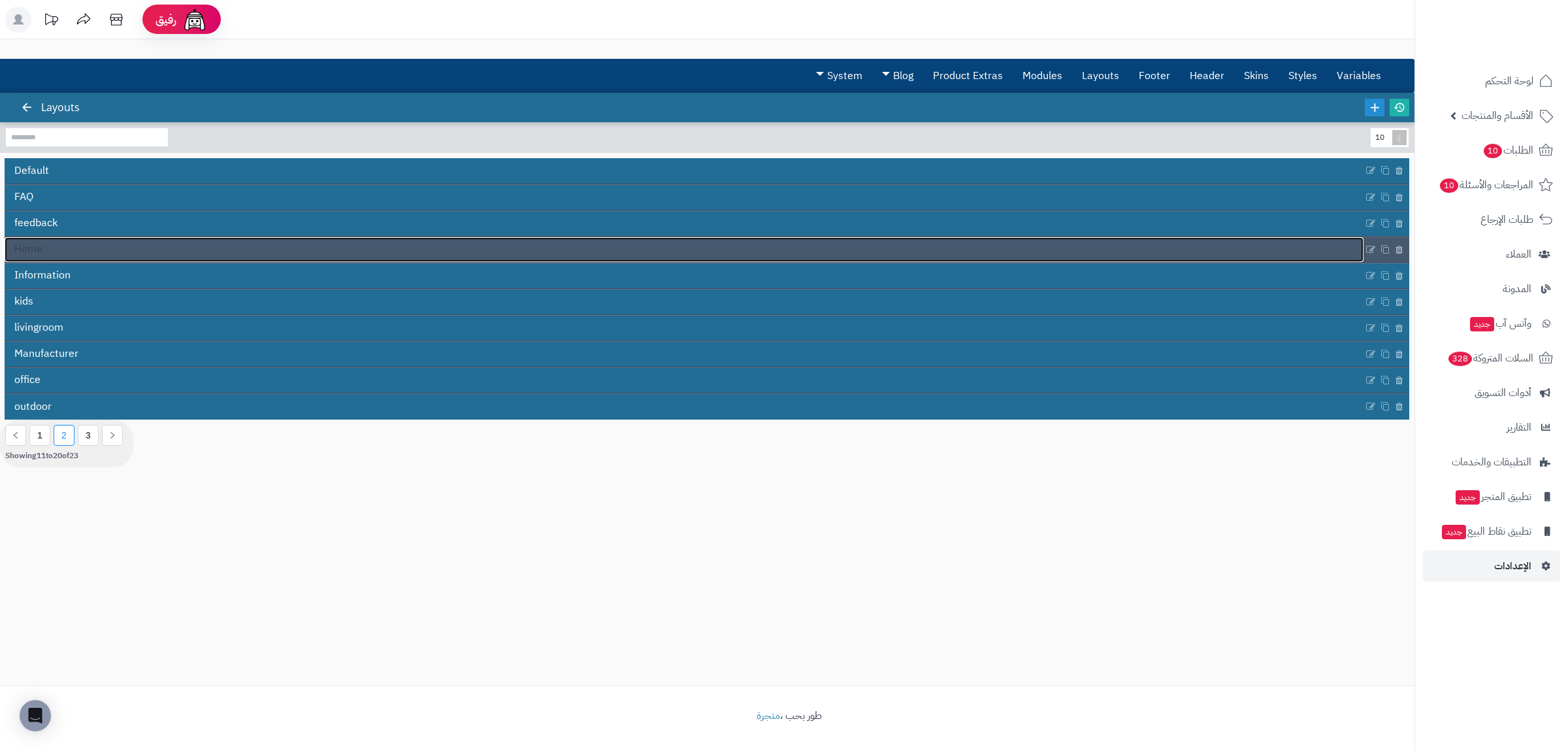
click at [61, 254] on link "Home" at bounding box center [683, 249] width 1359 height 24
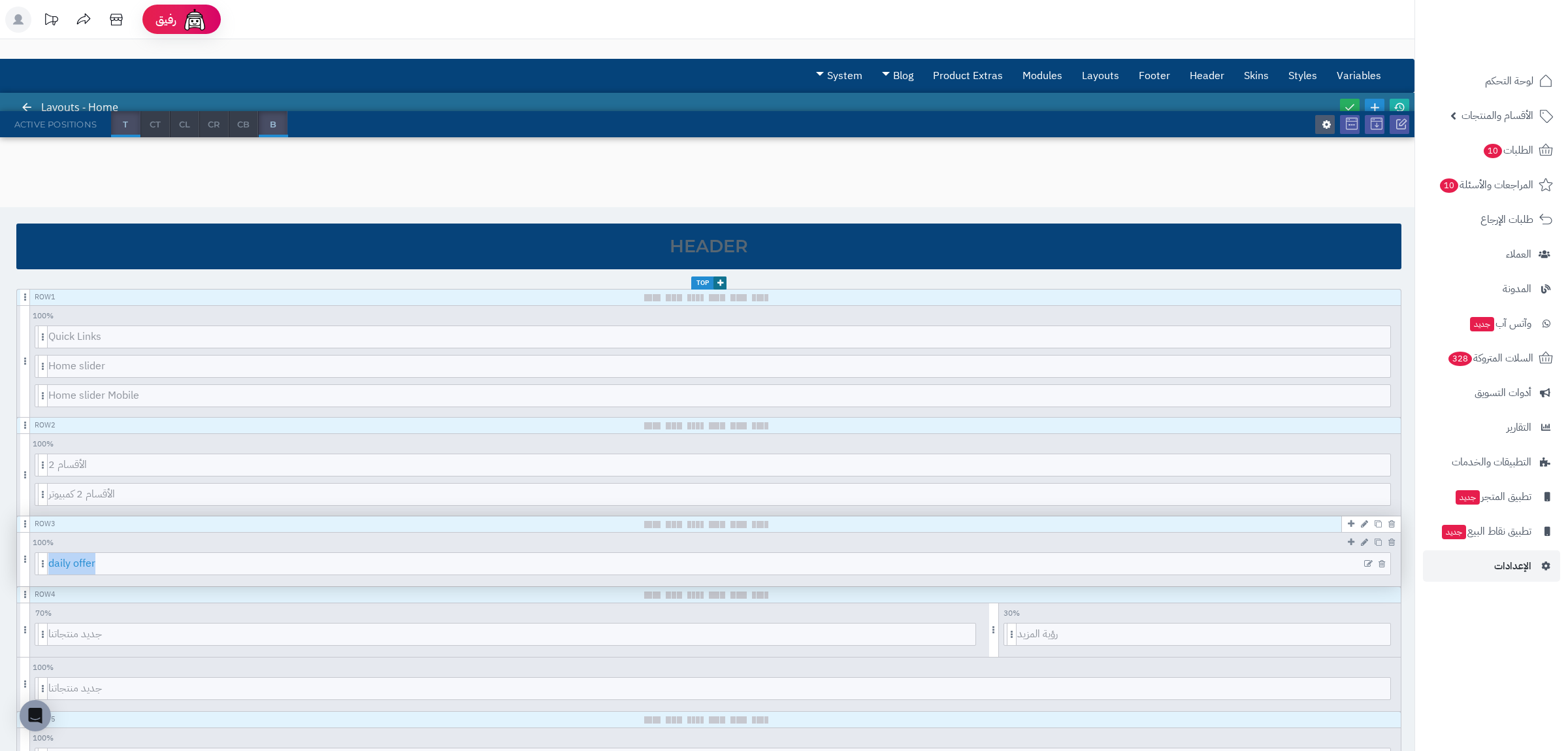
copy div "daily offer"
drag, startPoint x: 118, startPoint y: 566, endPoint x: 48, endPoint y: 562, distance: 70.1
click at [48, 562] on span "daily offer" at bounding box center [719, 564] width 1342 height 22
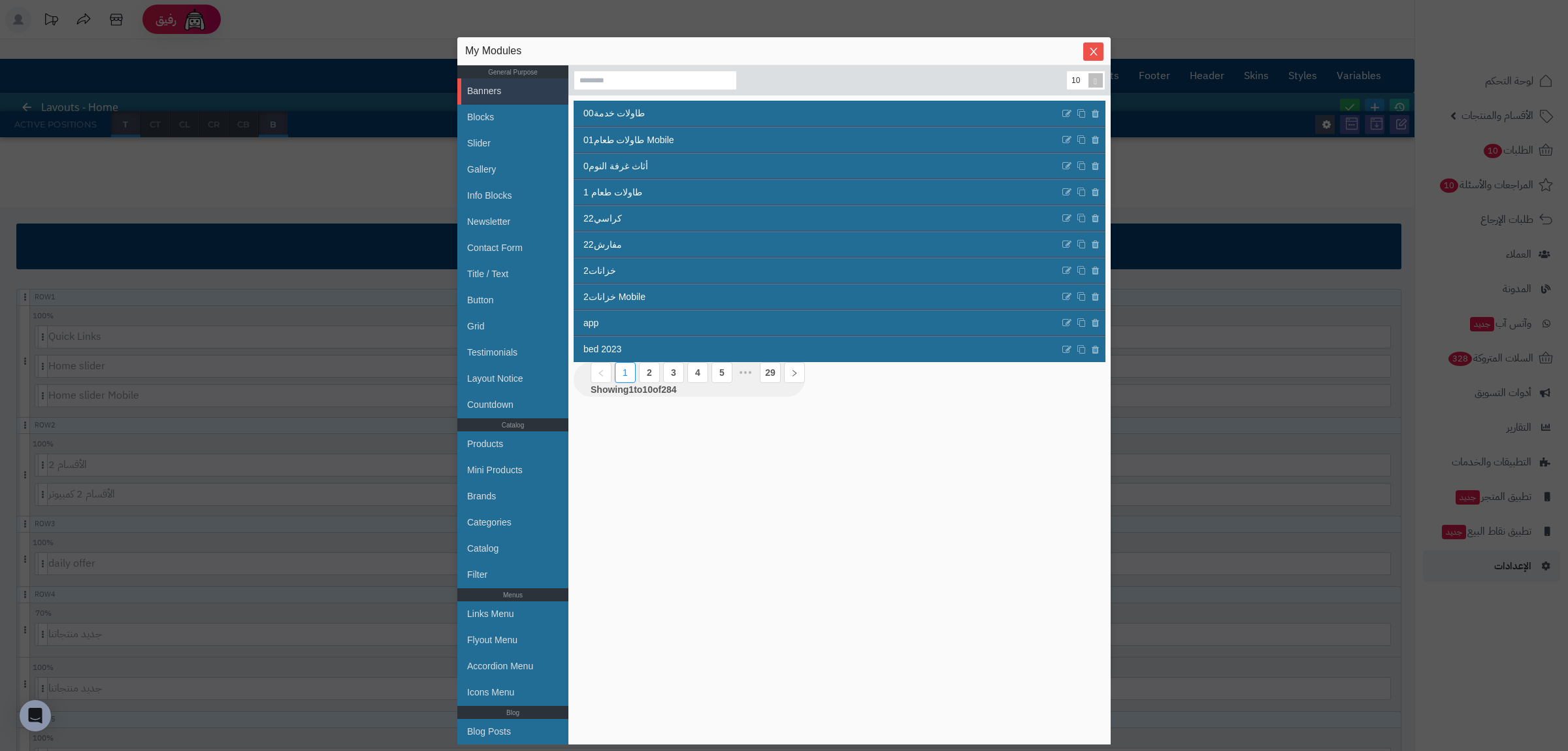
click at [356, 162] on div "sentinelStart My Modules General Purpose Banners Blocks Slider Gallery Info Blo…" at bounding box center [784, 375] width 1568 height 751
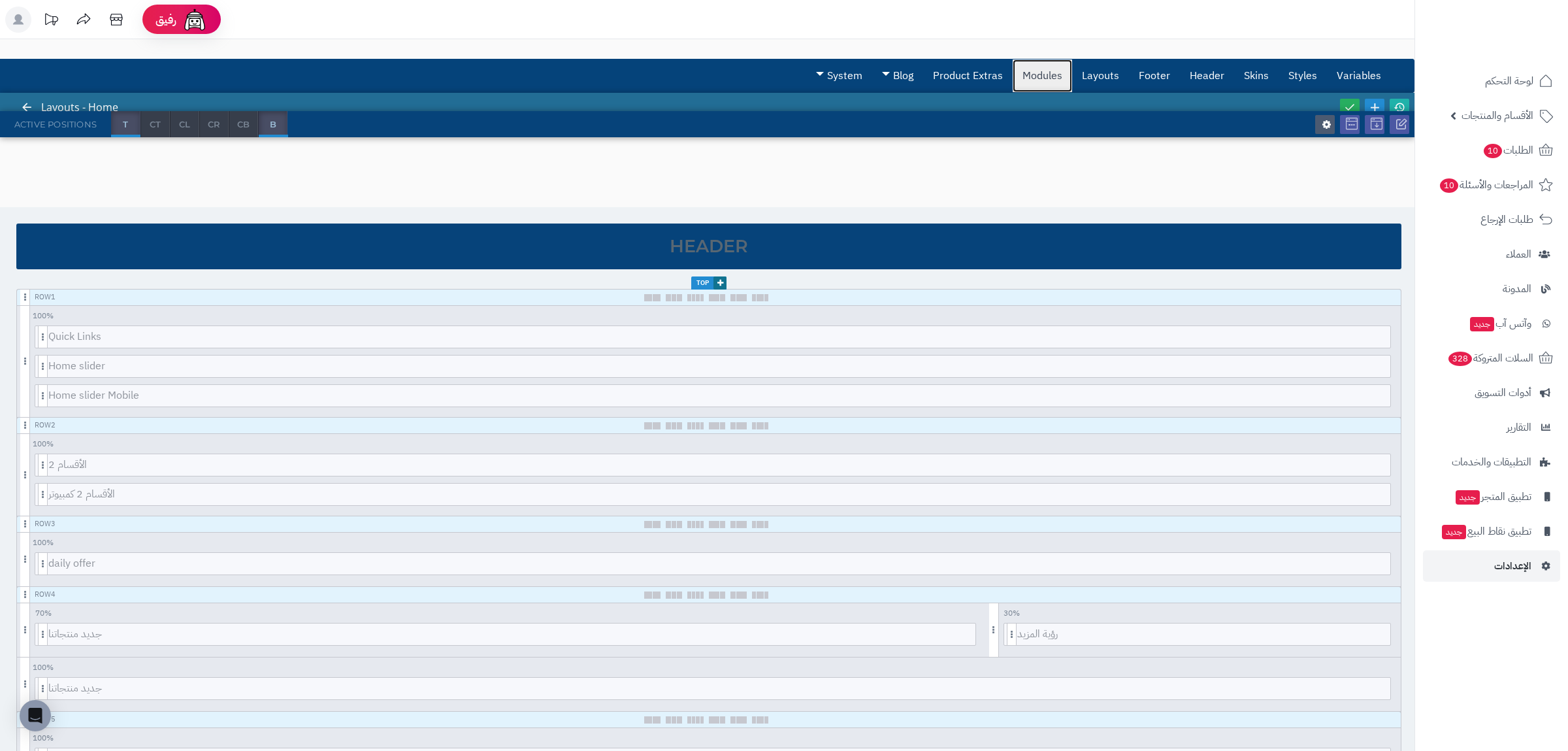
click at [1065, 81] on link "Modules" at bounding box center [1042, 76] width 60 height 33
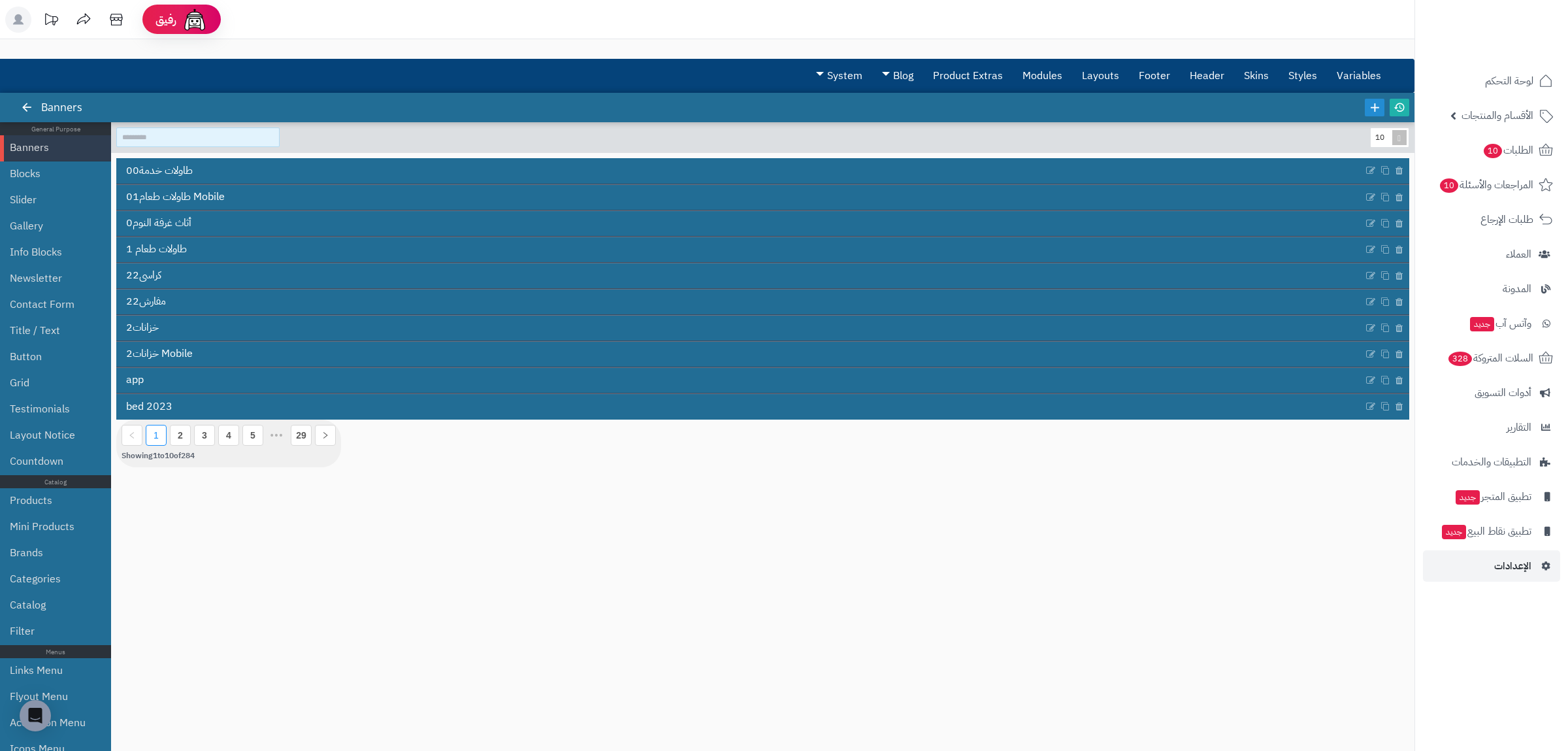
click at [198, 135] on input at bounding box center [198, 137] width 163 height 19
paste input "**********"
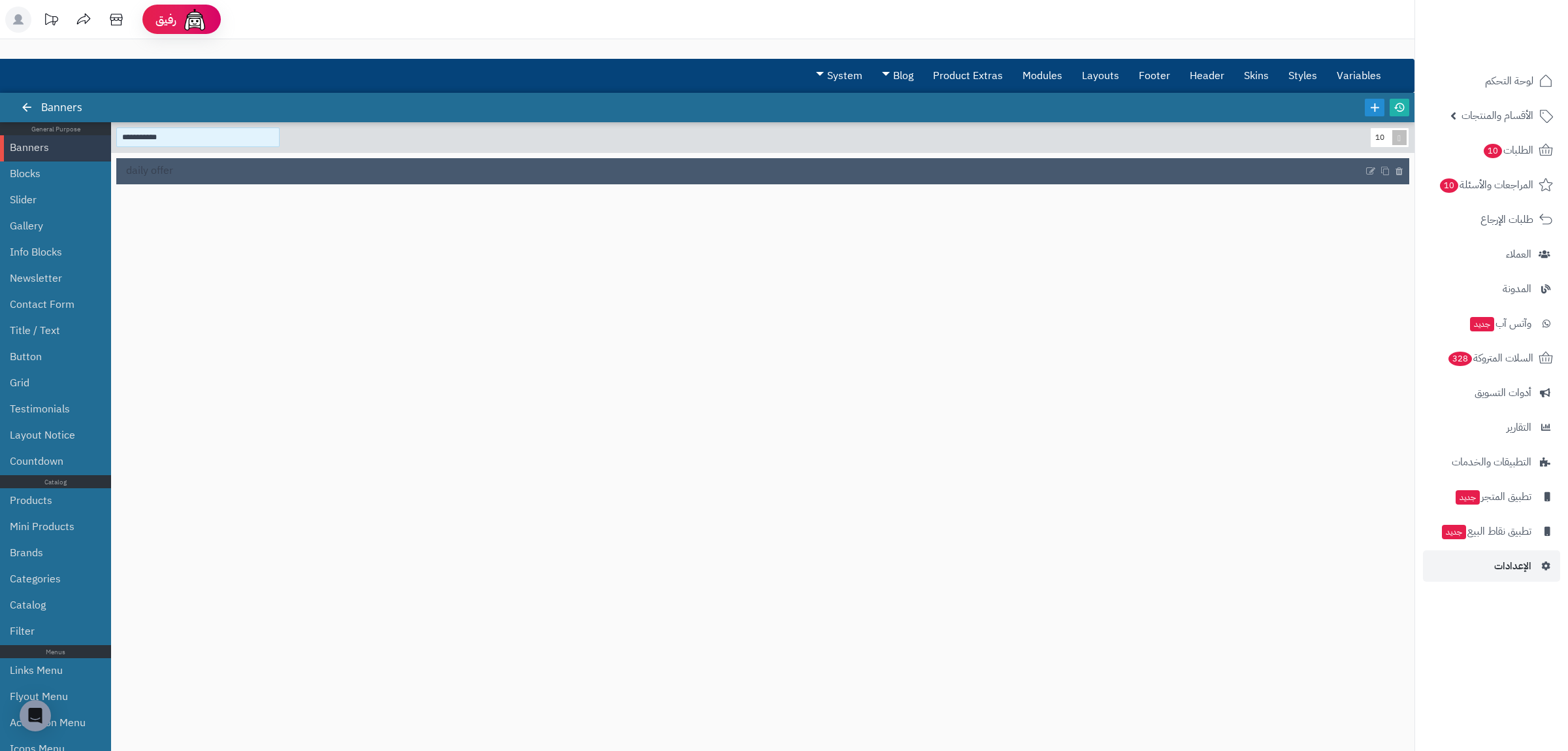
type input "**********"
click at [194, 166] on link "daily offer" at bounding box center [740, 170] width 1247 height 24
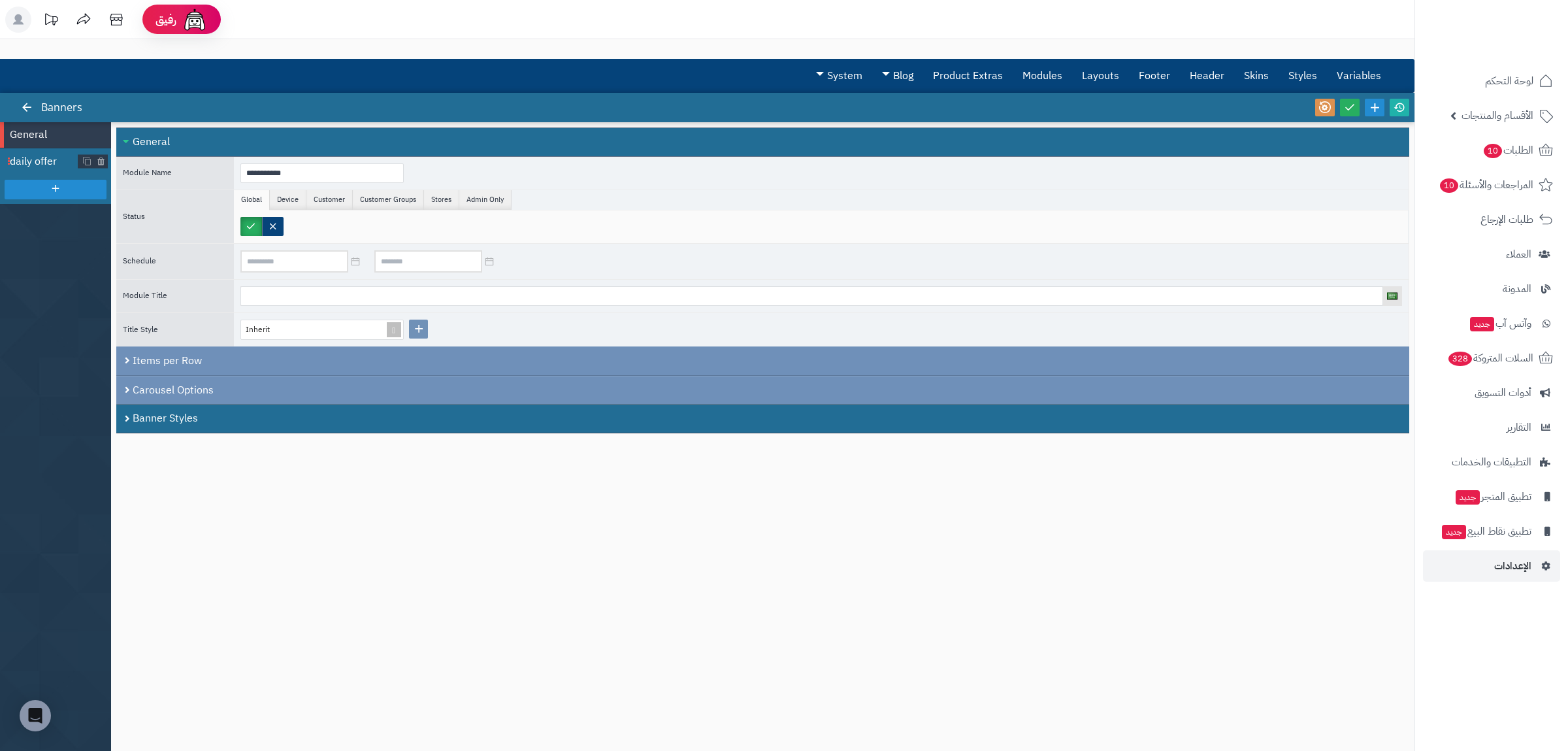
click at [42, 161] on span "daily offer" at bounding box center [44, 162] width 68 height 15
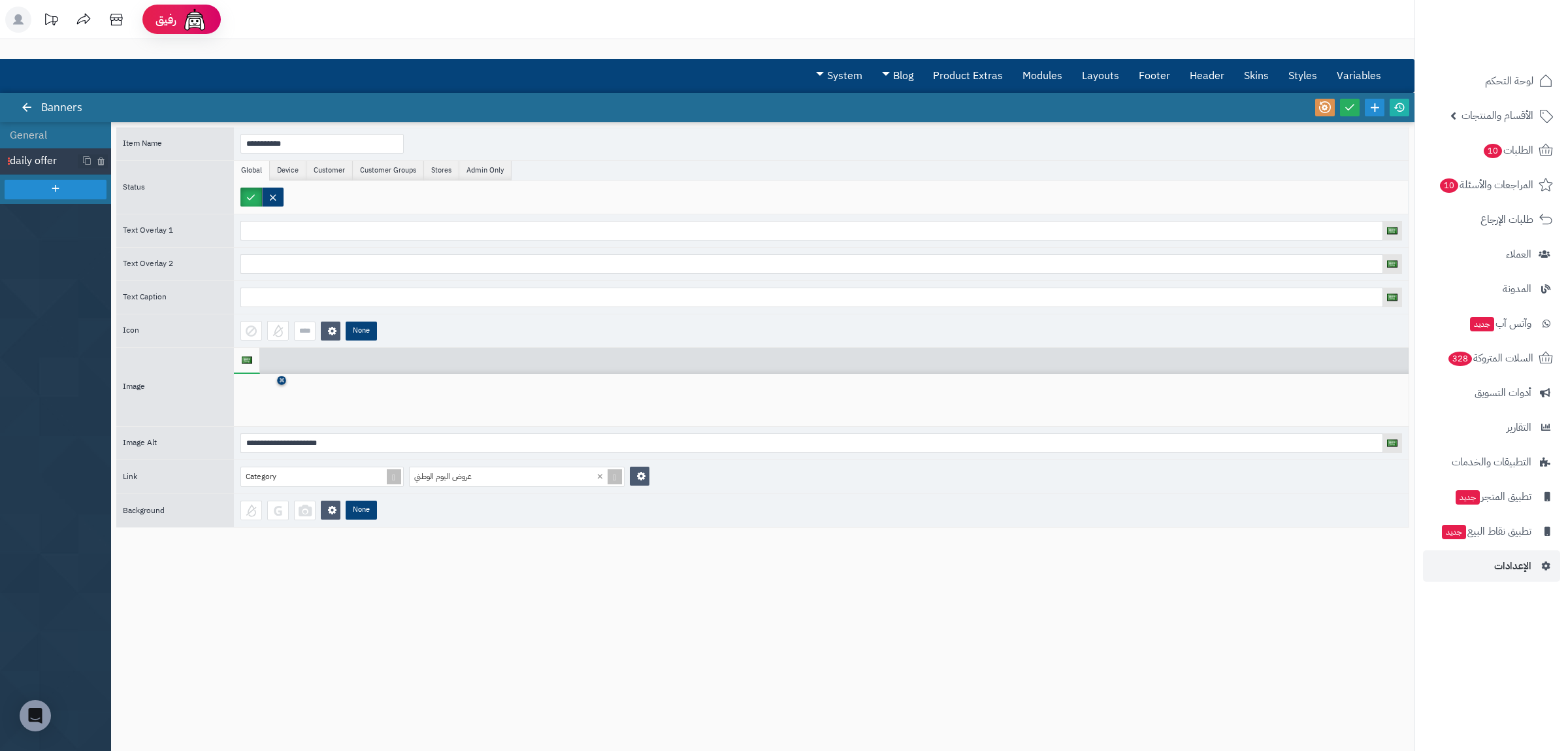
click at [281, 383] on icon at bounding box center [281, 380] width 5 height 8
click at [266, 410] on icon at bounding box center [261, 400] width 42 height 40
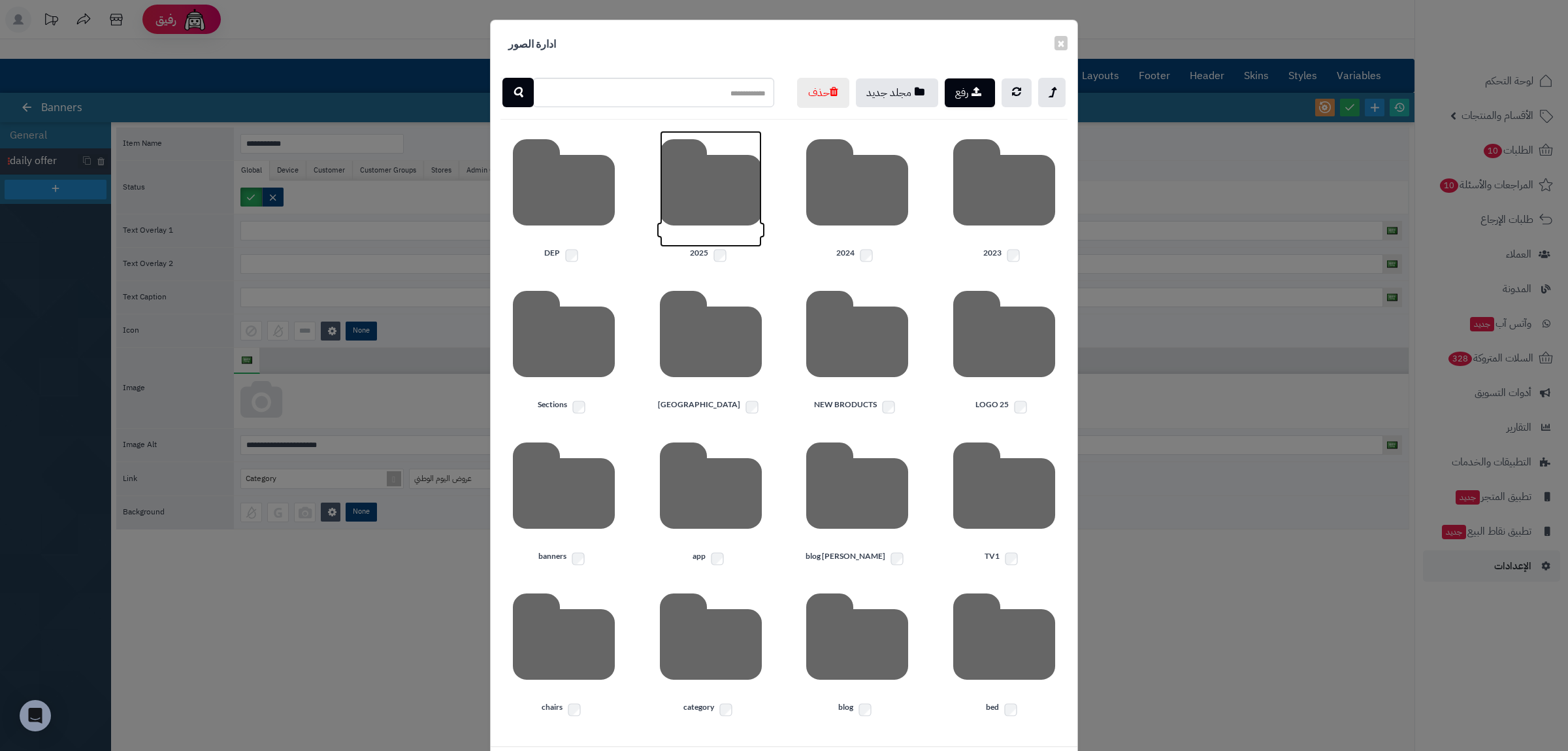
click at [714, 247] on icon at bounding box center [710, 189] width 102 height 116
click at [984, 240] on icon at bounding box center [1003, 189] width 102 height 116
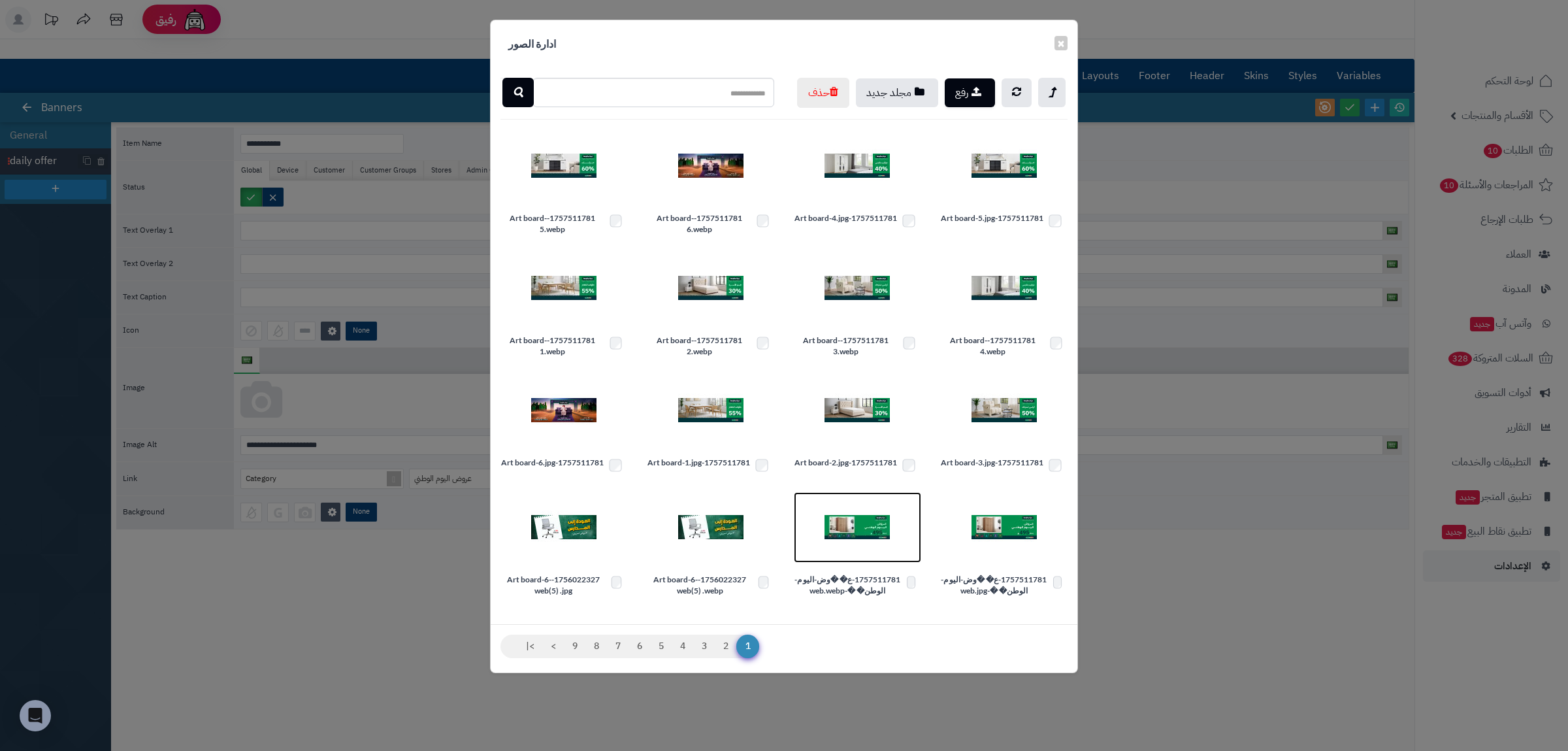
click at [848, 561] on img at bounding box center [858, 528] width 66 height 66
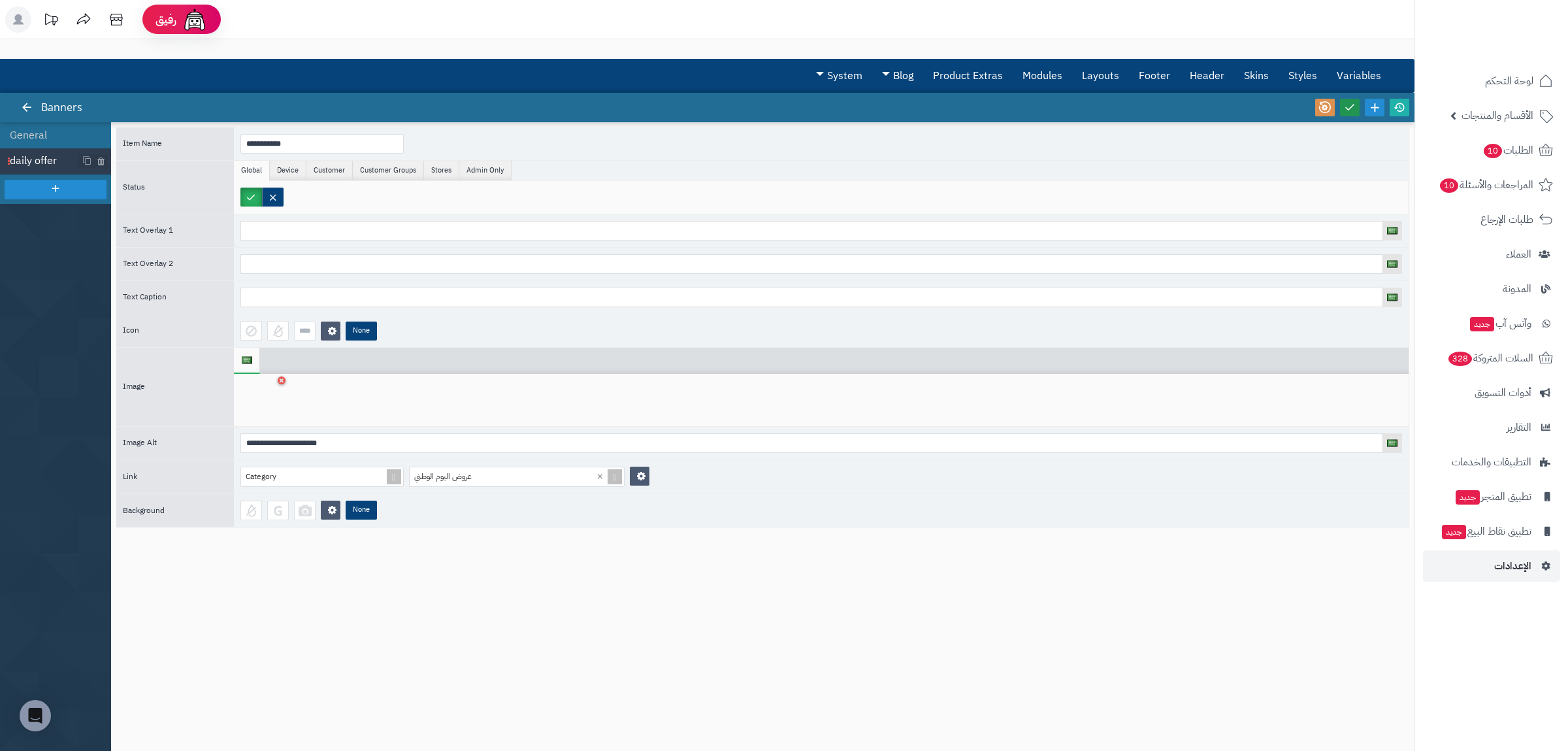
click at [1348, 110] on icon at bounding box center [1350, 107] width 12 height 12
click at [1395, 109] on icon at bounding box center [1399, 107] width 12 height 12
